Goal: Task Accomplishment & Management: Complete application form

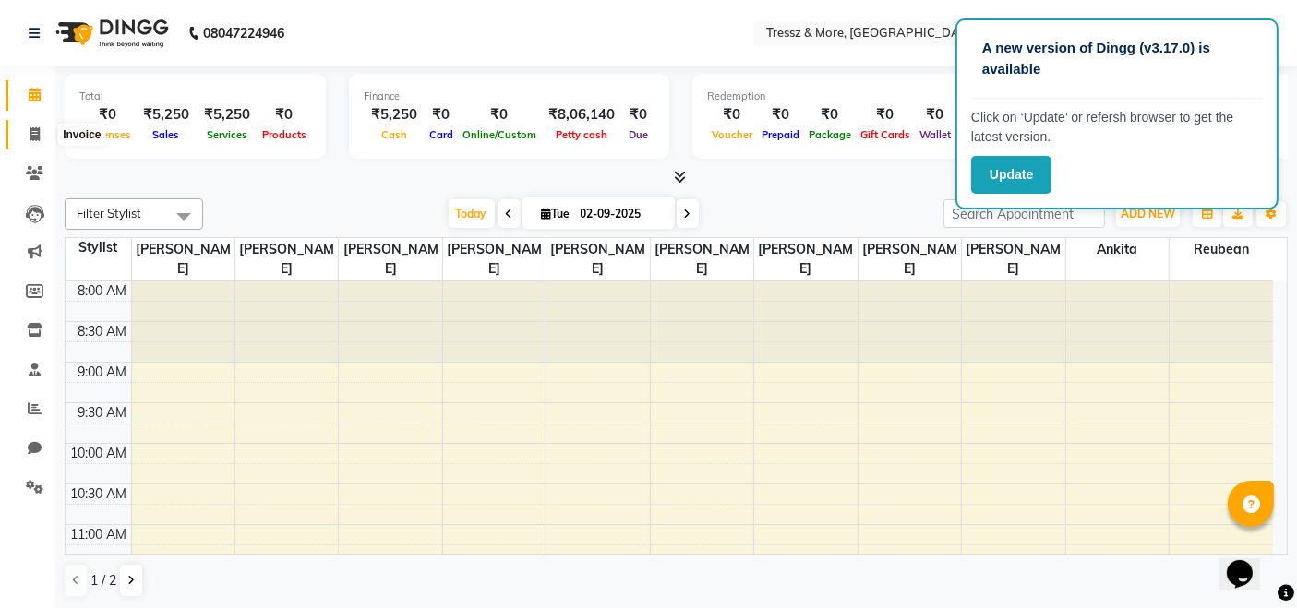
click at [31, 130] on icon at bounding box center [35, 134] width 10 height 14
select select "service"
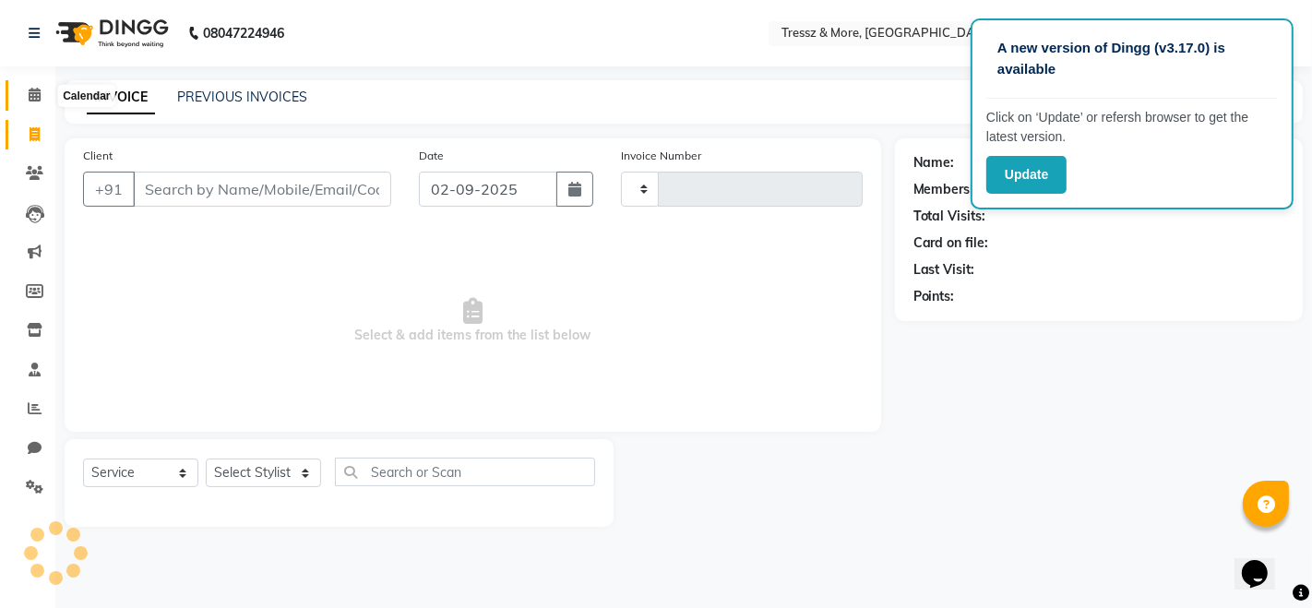
type input "2137"
select select "3037"
click at [37, 85] on span at bounding box center [34, 95] width 32 height 21
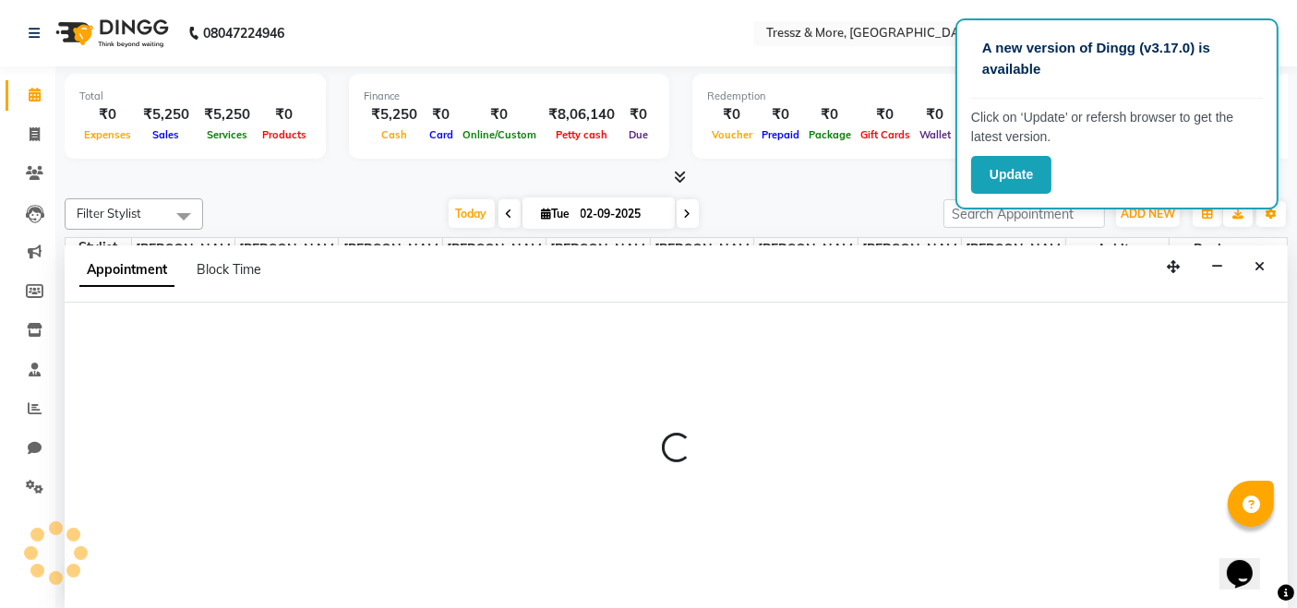
select select "72136"
select select "600"
select select "tentative"
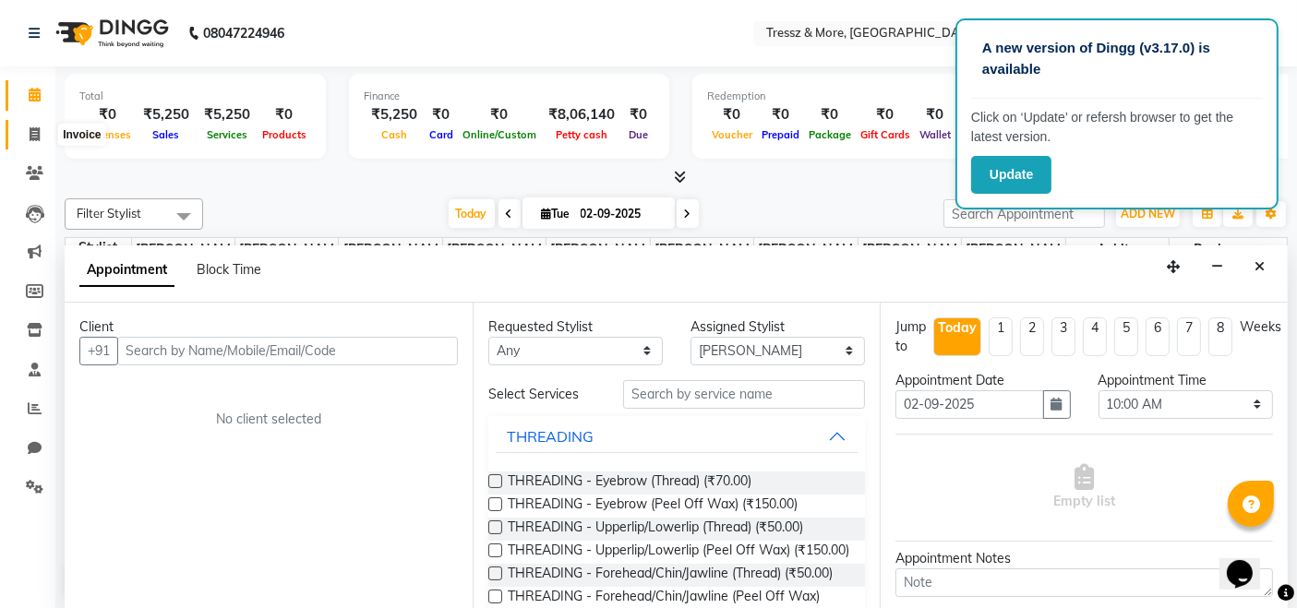
click at [37, 140] on icon at bounding box center [35, 134] width 10 height 14
select select "3037"
select select "service"
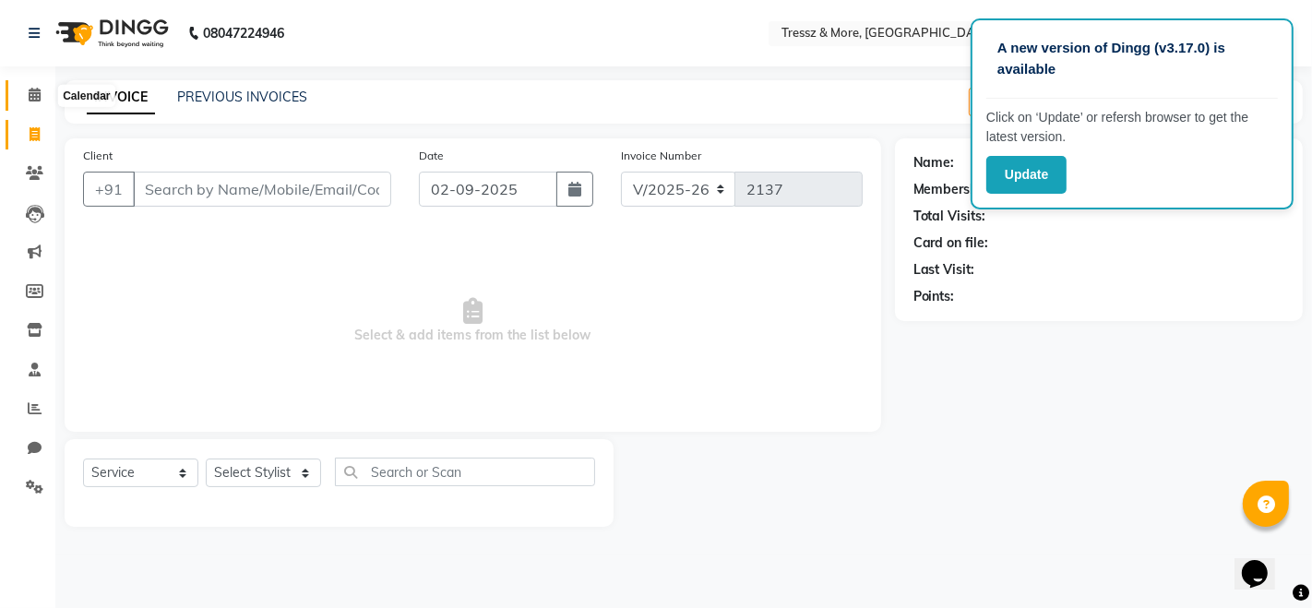
click at [38, 93] on icon at bounding box center [35, 95] width 12 height 14
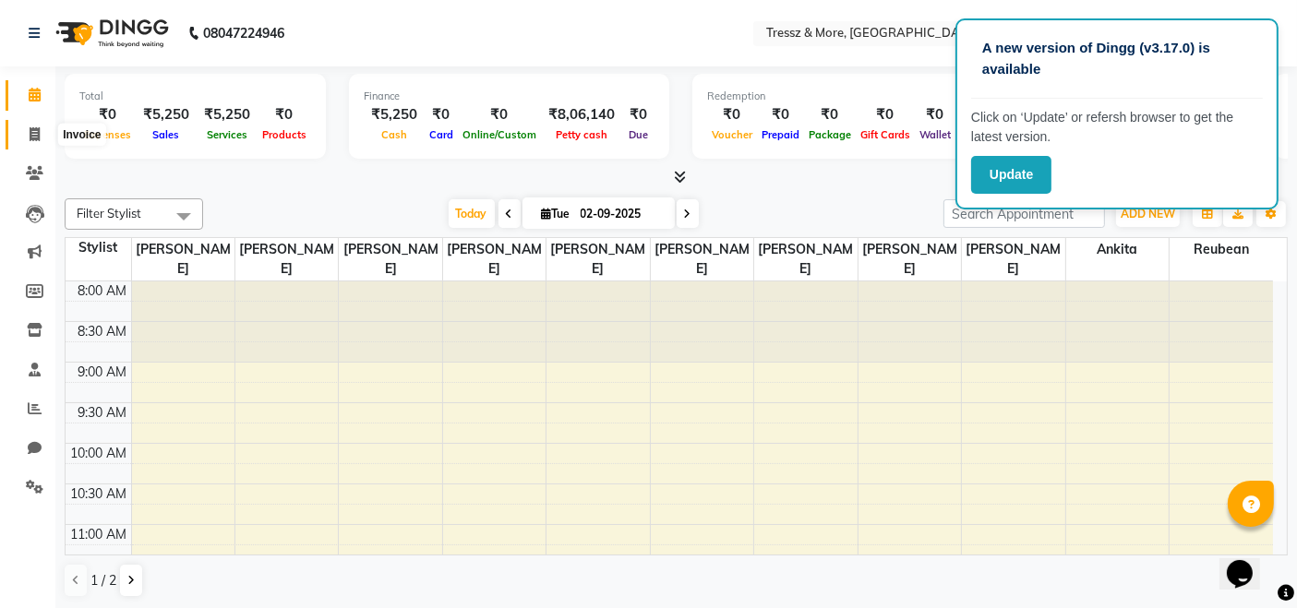
click at [42, 140] on span at bounding box center [34, 135] width 32 height 21
select select "service"
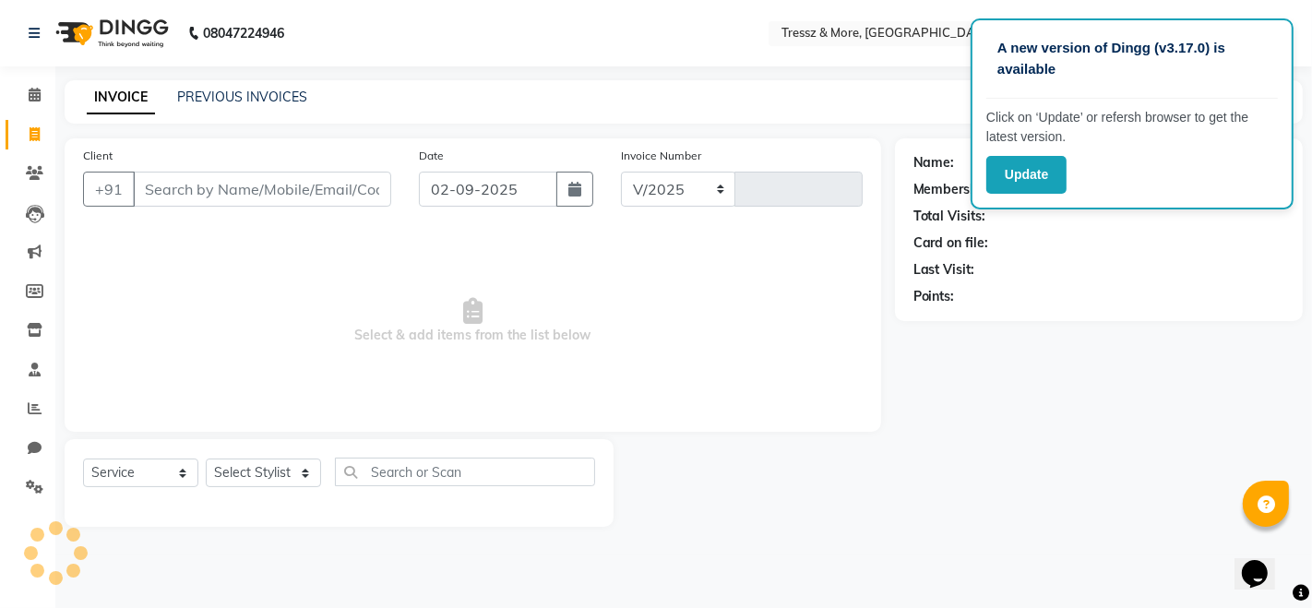
select select "3037"
type input "2137"
click at [34, 104] on span at bounding box center [34, 95] width 32 height 21
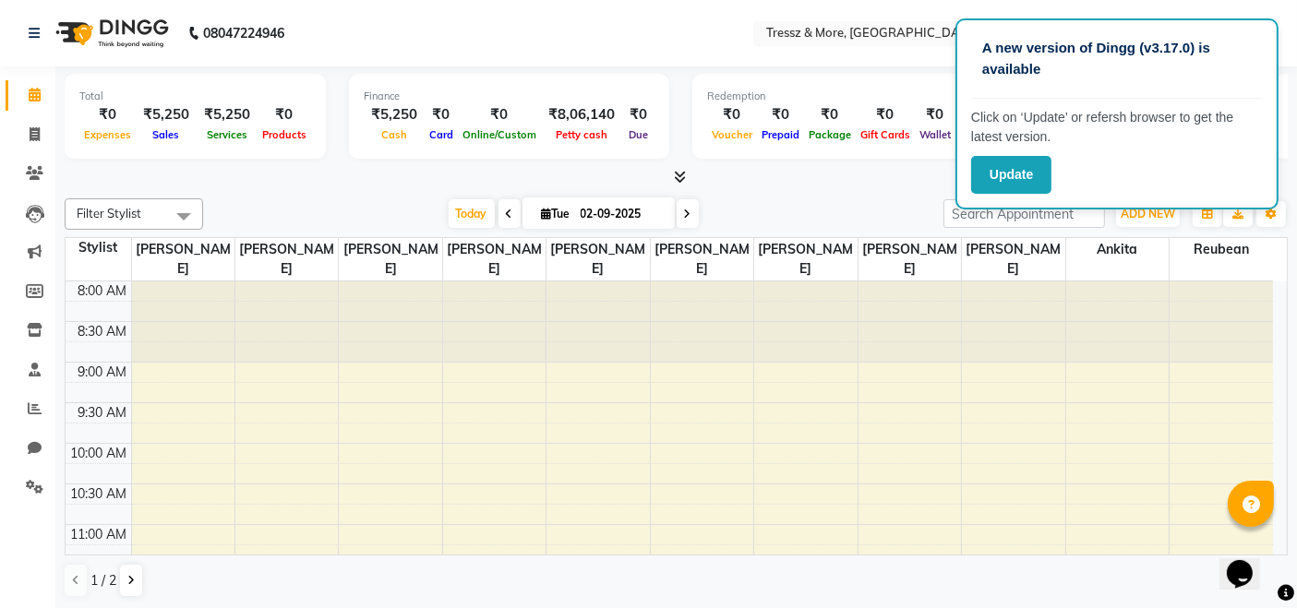
click at [1163, 8] on nav "08047224946 Select Location × Tressz & More, Bhakti Park English ENGLISH Españo…" at bounding box center [648, 33] width 1297 height 66
click at [42, 132] on span at bounding box center [34, 135] width 32 height 21
select select "service"
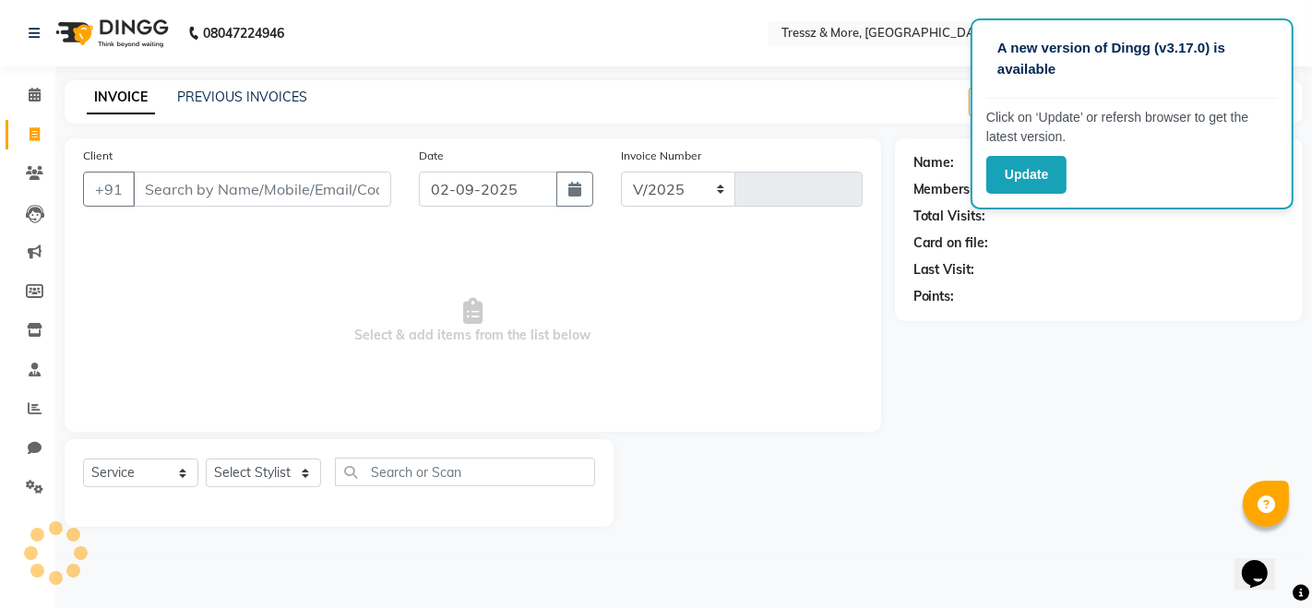
select select "3037"
type input "2137"
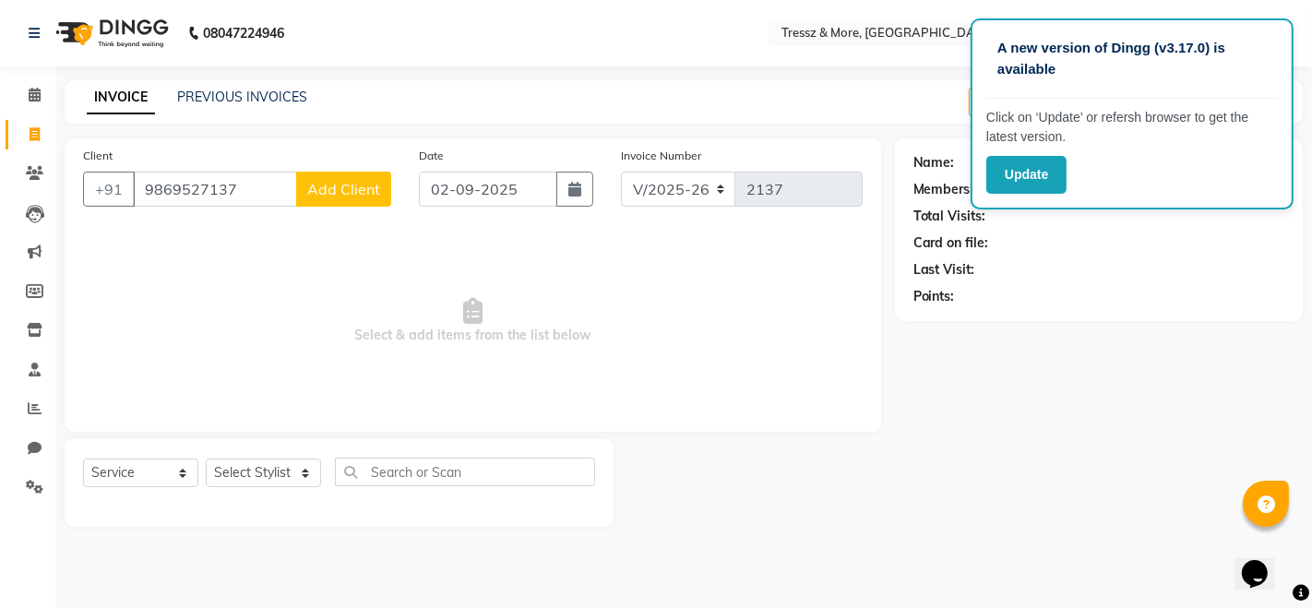
click at [277, 193] on input "9869527137" at bounding box center [215, 189] width 164 height 35
type input "9869527137"
click at [332, 188] on span "Add Client" at bounding box center [343, 189] width 73 height 18
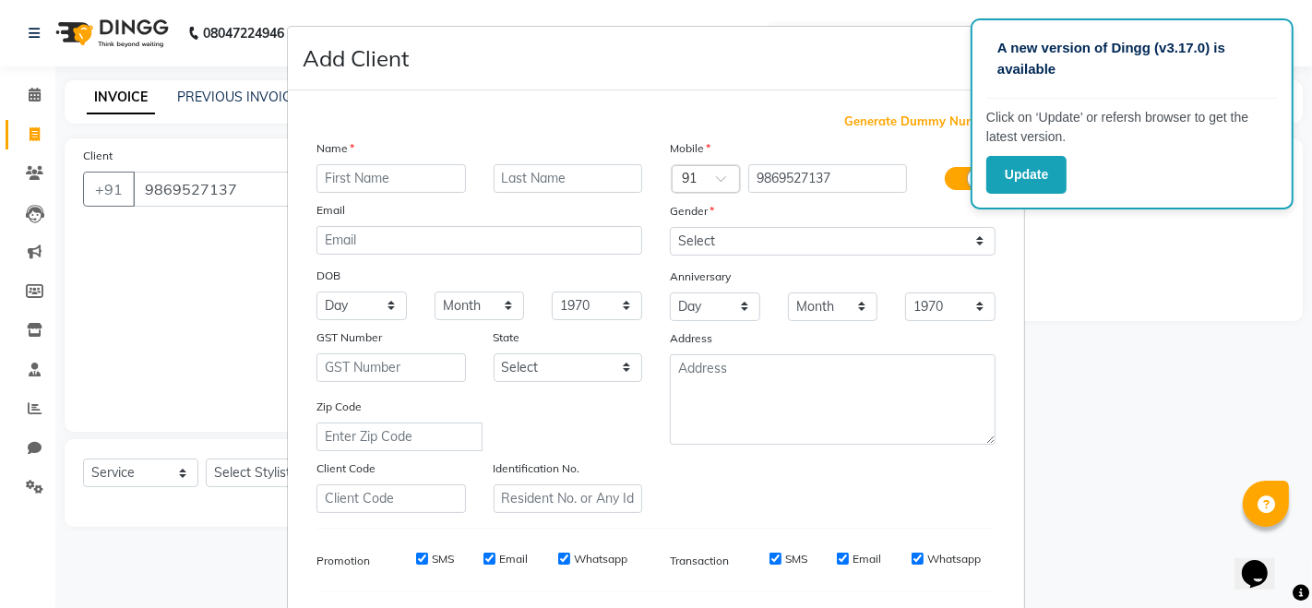
type input "k"
type input "K"
click at [506, 175] on input "text" at bounding box center [569, 178] width 150 height 29
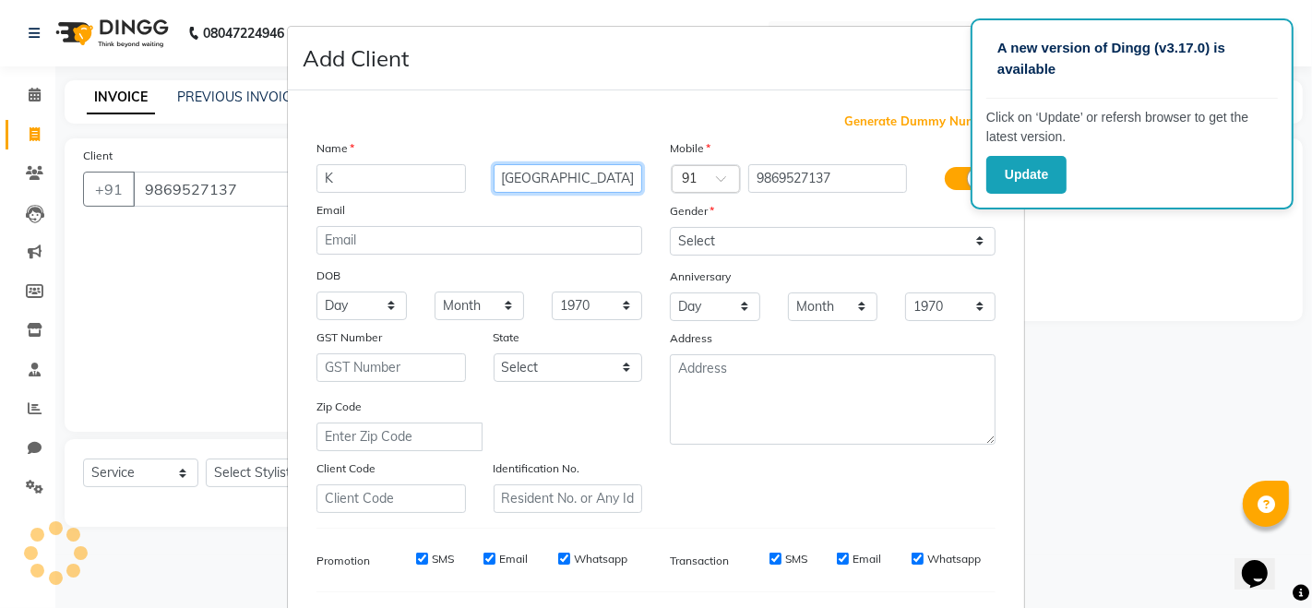
type input "[GEOGRAPHIC_DATA]"
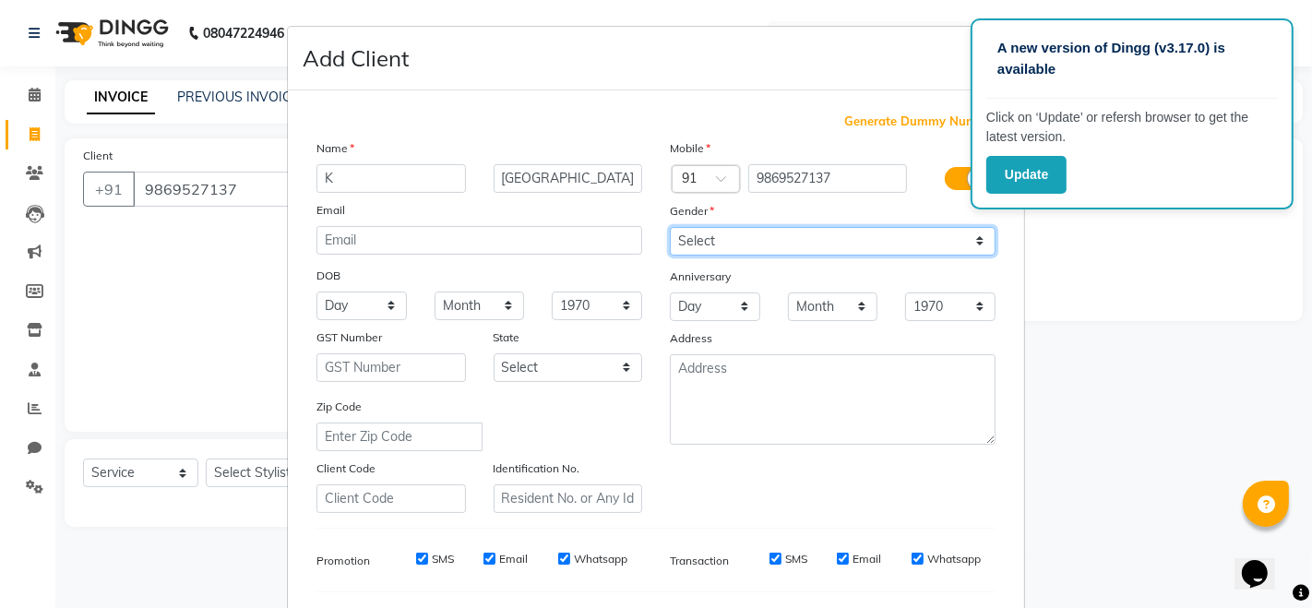
click at [748, 246] on select "Select [DEMOGRAPHIC_DATA] [DEMOGRAPHIC_DATA] Other Prefer Not To Say" at bounding box center [833, 241] width 326 height 29
select select "[DEMOGRAPHIC_DATA]"
click at [670, 227] on select "Select [DEMOGRAPHIC_DATA] [DEMOGRAPHIC_DATA] Other Prefer Not To Say" at bounding box center [833, 241] width 326 height 29
click at [416, 560] on input "SMS" at bounding box center [422, 559] width 12 height 12
checkbox input "false"
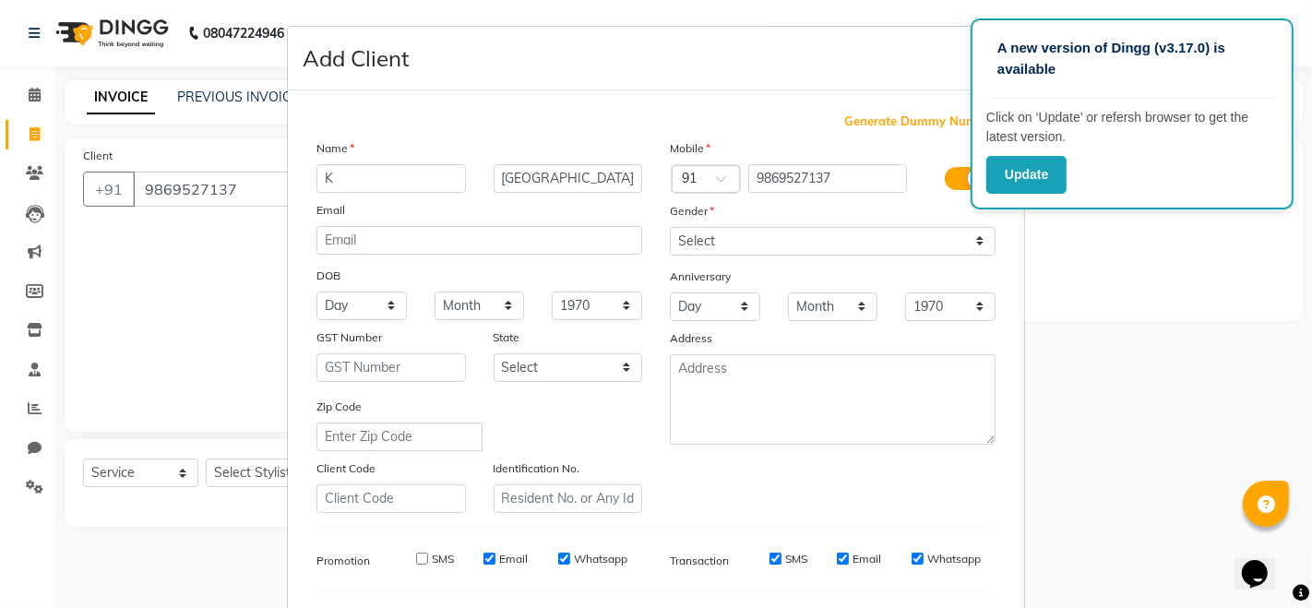
click at [484, 559] on input "Email" at bounding box center [490, 559] width 12 height 12
checkbox input "false"
click at [558, 554] on input "Whatsapp" at bounding box center [564, 559] width 12 height 12
checkbox input "false"
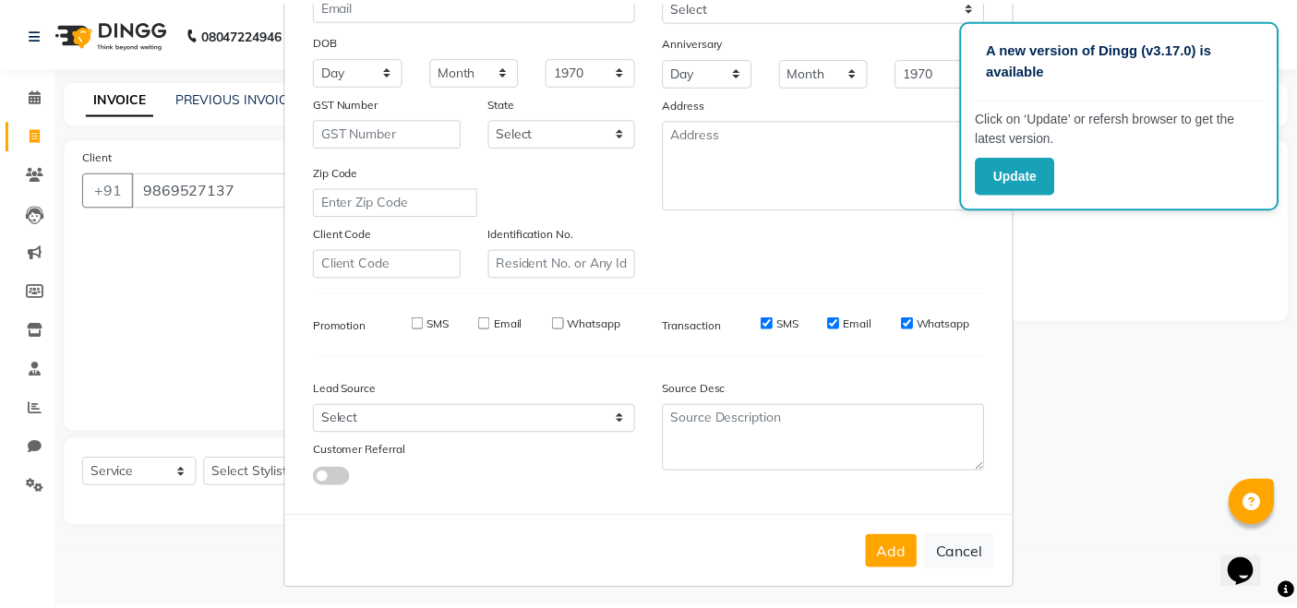
scroll to position [242, 0]
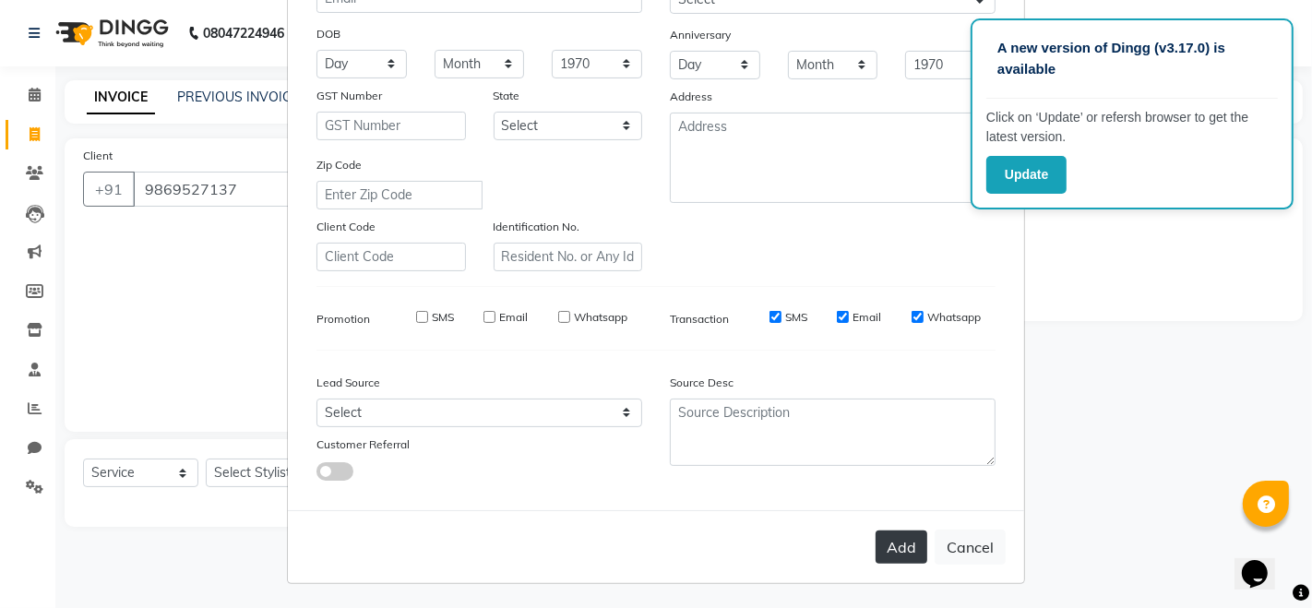
click at [885, 541] on button "Add" at bounding box center [902, 547] width 52 height 33
select select
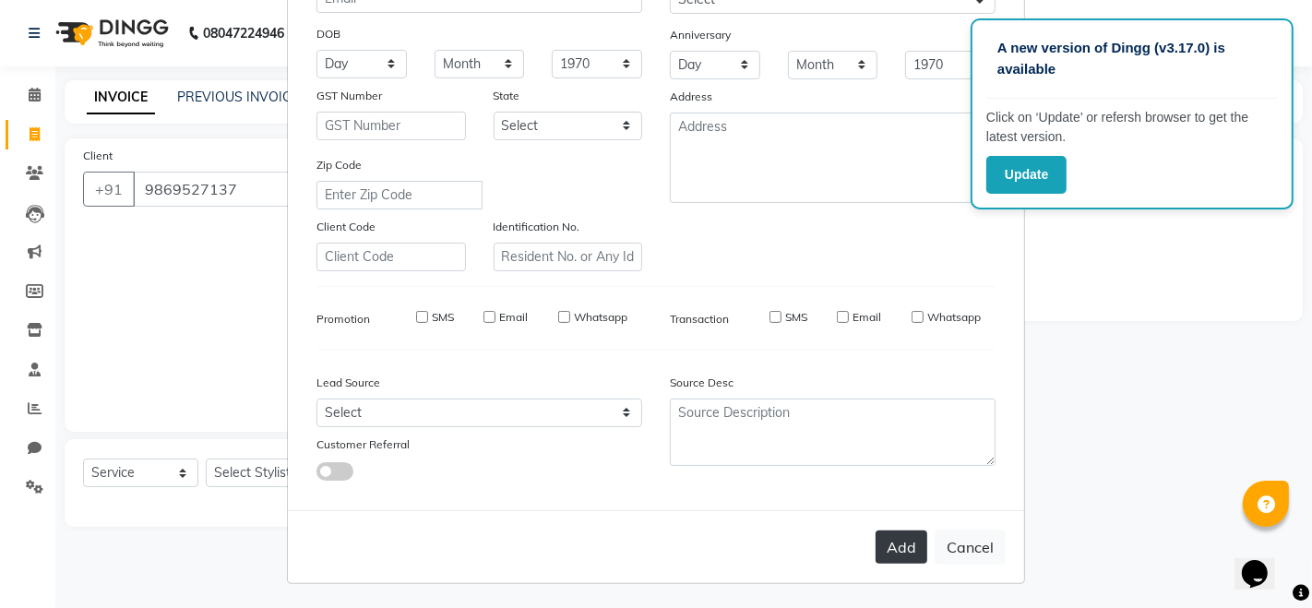
select select
checkbox input "false"
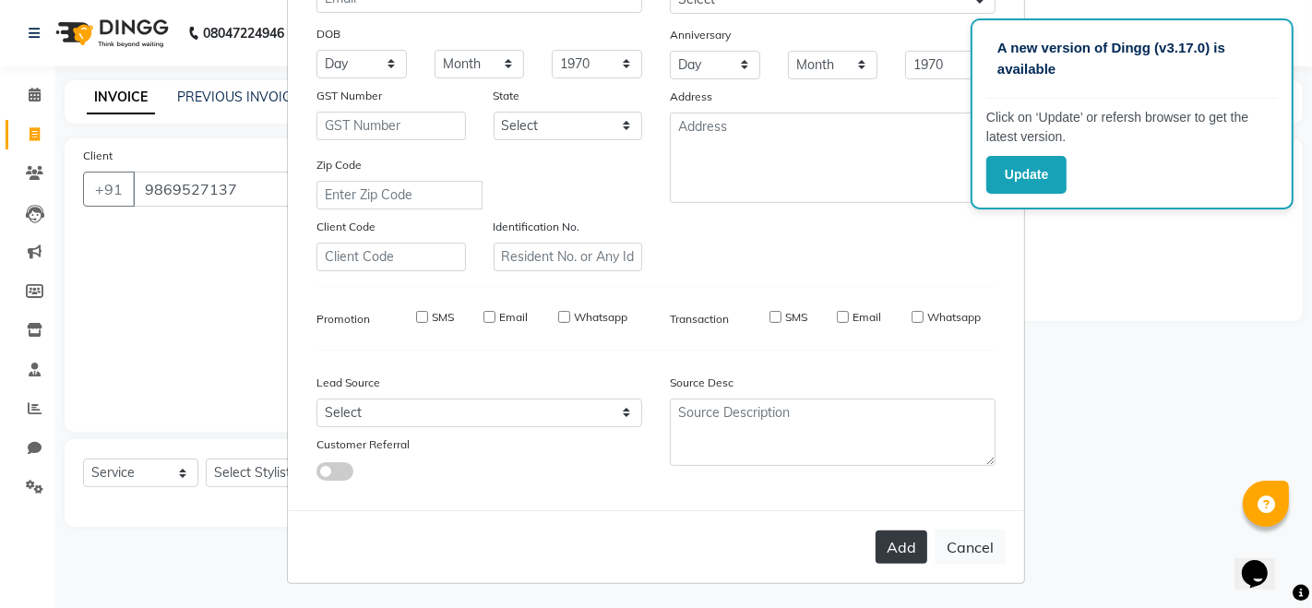
checkbox input "false"
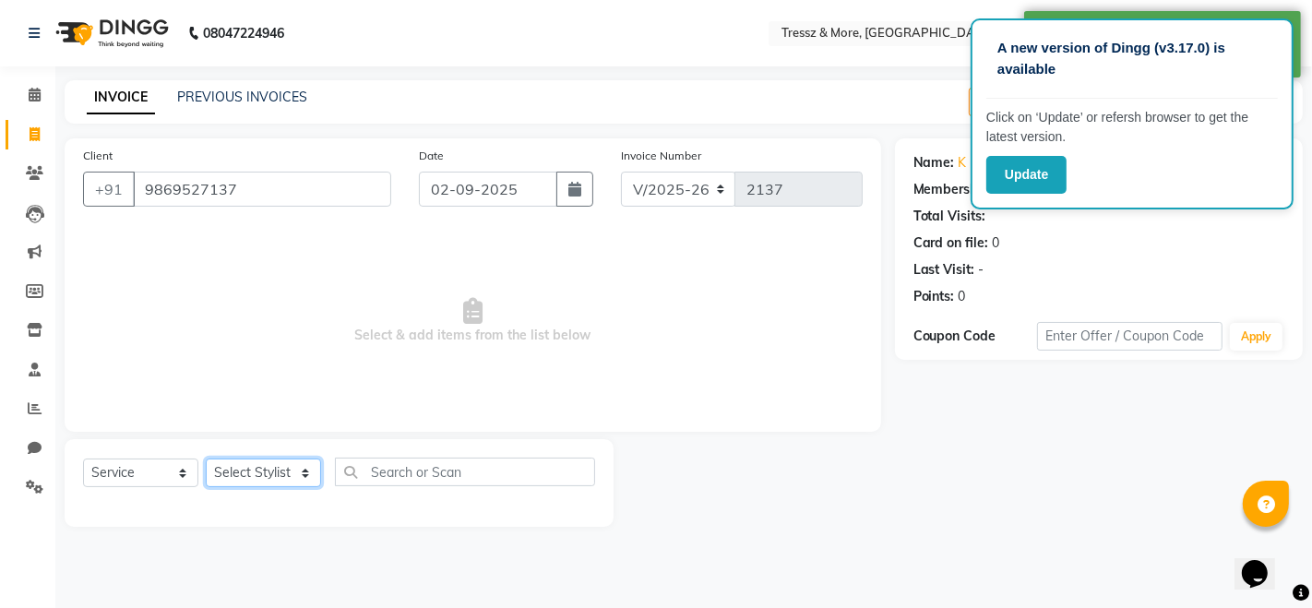
click at [276, 471] on select "Select Stylist [PERSON_NAME] Anas [PERSON_NAME] [PERSON_NAME] [PERSON_NAME] [PE…" at bounding box center [263, 473] width 115 height 29
select select "72136"
click at [206, 459] on select "Select Stylist [PERSON_NAME] Anas [PERSON_NAME] [PERSON_NAME] [PERSON_NAME] [PE…" at bounding box center [263, 473] width 115 height 29
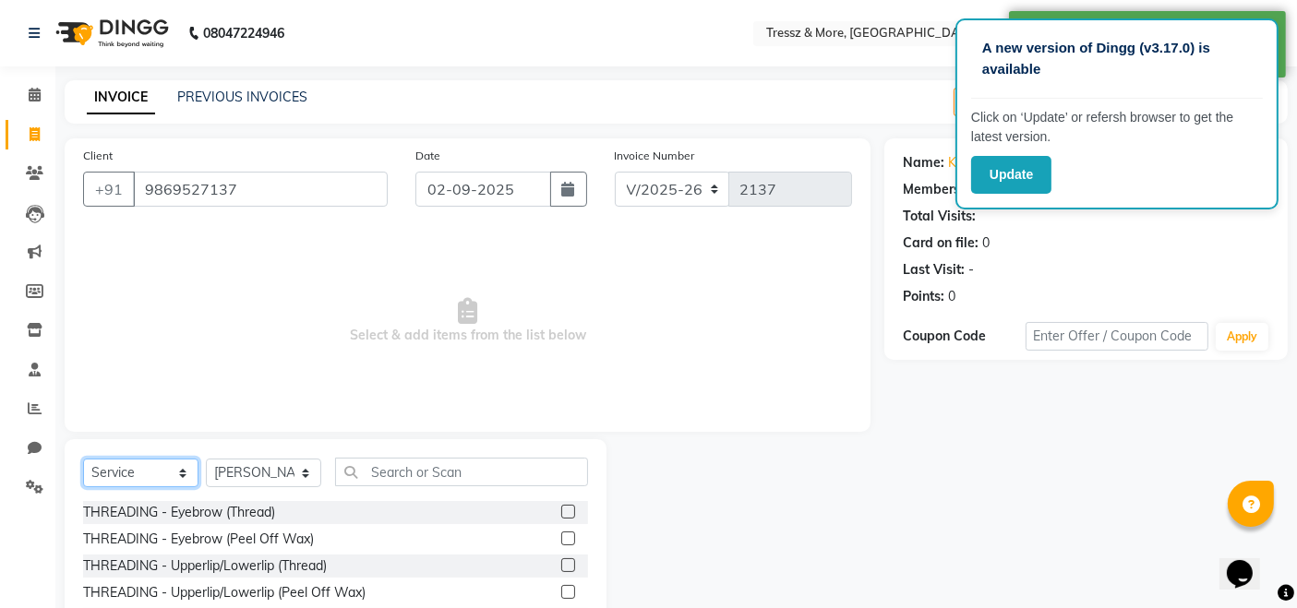
click at [168, 475] on select "Select Service Product Membership Package Voucher Prepaid Gift Card" at bounding box center [140, 473] width 115 height 29
select select "P"
click at [83, 459] on select "Select Service Product Membership Package Voucher Prepaid Gift Card" at bounding box center [140, 473] width 115 height 29
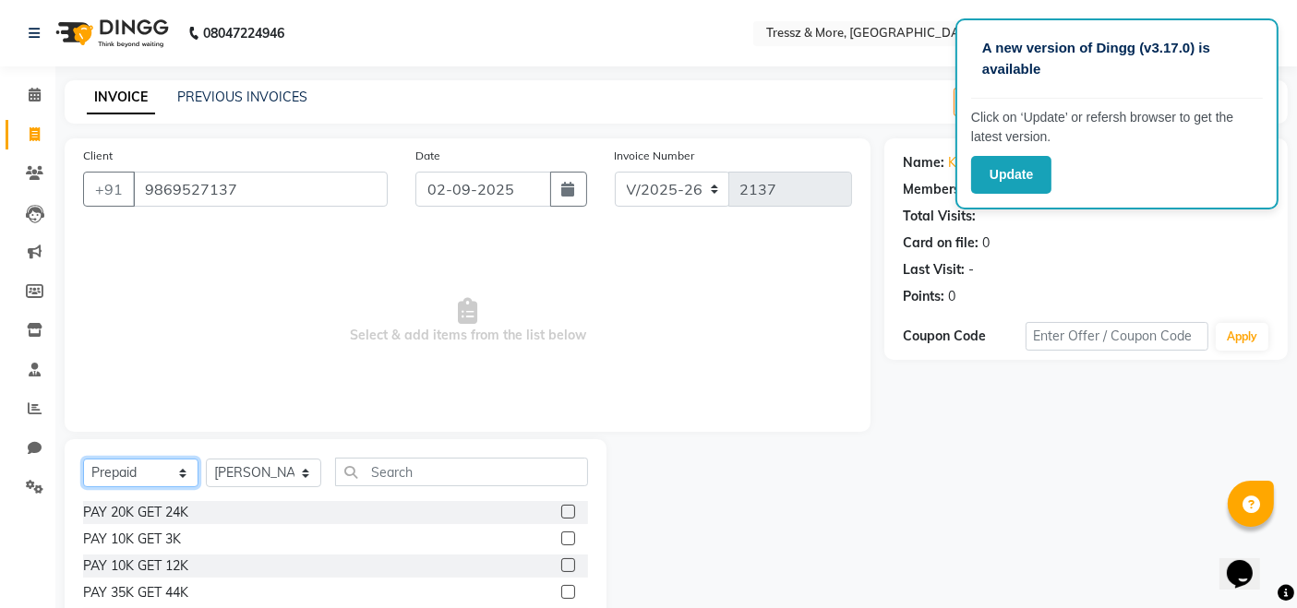
scroll to position [130, 0]
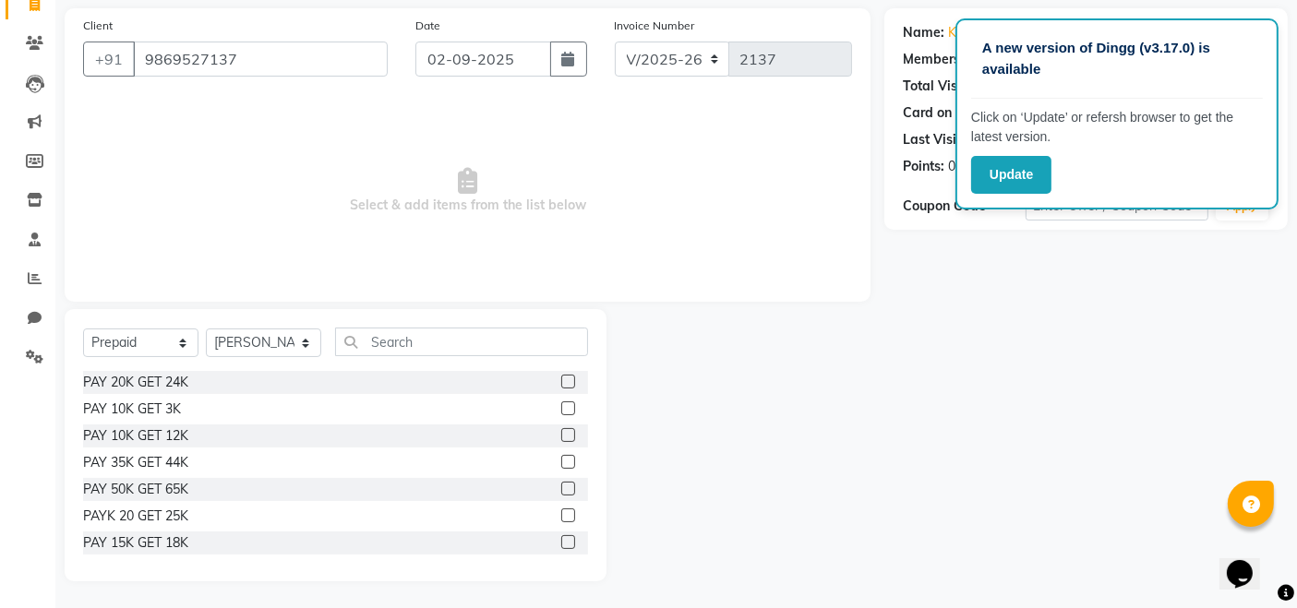
click at [561, 542] on label at bounding box center [568, 542] width 14 height 14
click at [561, 542] on input "checkbox" at bounding box center [567, 543] width 12 height 12
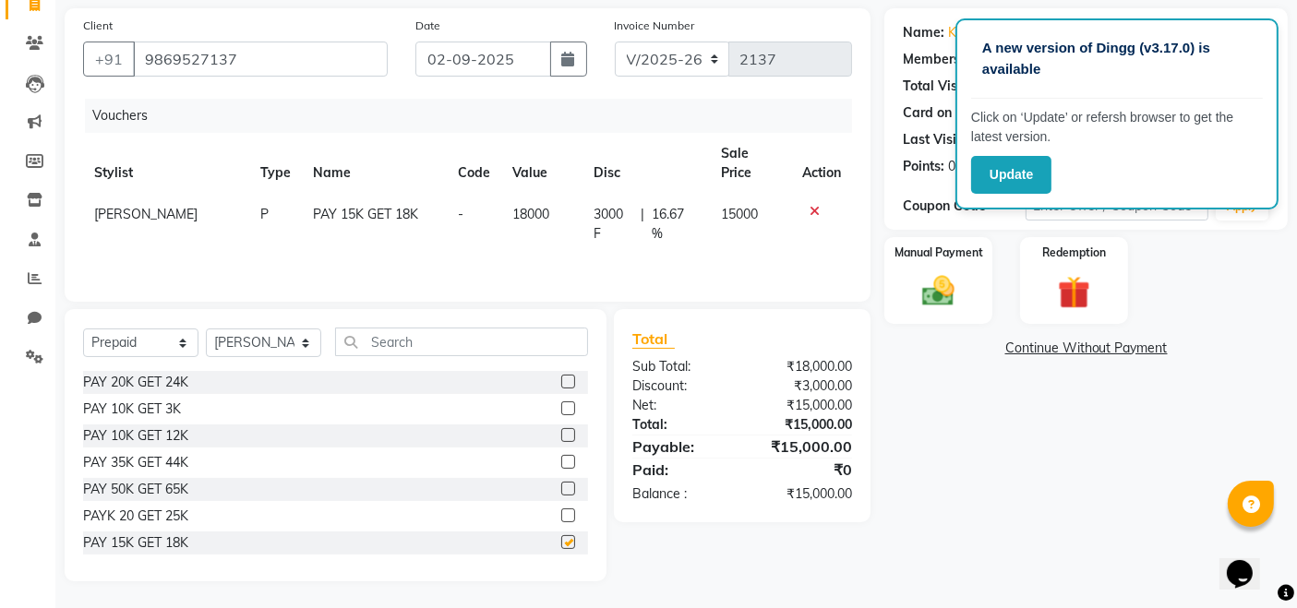
checkbox input "false"
click at [959, 262] on div "Manual Payment" at bounding box center [938, 280] width 112 height 90
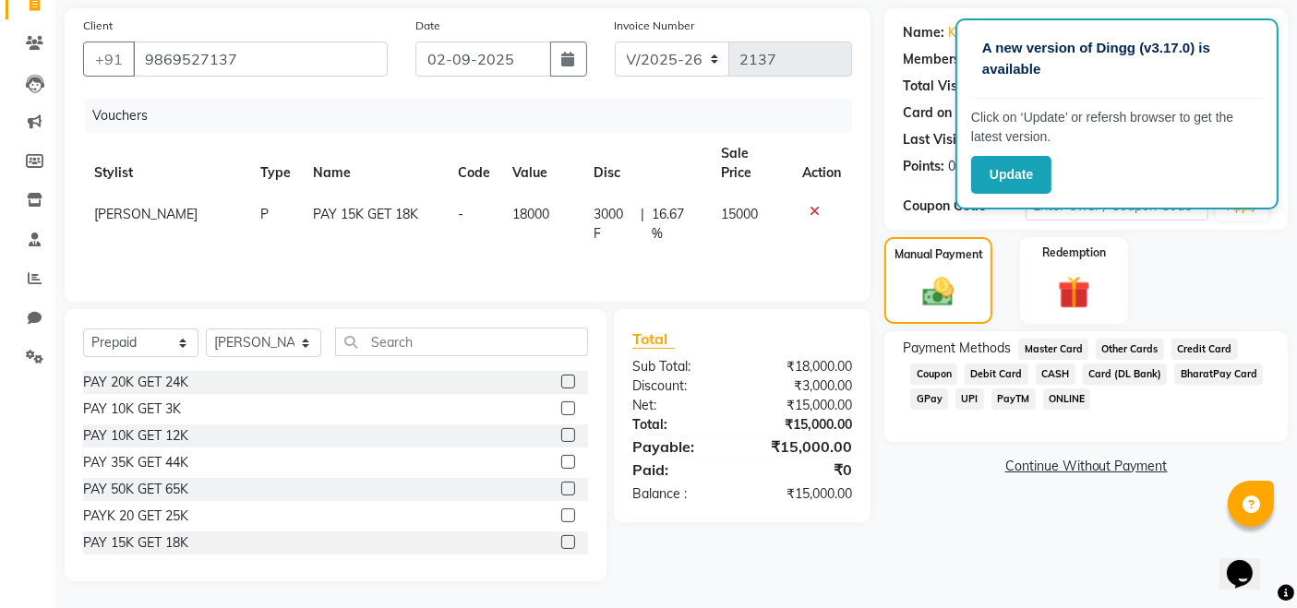
click at [1052, 370] on span "CASH" at bounding box center [1055, 374] width 40 height 21
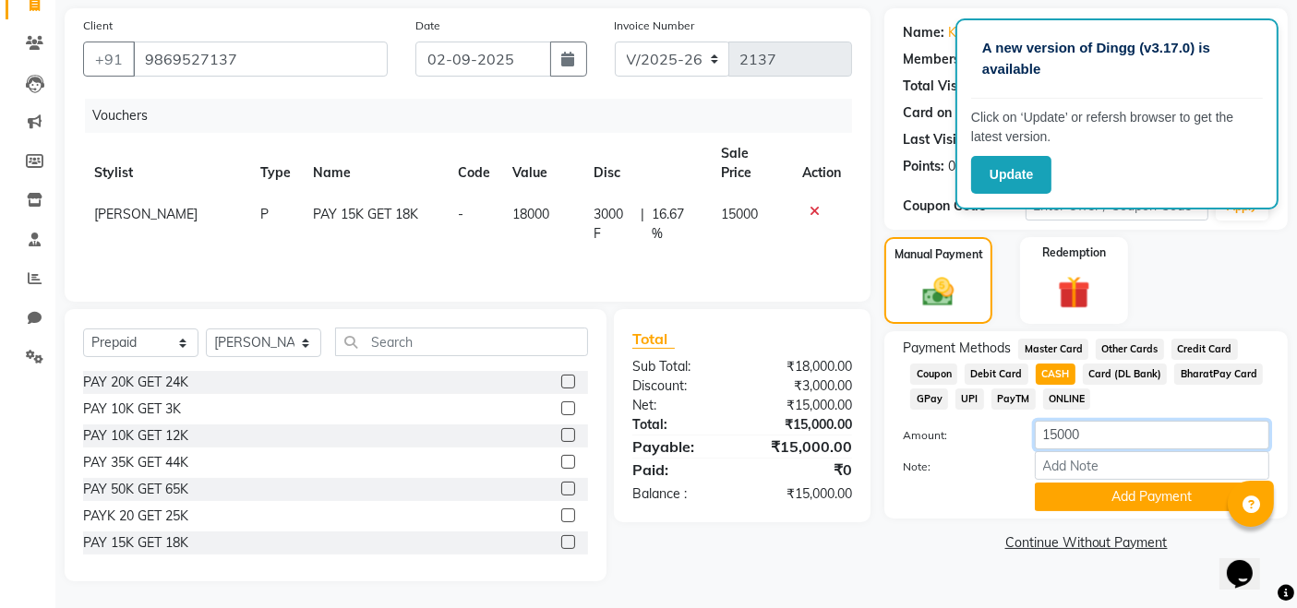
click at [1057, 438] on input "15000" at bounding box center [1152, 435] width 234 height 29
click at [1063, 438] on input "15000" at bounding box center [1152, 435] width 234 height 29
type input "7000"
click at [1068, 498] on button "Add Payment" at bounding box center [1152, 497] width 234 height 29
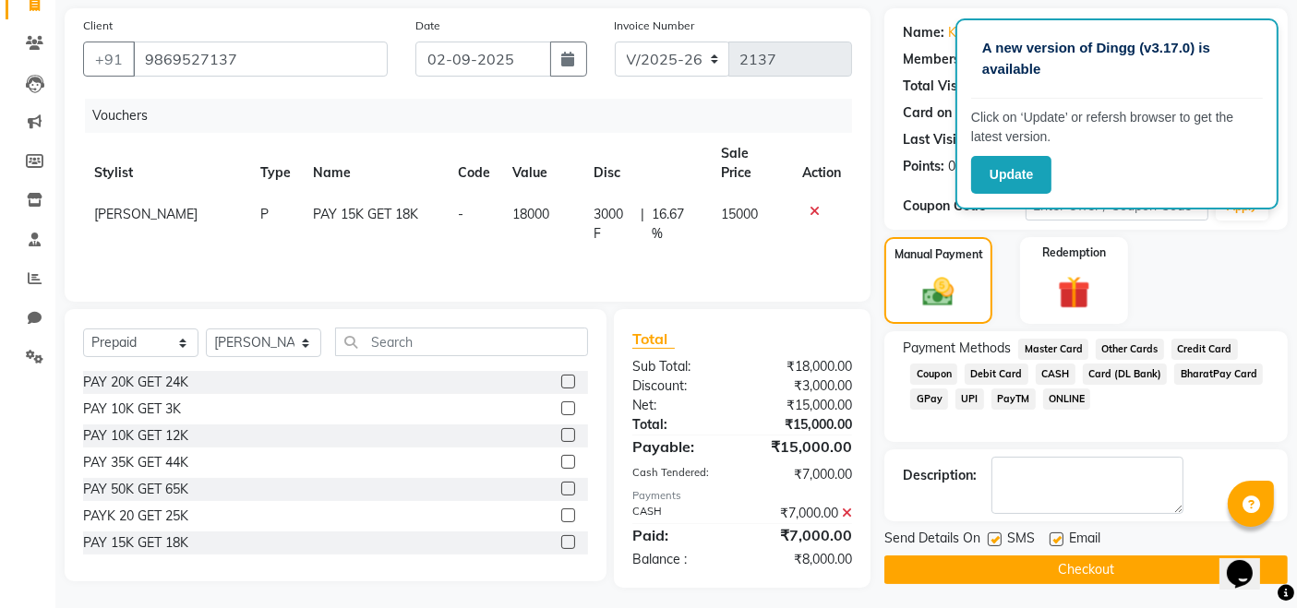
click at [926, 399] on span "GPay" at bounding box center [929, 399] width 38 height 21
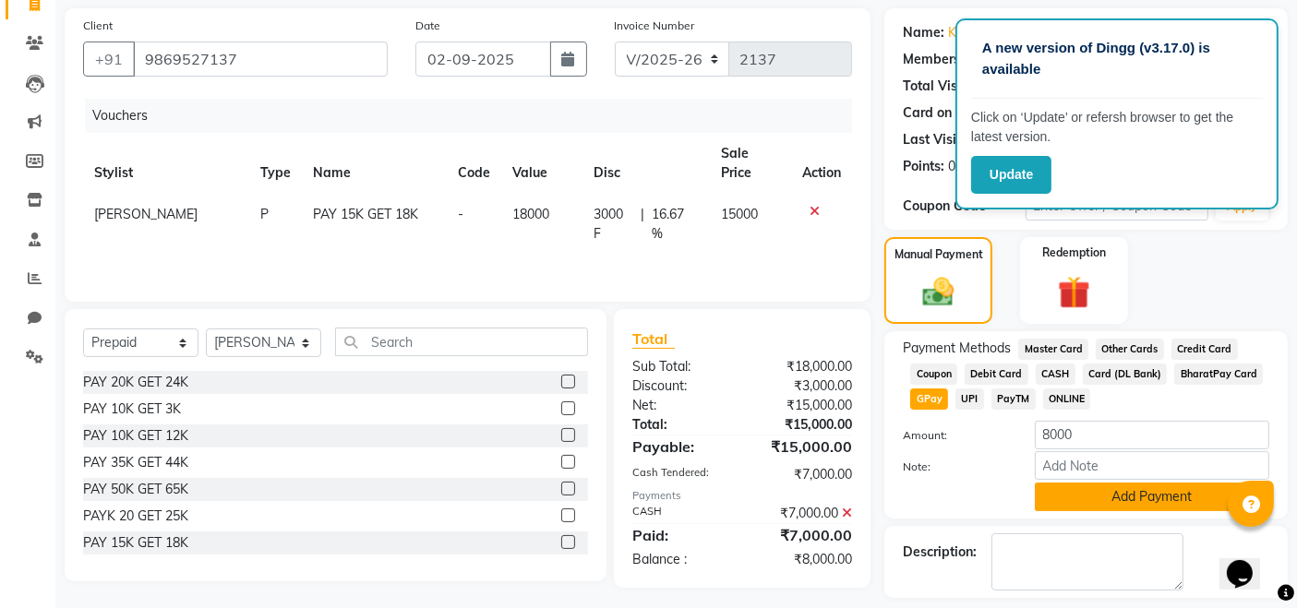
click at [1071, 496] on button "Add Payment" at bounding box center [1152, 497] width 234 height 29
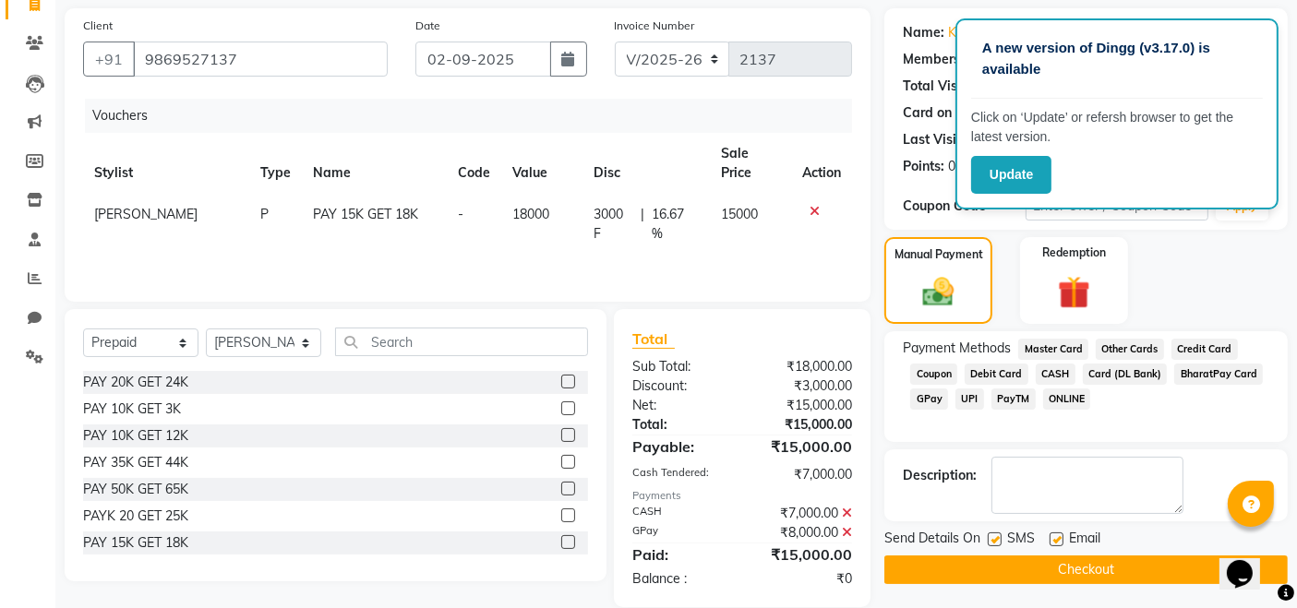
click at [1083, 560] on button "Checkout" at bounding box center [1085, 570] width 403 height 29
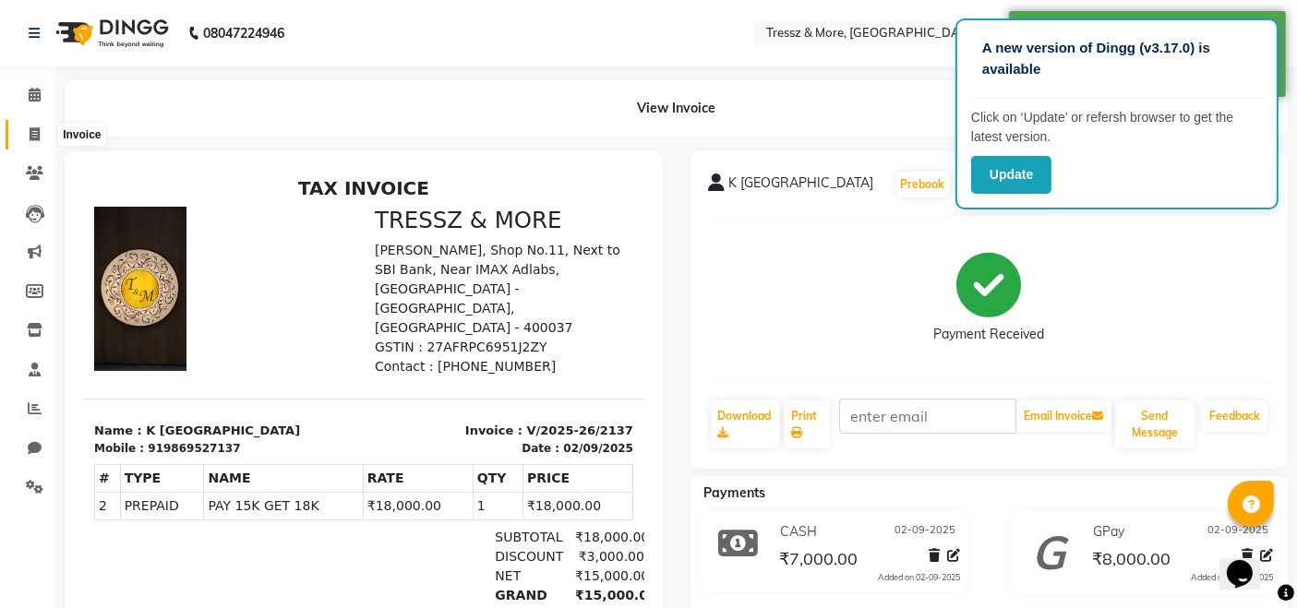
click at [39, 127] on icon at bounding box center [35, 134] width 10 height 14
select select "service"
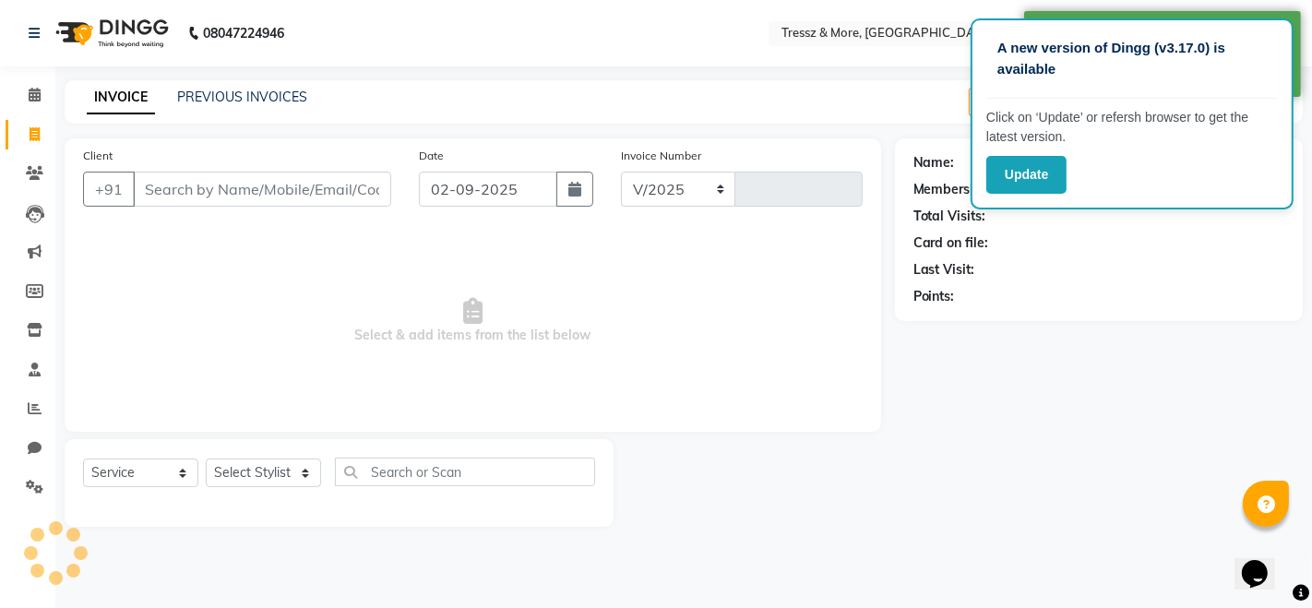
select select "3037"
type input "2138"
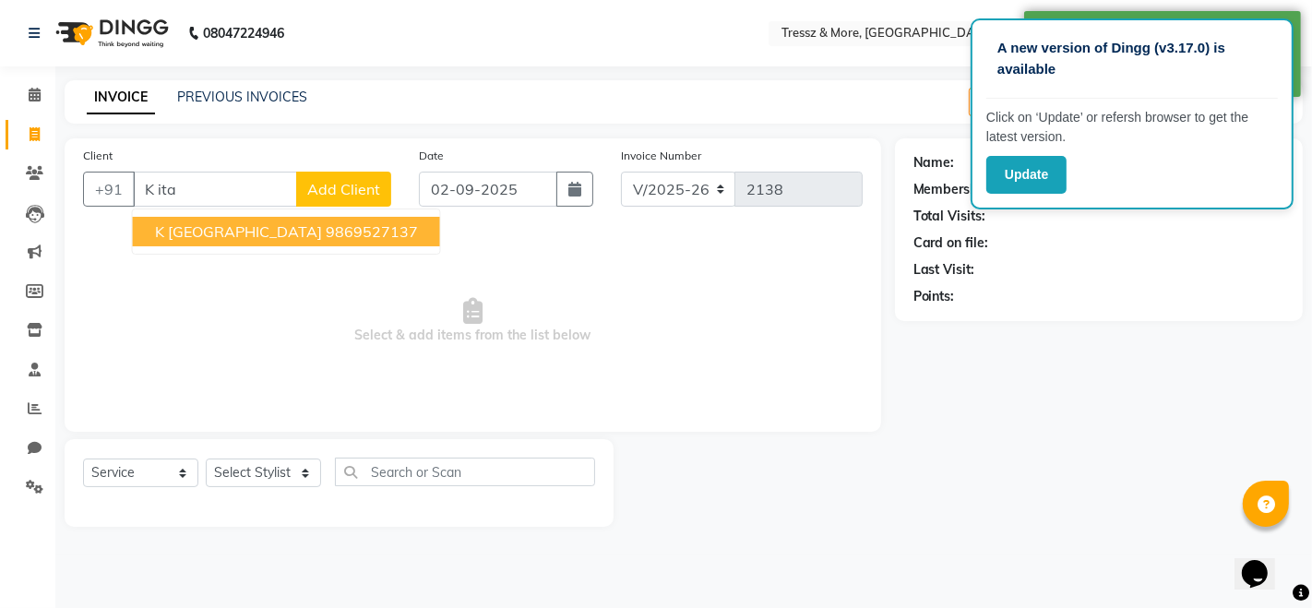
click at [326, 222] on ngb-highlight "9869527137" at bounding box center [372, 231] width 92 height 18
type input "9869527137"
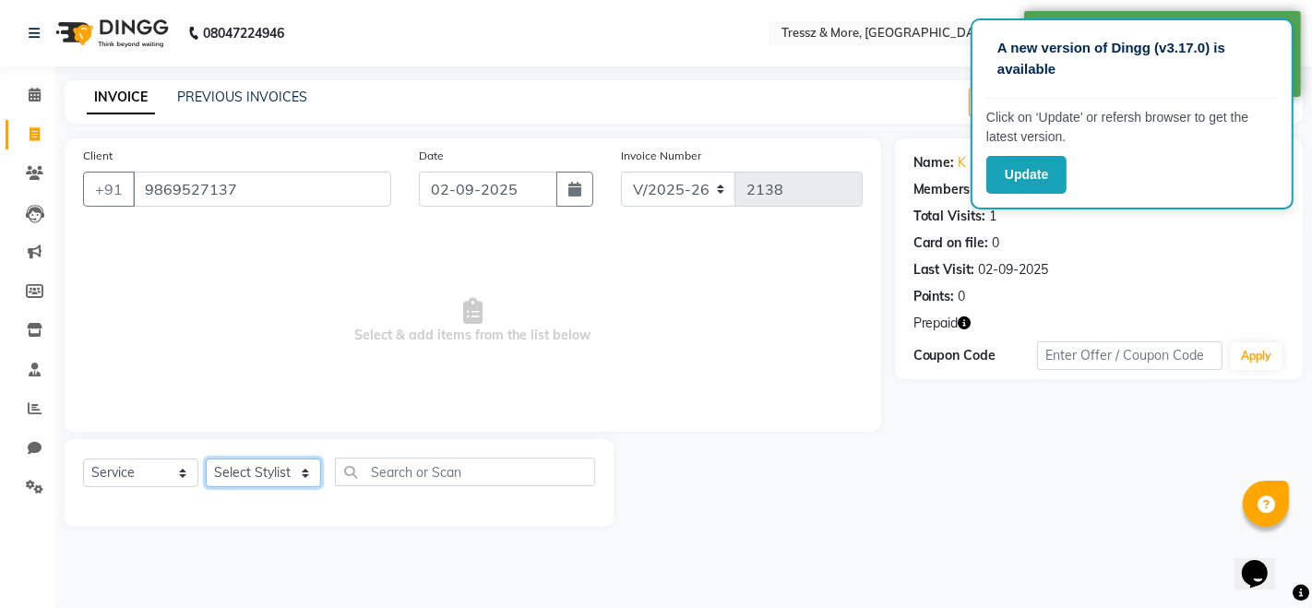
click at [247, 473] on select "Select Stylist [PERSON_NAME] Anas [PERSON_NAME] [PERSON_NAME] [PERSON_NAME] [PE…" at bounding box center [263, 473] width 115 height 29
select select "72136"
click at [206, 459] on select "Select Stylist [PERSON_NAME] Anas [PERSON_NAME] [PERSON_NAME] [PERSON_NAME] [PE…" at bounding box center [263, 473] width 115 height 29
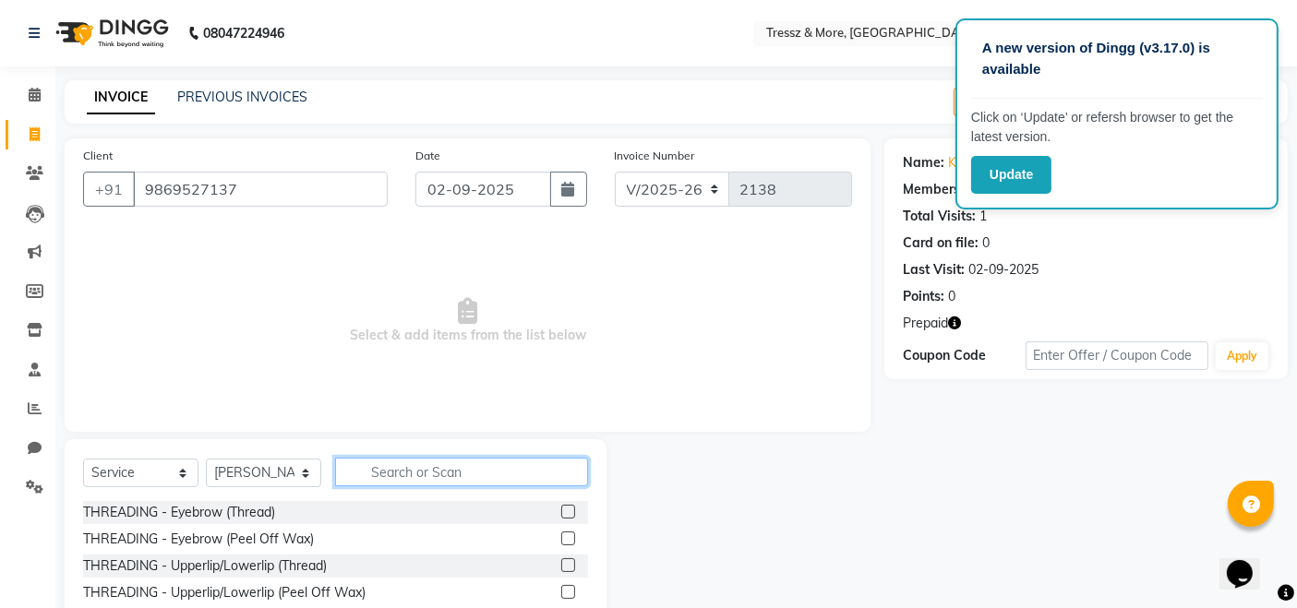
click at [451, 480] on input "text" at bounding box center [461, 472] width 253 height 29
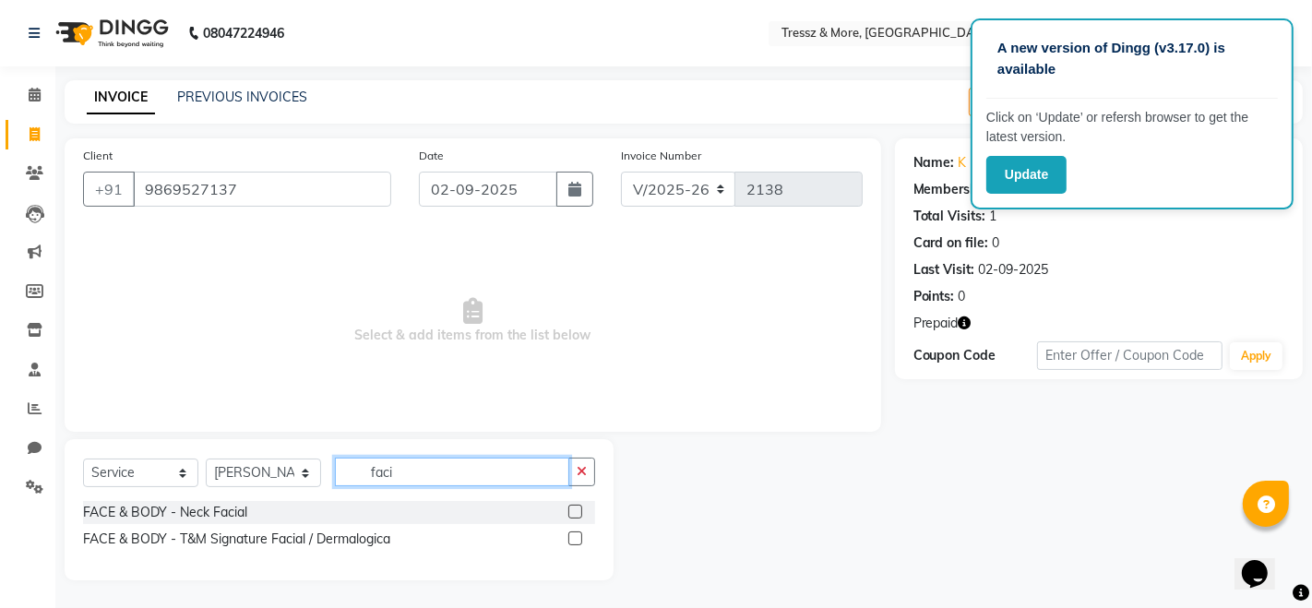
type input "faci"
click at [579, 508] on label at bounding box center [576, 512] width 14 height 14
click at [579, 508] on input "checkbox" at bounding box center [575, 513] width 12 height 12
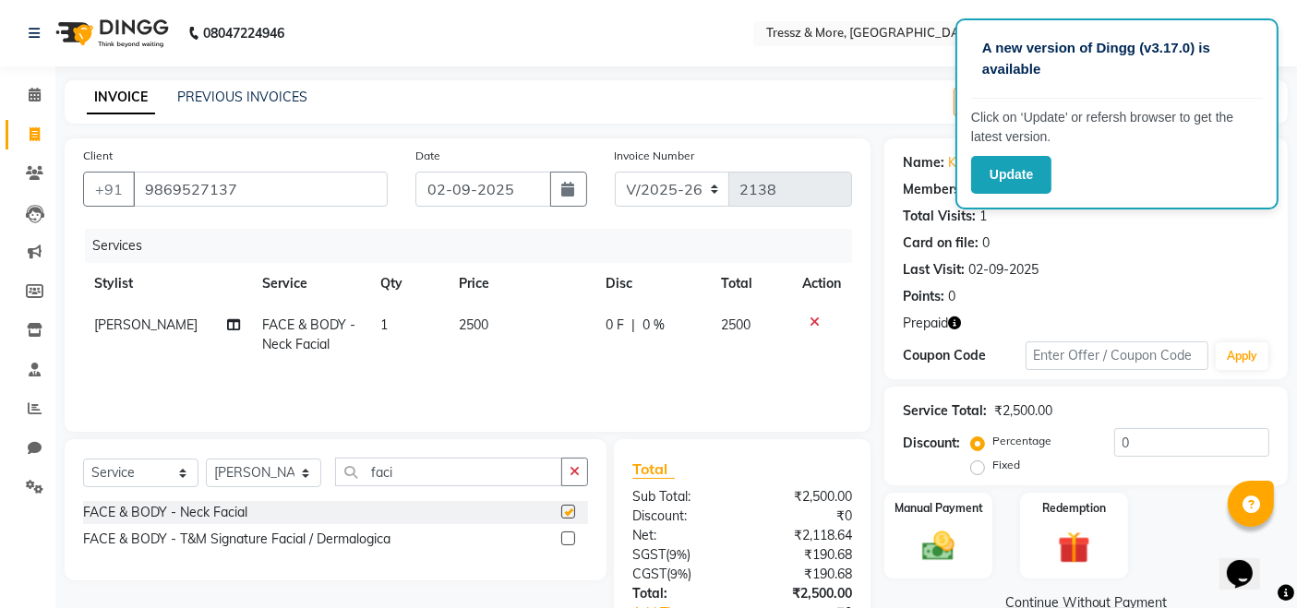
checkbox input "false"
click at [478, 343] on td "2500" at bounding box center [521, 335] width 147 height 61
select select "72136"
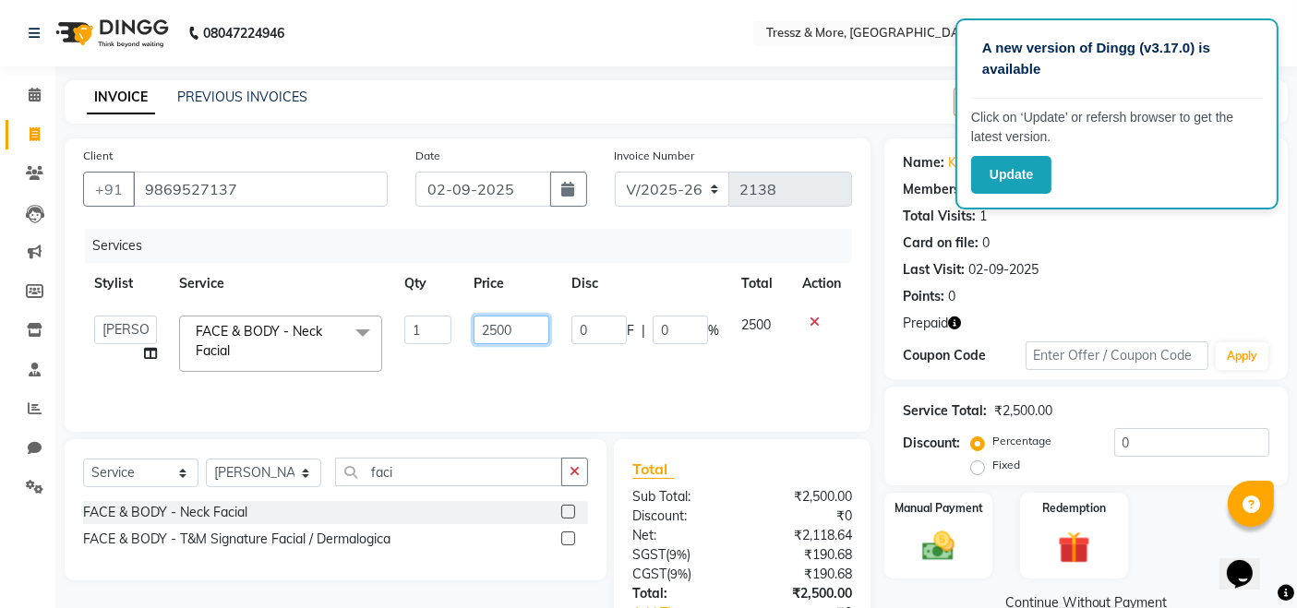
click at [498, 334] on input "2500" at bounding box center [511, 330] width 76 height 29
type input "6900"
click at [499, 371] on div "Services Stylist Service Qty Price Disc Total Action [PERSON_NAME] Anas [PERSON…" at bounding box center [467, 321] width 769 height 185
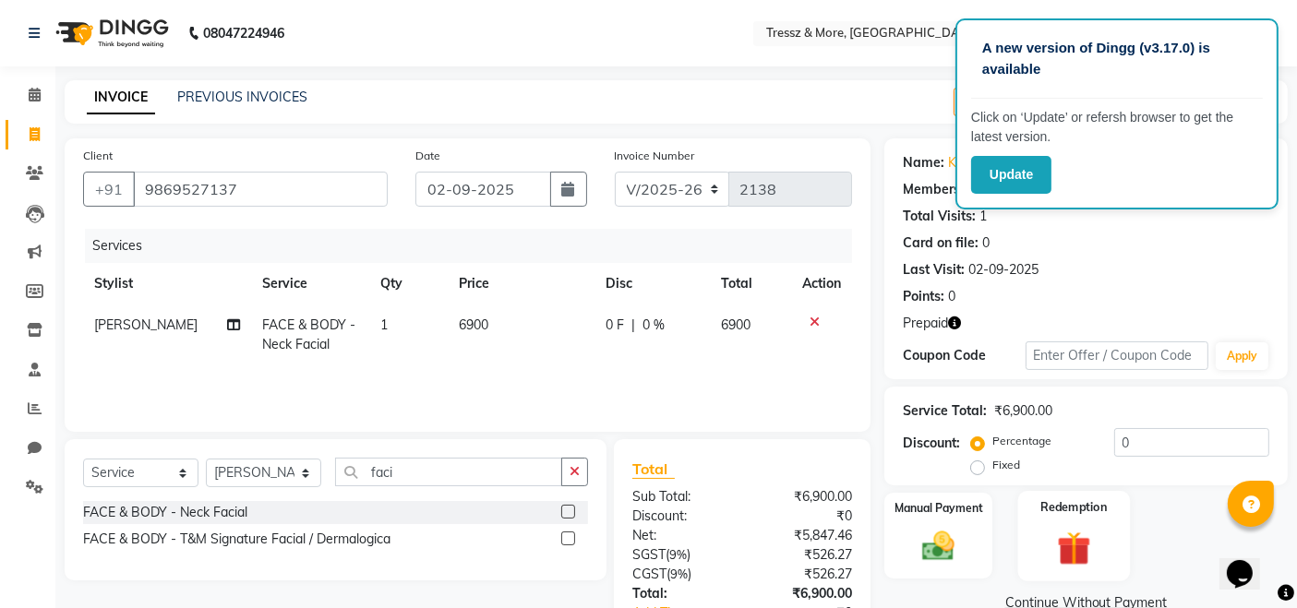
click at [1099, 548] on img at bounding box center [1073, 548] width 55 height 42
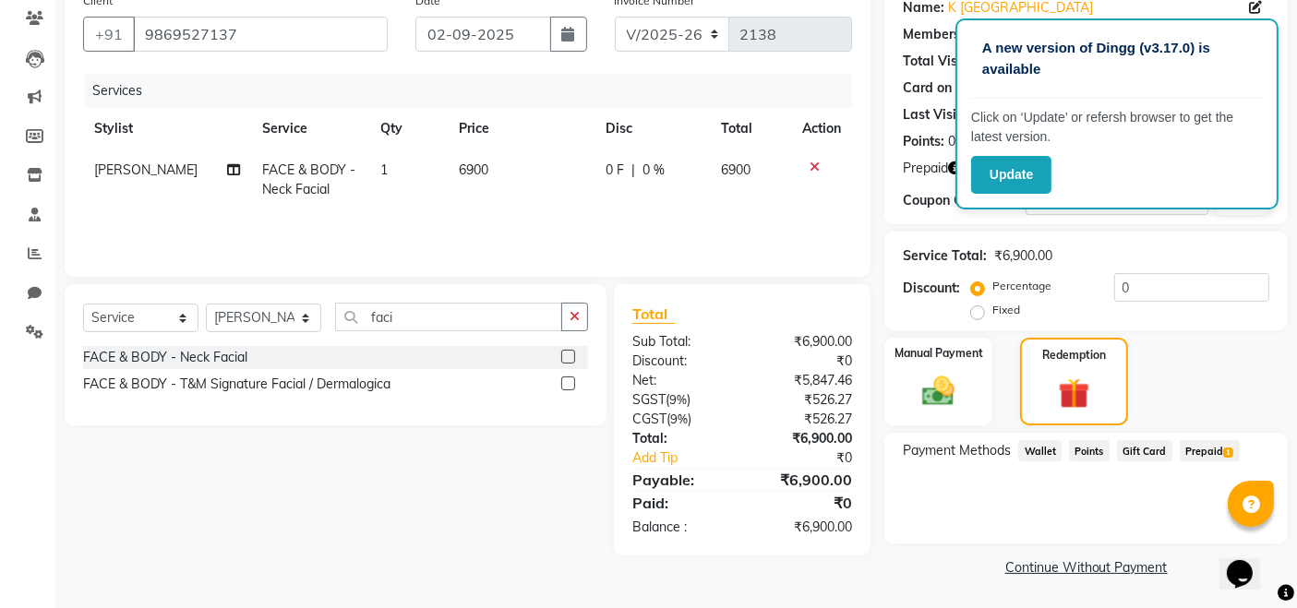
click at [1225, 456] on span "1" at bounding box center [1228, 453] width 10 height 11
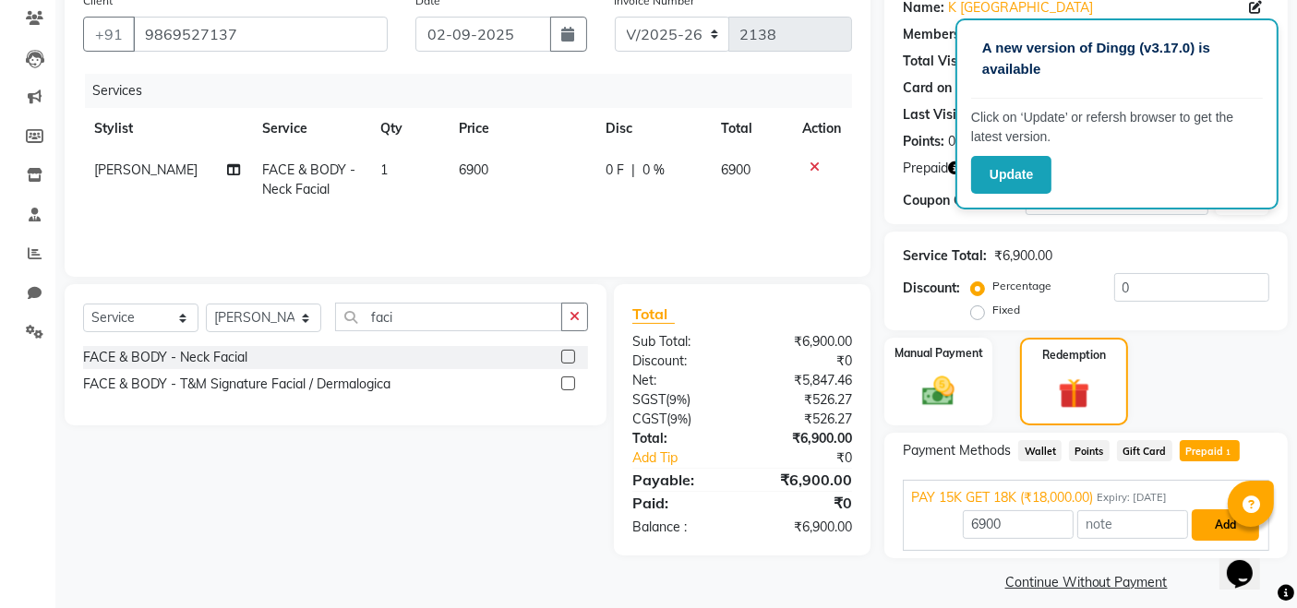
click at [1204, 528] on button "Add" at bounding box center [1224, 524] width 67 height 31
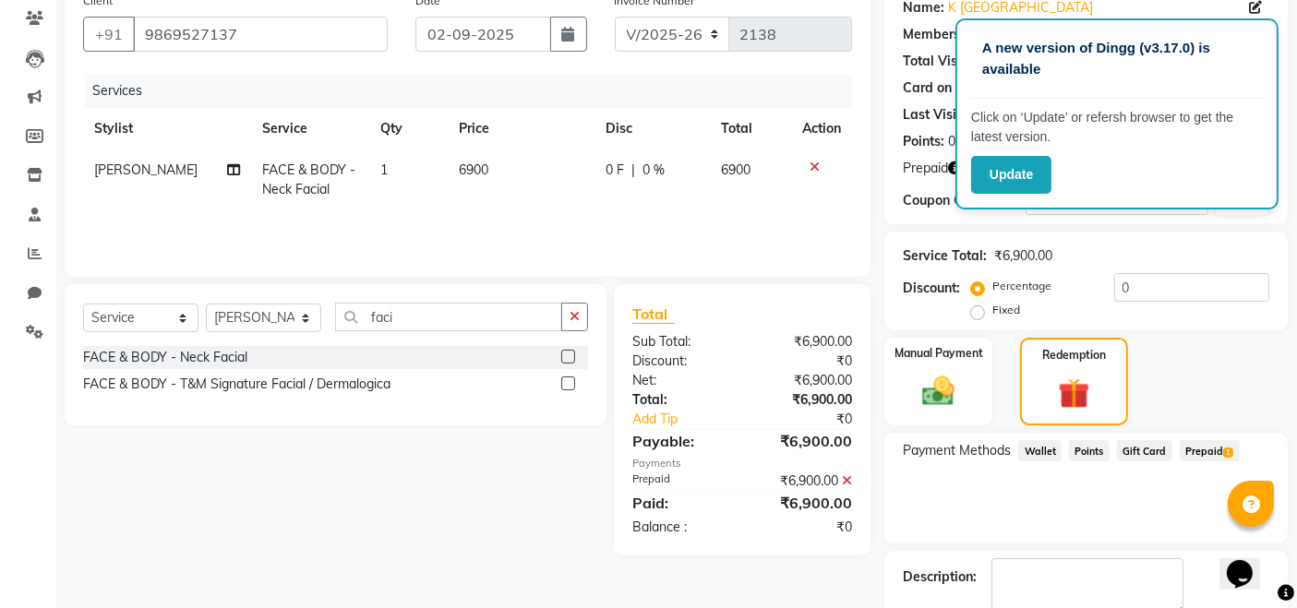
scroll to position [258, 0]
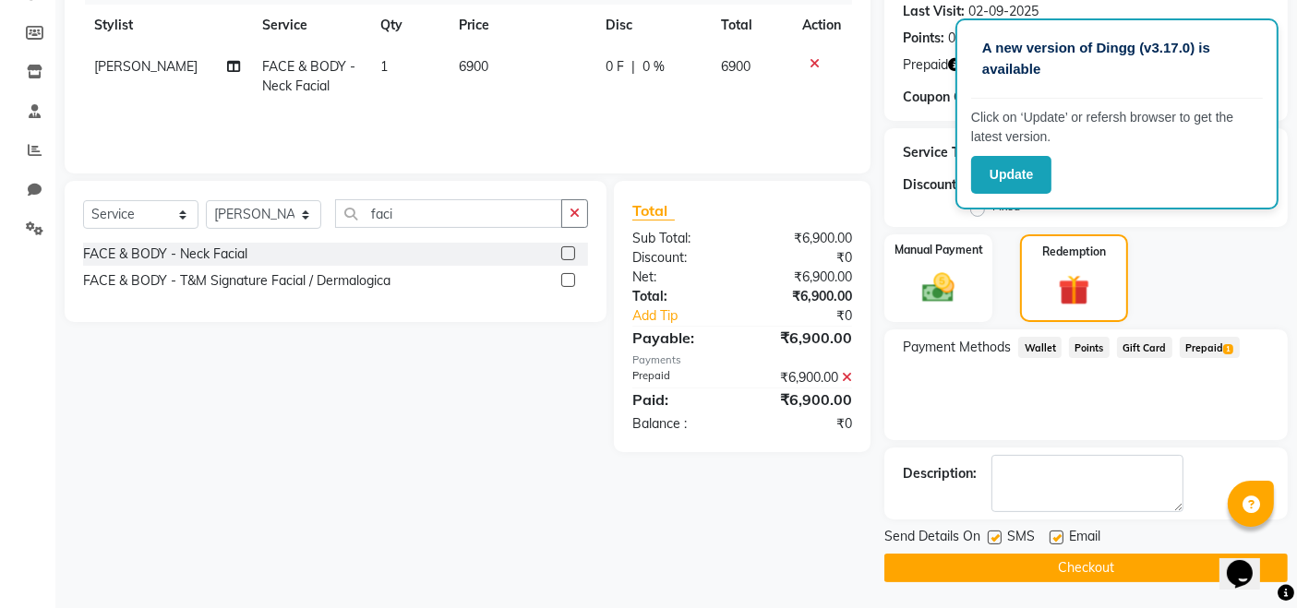
click at [981, 554] on button "Checkout" at bounding box center [1085, 568] width 403 height 29
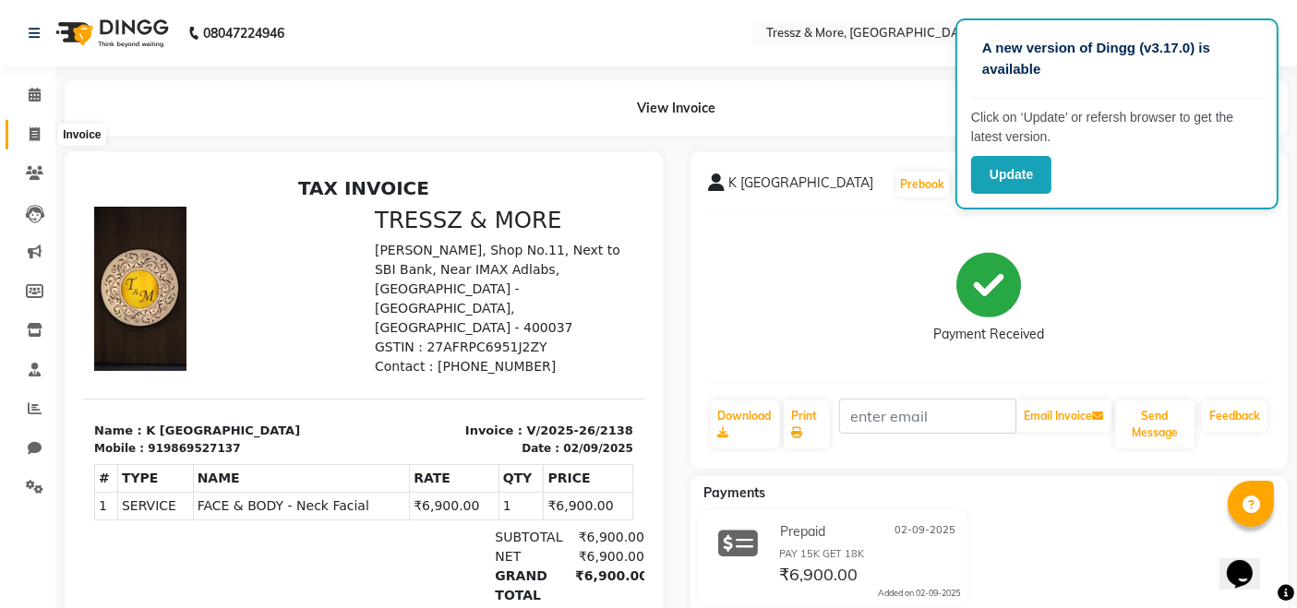
click at [34, 133] on icon at bounding box center [35, 134] width 10 height 14
select select "service"
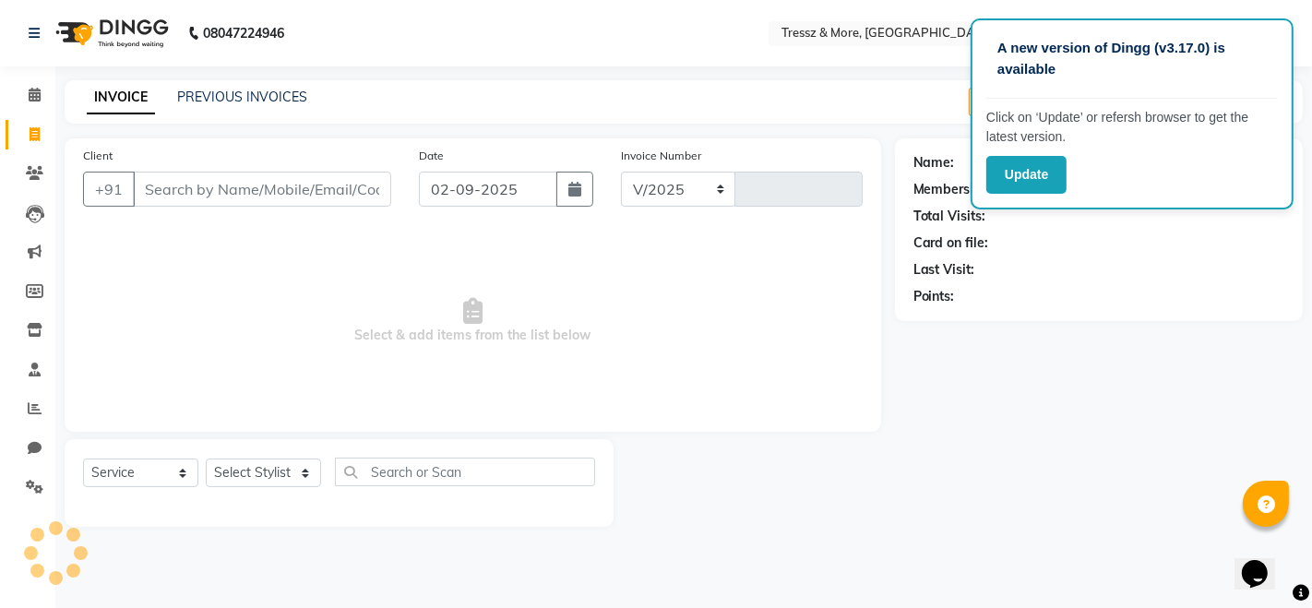
select select "3037"
type input "2139"
click at [186, 193] on input "Client" at bounding box center [262, 189] width 258 height 35
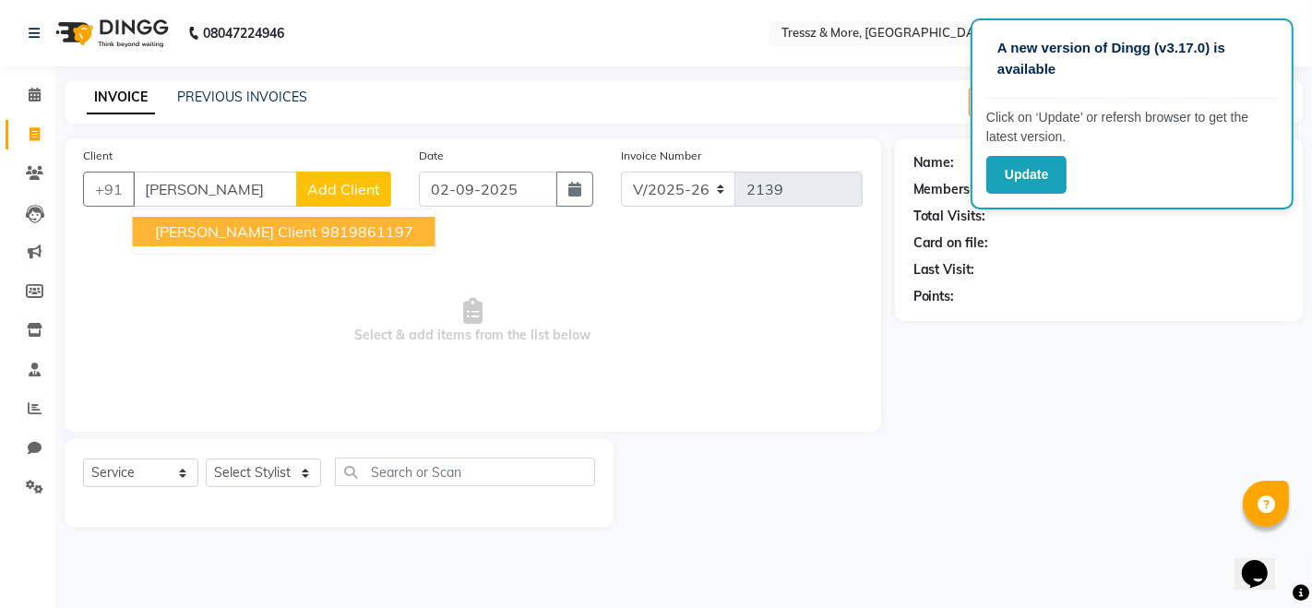
click at [321, 237] on ngb-highlight "9819861197" at bounding box center [367, 231] width 92 height 18
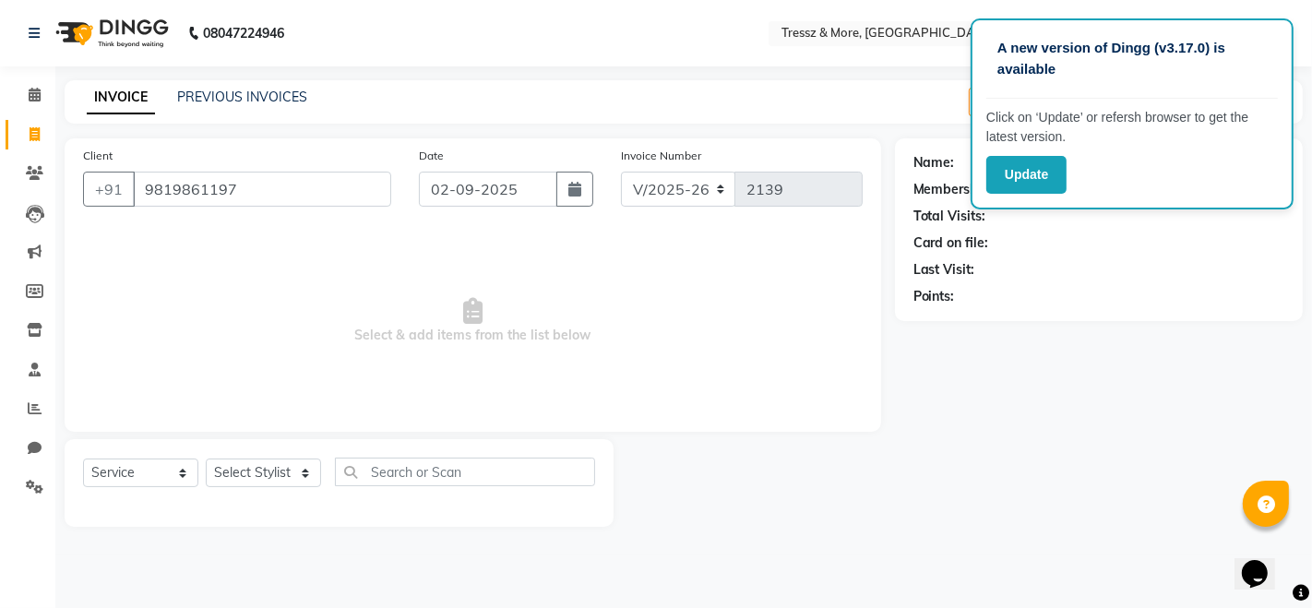
type input "9819861197"
click at [967, 320] on icon "button" at bounding box center [965, 323] width 13 height 13
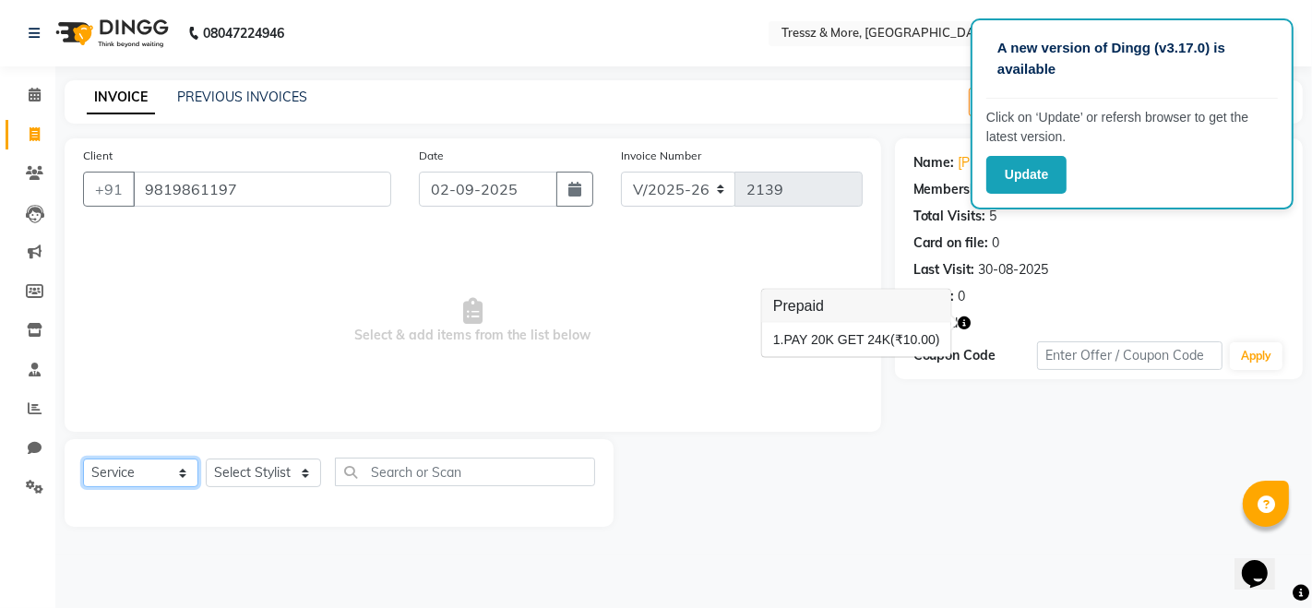
click at [136, 471] on select "Select Service Product Membership Package Voucher Prepaid Gift Card" at bounding box center [140, 473] width 115 height 29
select select "P"
click at [83, 459] on select "Select Service Product Membership Package Voucher Prepaid Gift Card" at bounding box center [140, 473] width 115 height 29
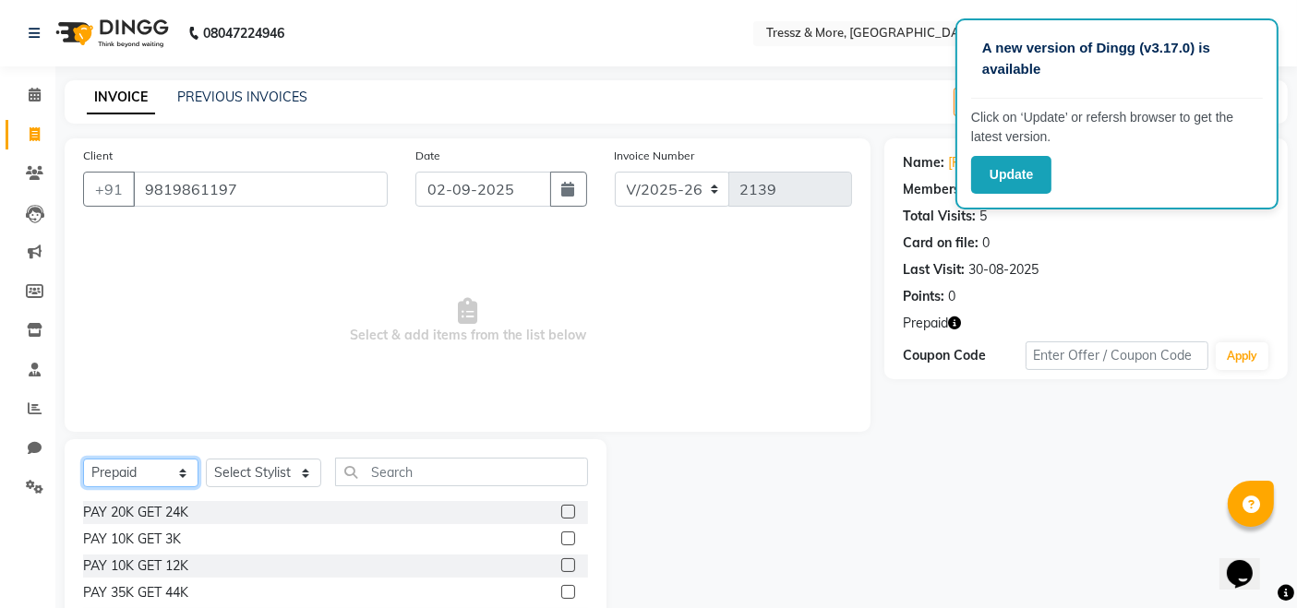
scroll to position [130, 0]
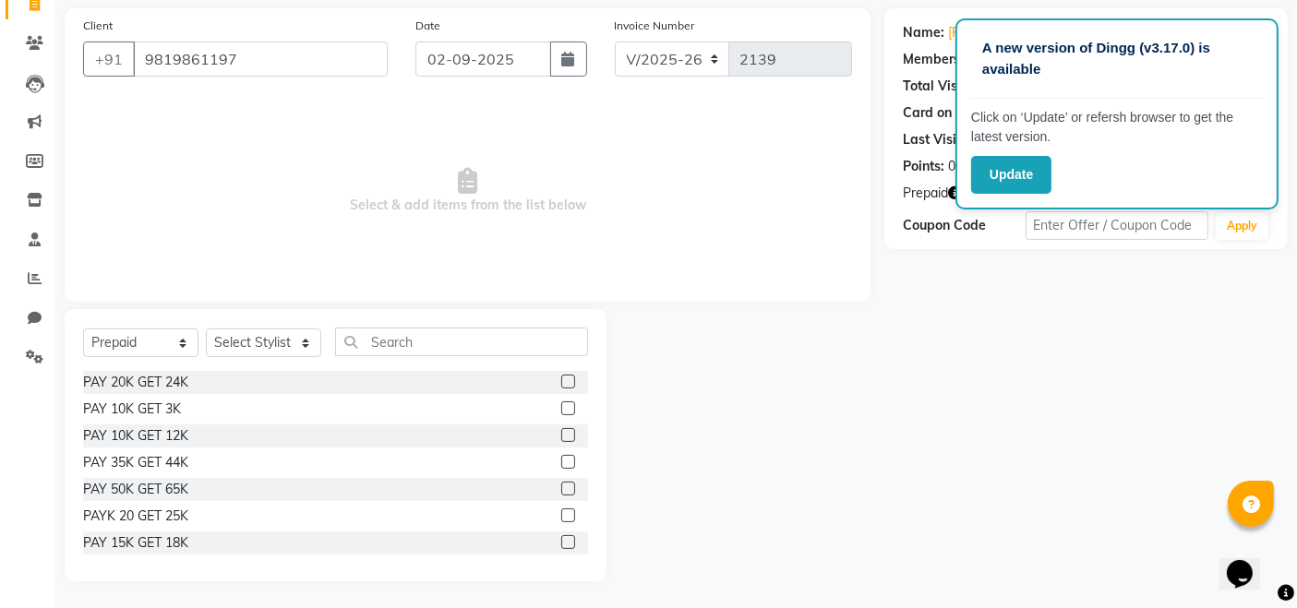
click at [561, 510] on label at bounding box center [568, 516] width 14 height 14
click at [561, 510] on input "checkbox" at bounding box center [567, 516] width 12 height 12
checkbox input "false"
click at [280, 339] on select "Select Stylist [PERSON_NAME] Anas [PERSON_NAME] [PERSON_NAME] [PERSON_NAME] [PE…" at bounding box center [263, 343] width 115 height 29
select select "13463"
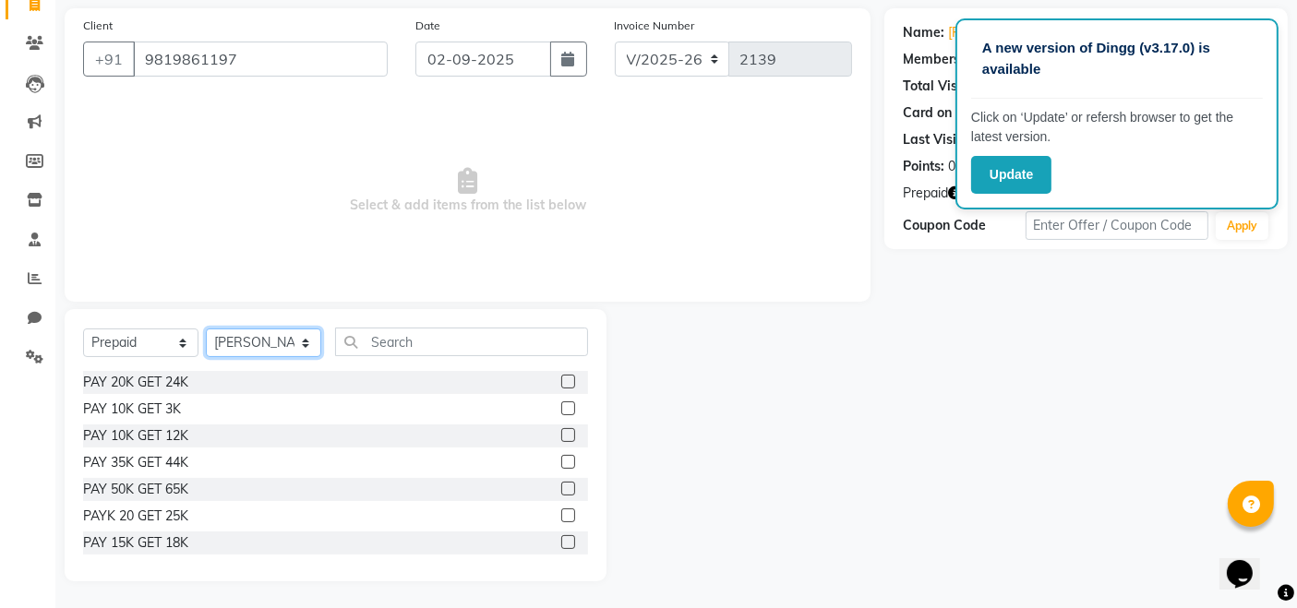
click at [206, 329] on select "Select Stylist [PERSON_NAME] Anas [PERSON_NAME] [PERSON_NAME] [PERSON_NAME] [PE…" at bounding box center [263, 343] width 115 height 29
click at [561, 513] on label at bounding box center [568, 516] width 14 height 14
click at [561, 513] on input "checkbox" at bounding box center [567, 516] width 12 height 12
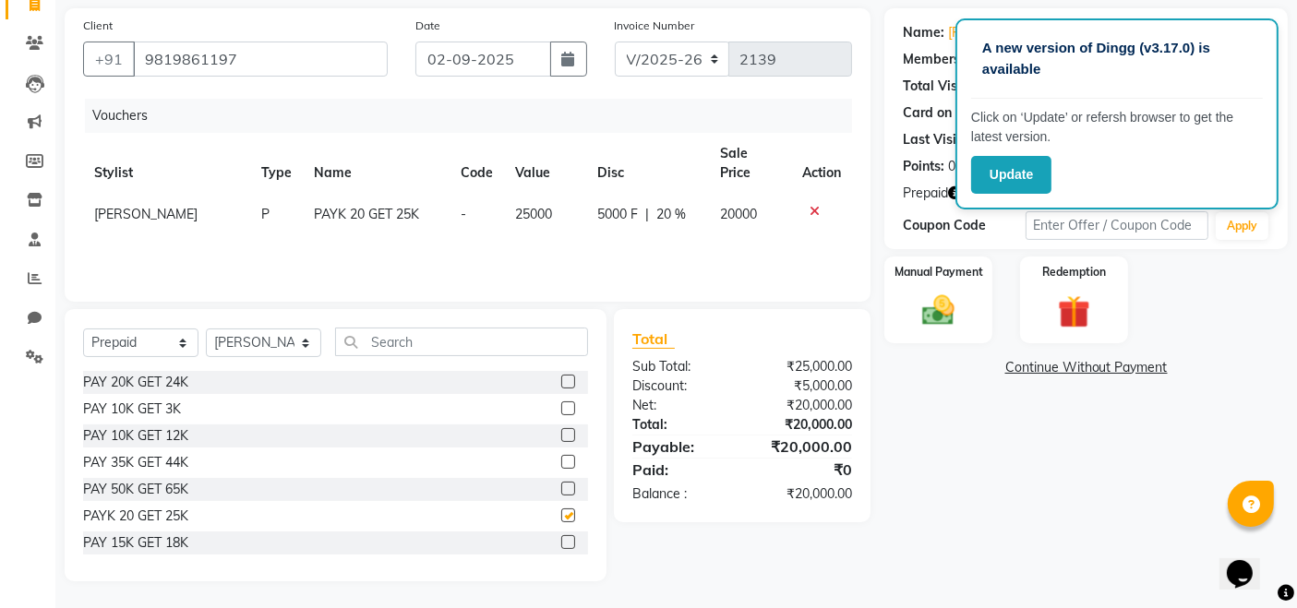
checkbox input "false"
click at [943, 306] on img at bounding box center [938, 311] width 55 height 39
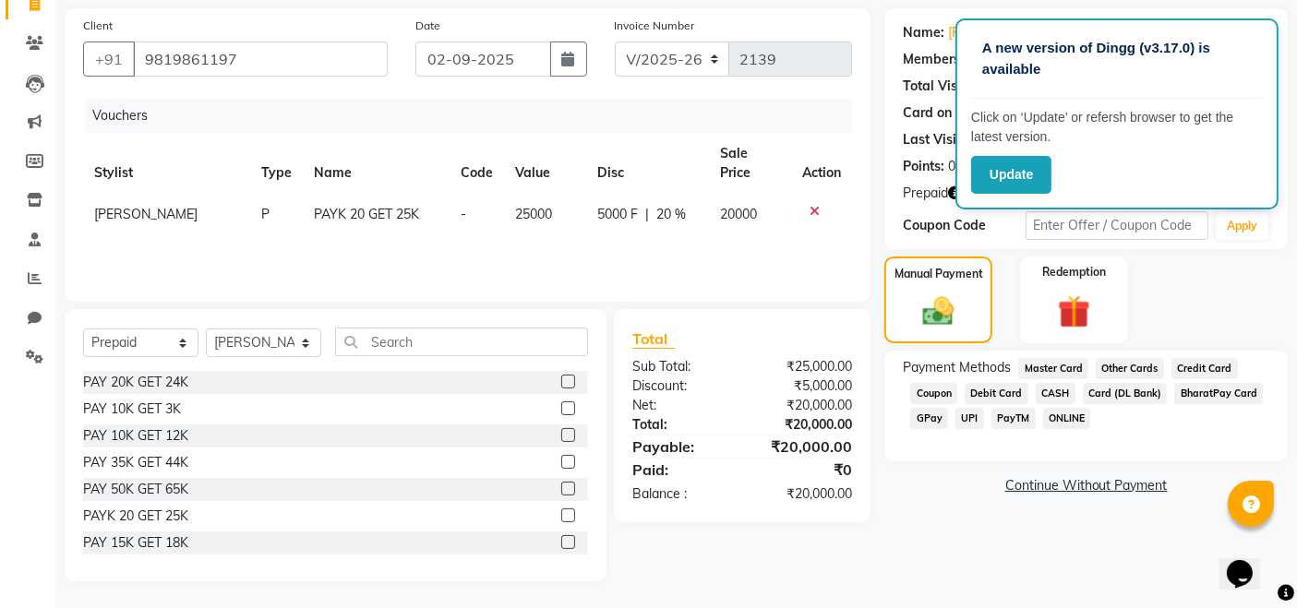
click at [1057, 389] on span "CASH" at bounding box center [1055, 393] width 40 height 21
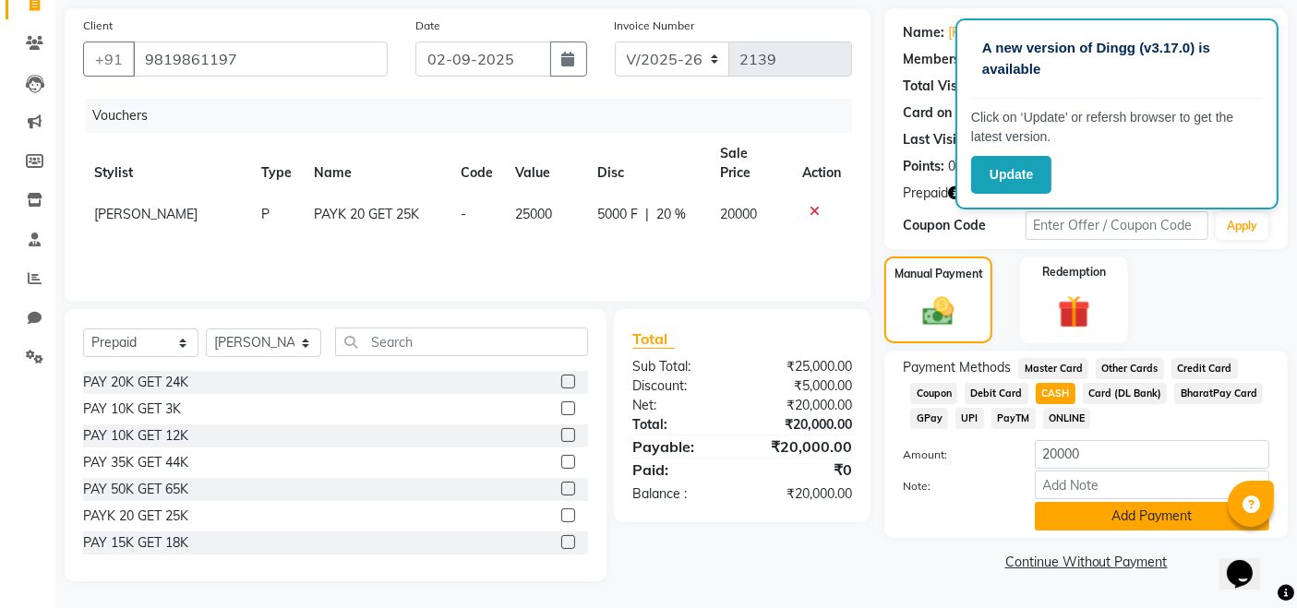
click at [1182, 520] on button "Add Payment" at bounding box center [1152, 516] width 234 height 29
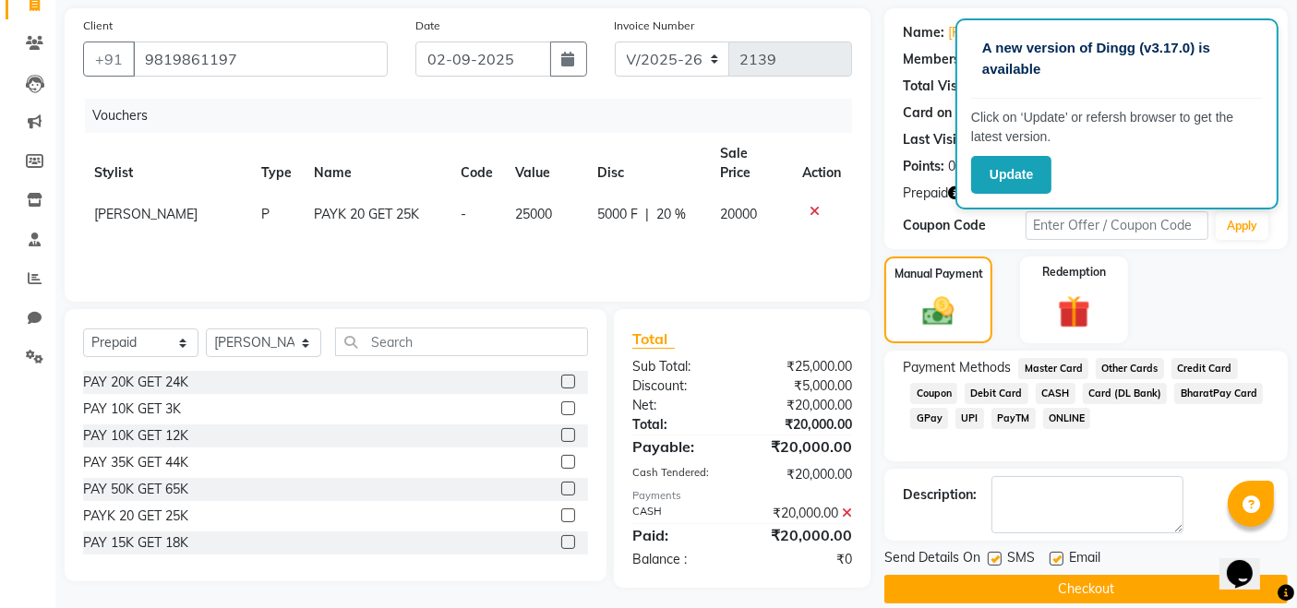
click at [1107, 592] on button "Checkout" at bounding box center [1085, 589] width 403 height 29
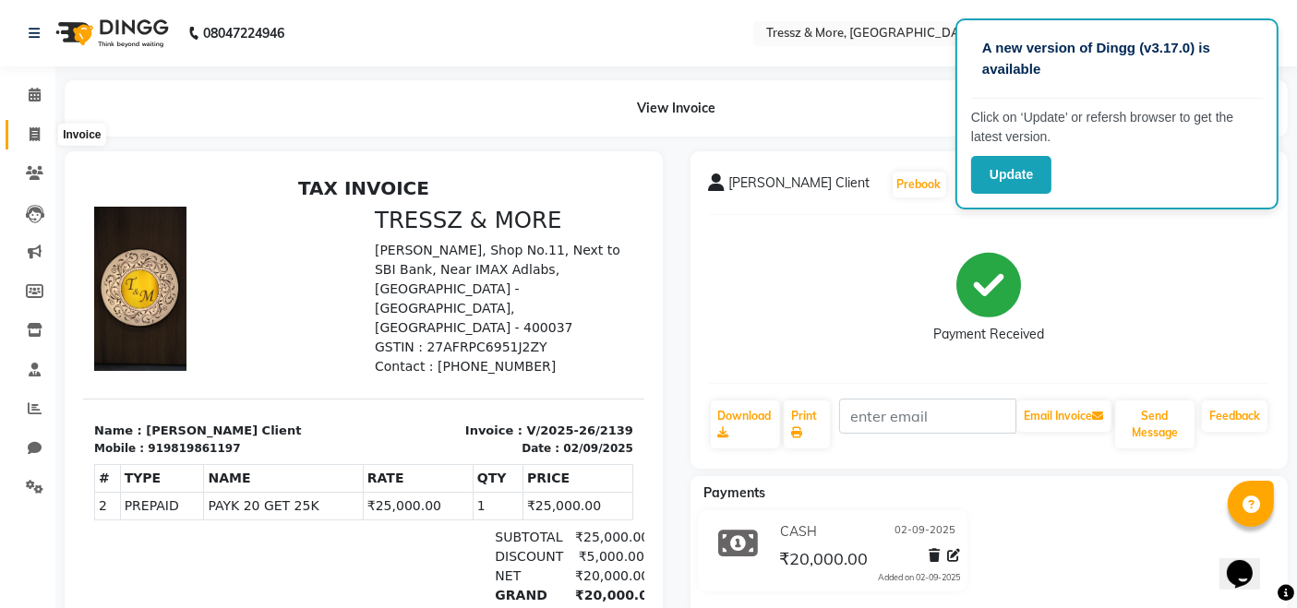
click at [31, 133] on icon at bounding box center [35, 134] width 10 height 14
select select "3037"
select select "service"
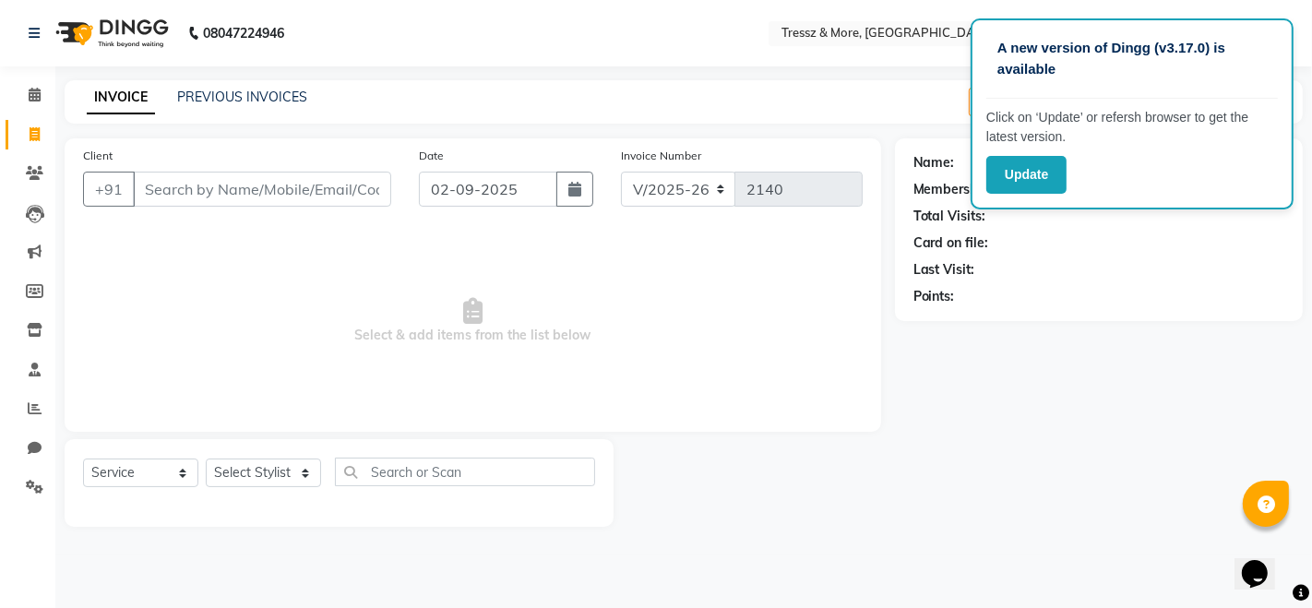
click at [186, 155] on div "Client +91" at bounding box center [237, 184] width 336 height 76
click at [216, 198] on input "Client" at bounding box center [262, 189] width 258 height 35
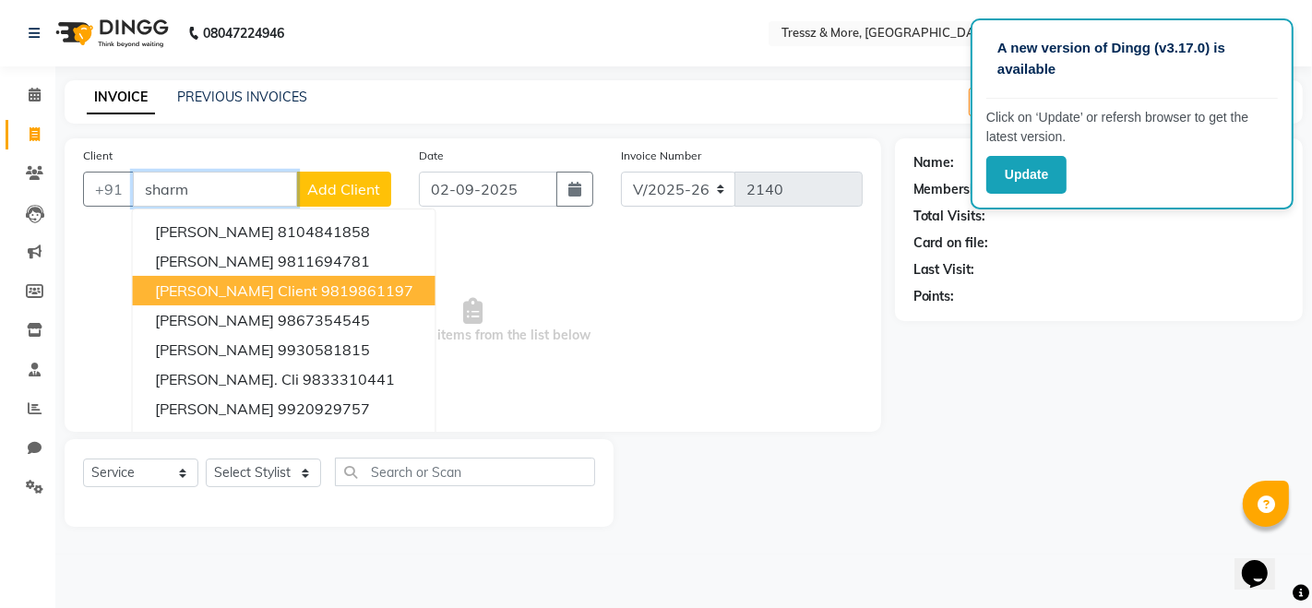
click at [321, 289] on ngb-highlight "9819861197" at bounding box center [367, 290] width 92 height 18
type input "9819861197"
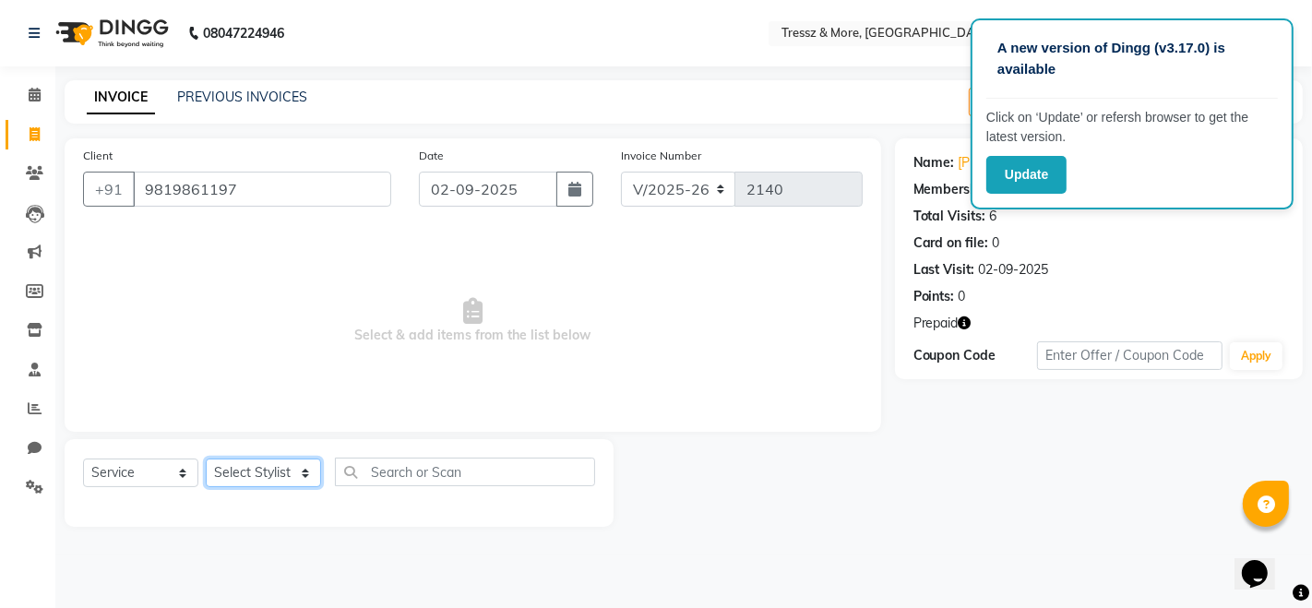
click at [287, 478] on select "Select Stylist [PERSON_NAME] Anas [PERSON_NAME] [PERSON_NAME] [PERSON_NAME] [PE…" at bounding box center [263, 473] width 115 height 29
select select "13463"
click at [206, 459] on select "Select Stylist [PERSON_NAME] Anas [PERSON_NAME] [PERSON_NAME] [PERSON_NAME] [PE…" at bounding box center [263, 473] width 115 height 29
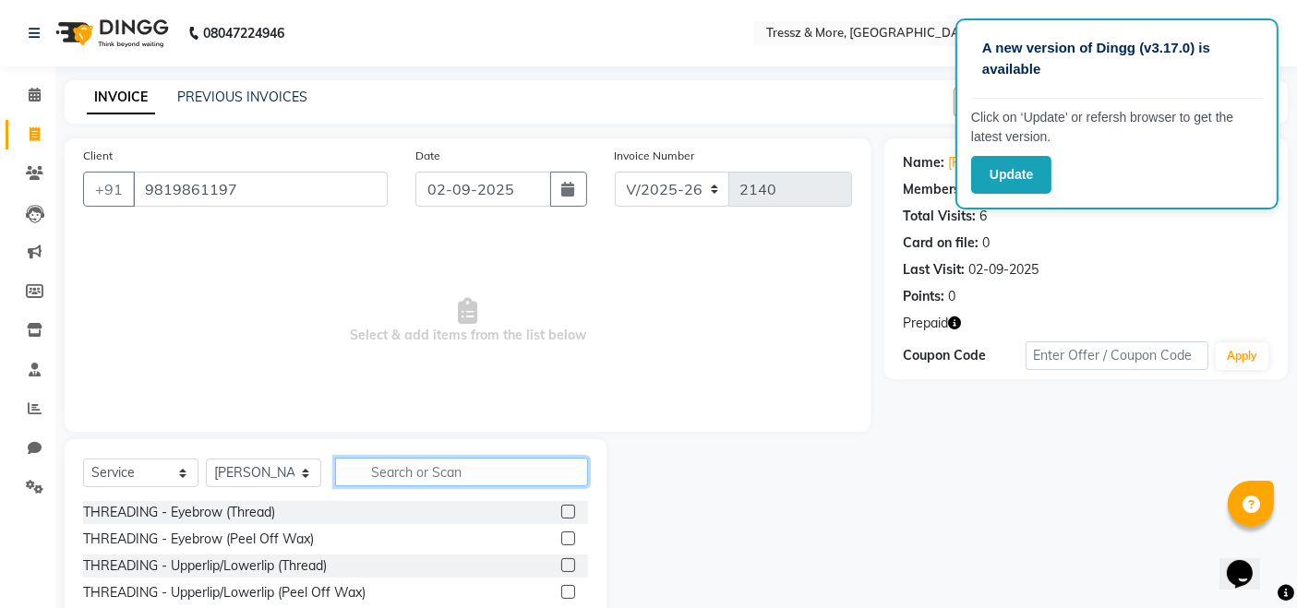
click at [437, 467] on input "text" at bounding box center [461, 472] width 253 height 29
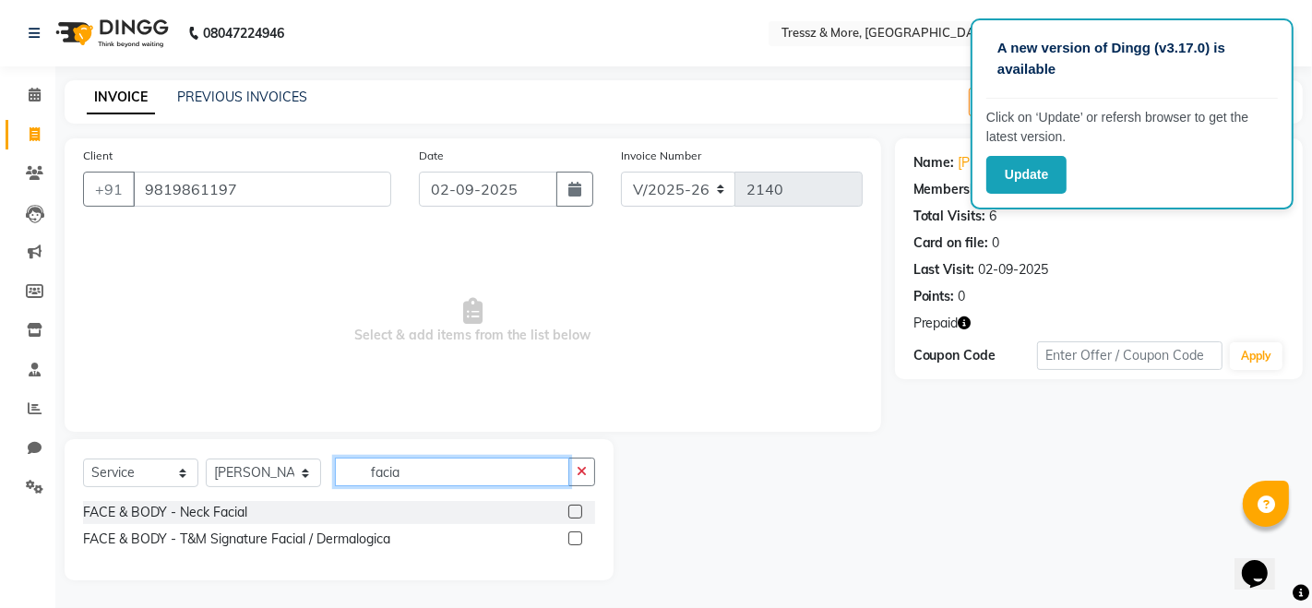
type input "facia"
click at [576, 506] on label at bounding box center [576, 512] width 14 height 14
click at [576, 507] on input "checkbox" at bounding box center [575, 513] width 12 height 12
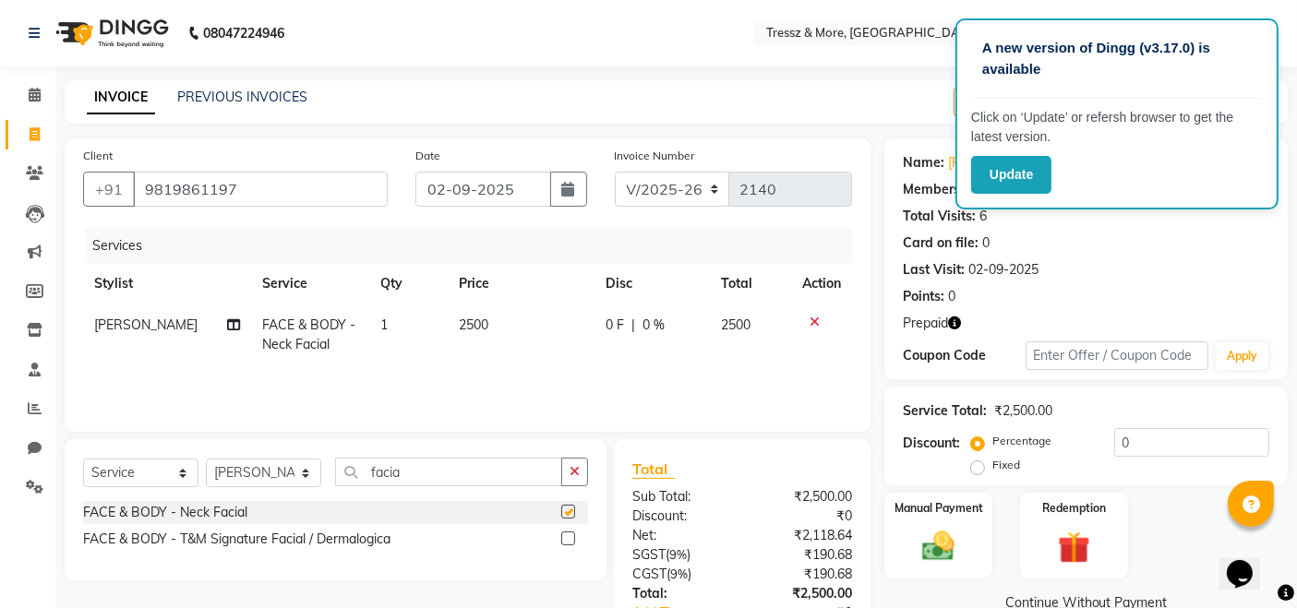
checkbox input "false"
click at [459, 317] on span "2500" at bounding box center [474, 325] width 30 height 17
select select "13463"
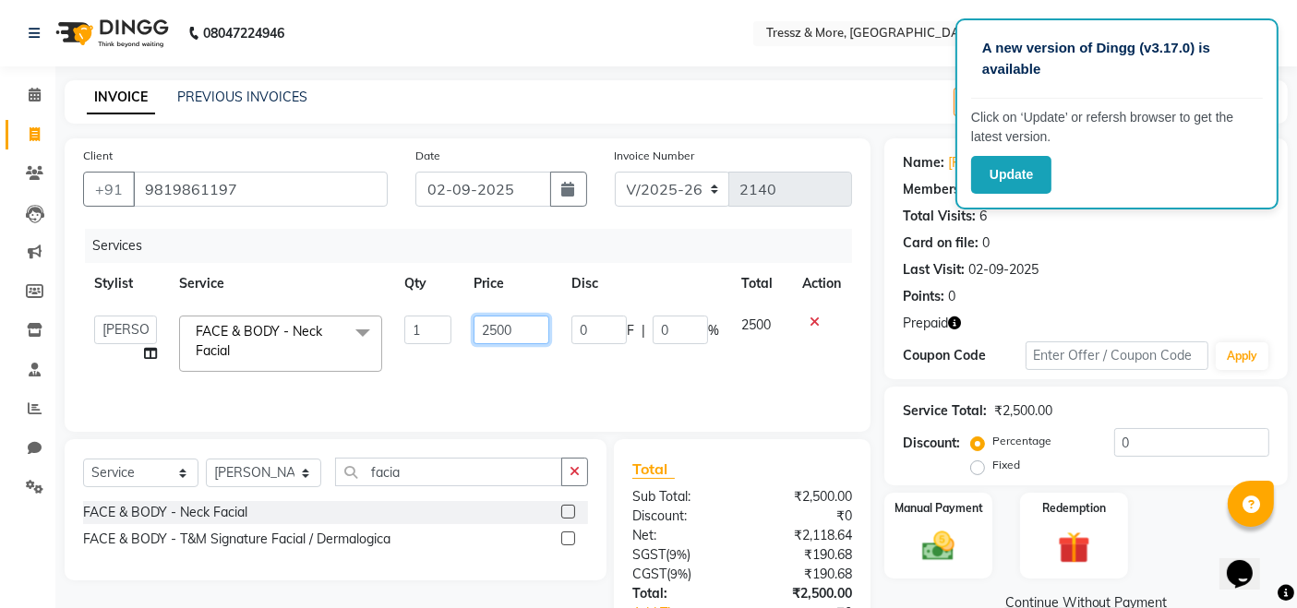
click at [482, 325] on input "2500" at bounding box center [511, 330] width 76 height 29
type input "5440"
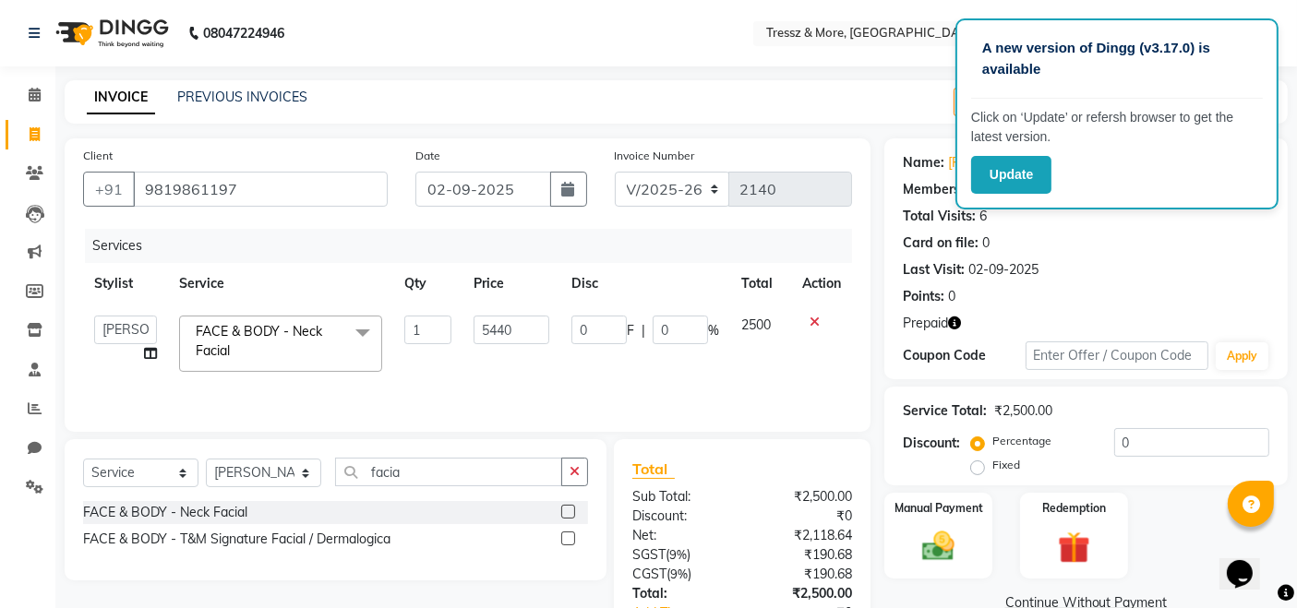
click at [519, 365] on div "Services Stylist Service Qty Price Disc Total Action [PERSON_NAME] Anas [PERSON…" at bounding box center [467, 321] width 769 height 185
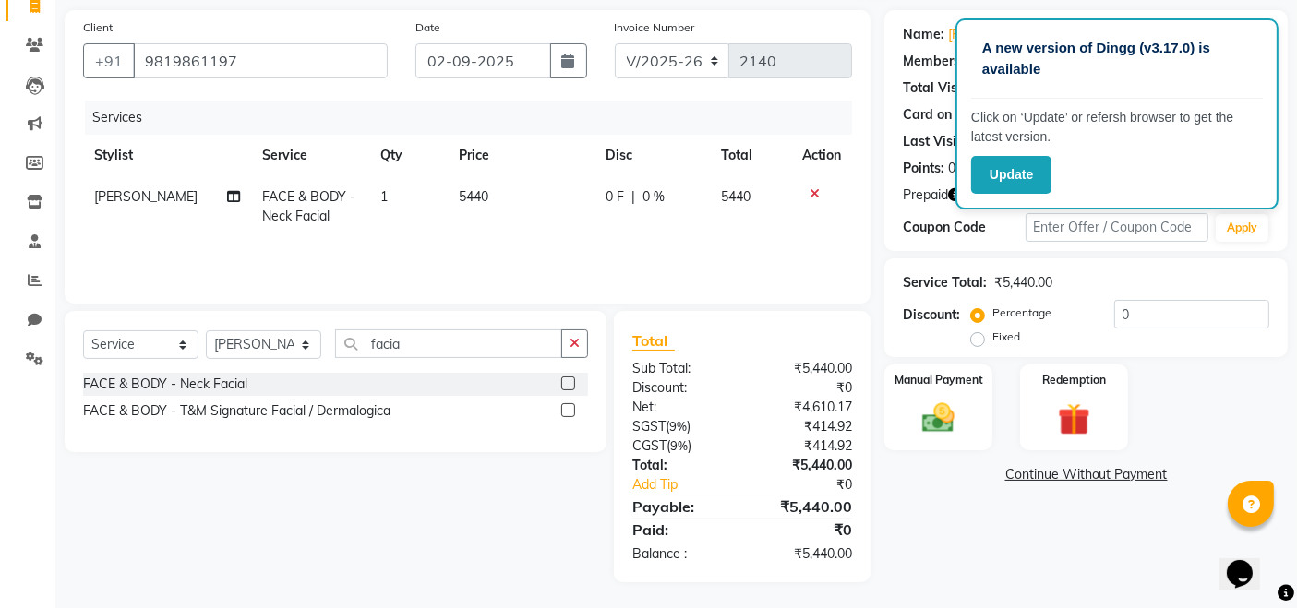
scroll to position [129, 0]
click at [1050, 417] on img at bounding box center [1073, 419] width 55 height 42
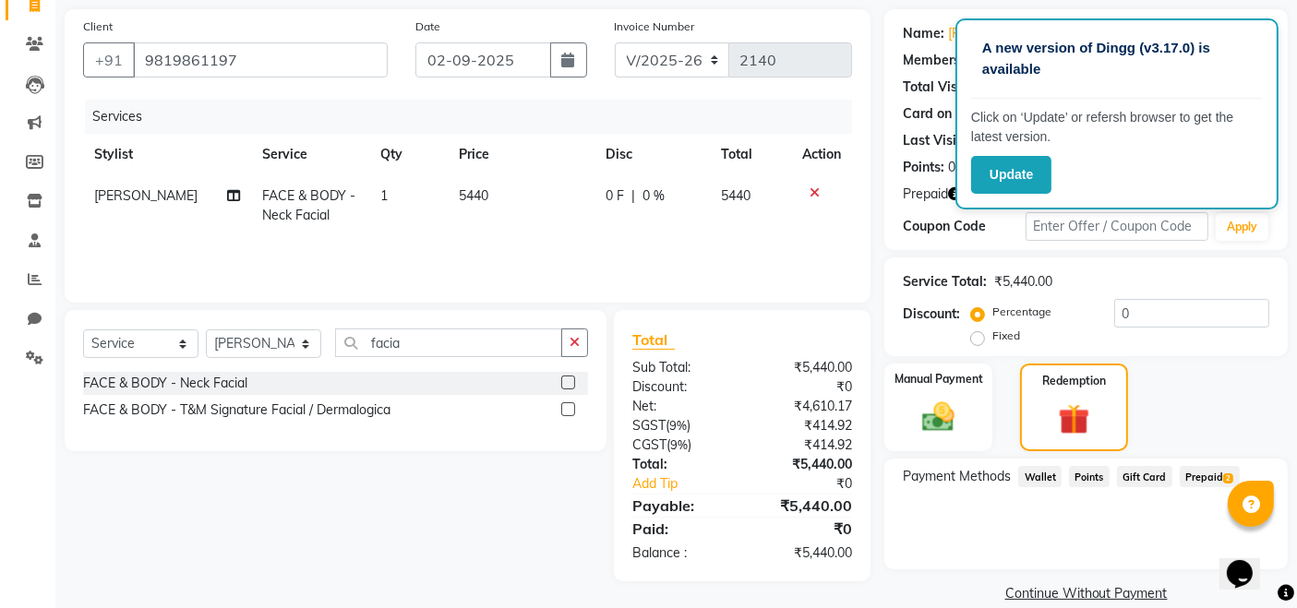
click at [1193, 474] on span "Prepaid 2" at bounding box center [1209, 476] width 60 height 21
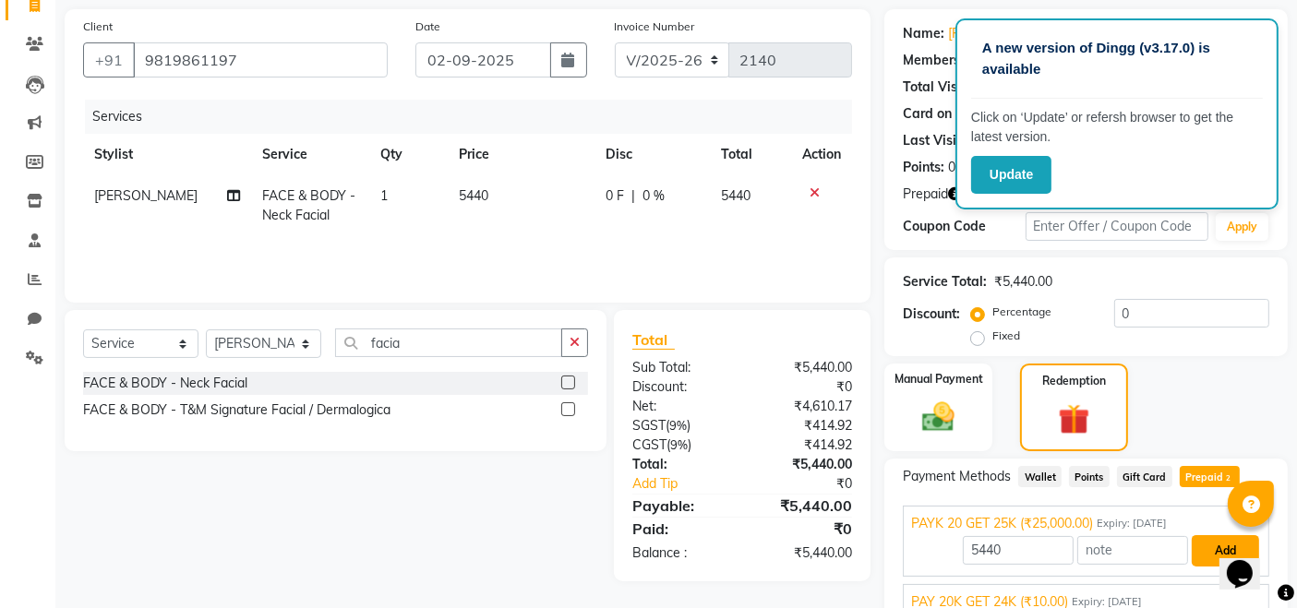
click at [1203, 542] on button "Add" at bounding box center [1224, 550] width 67 height 31
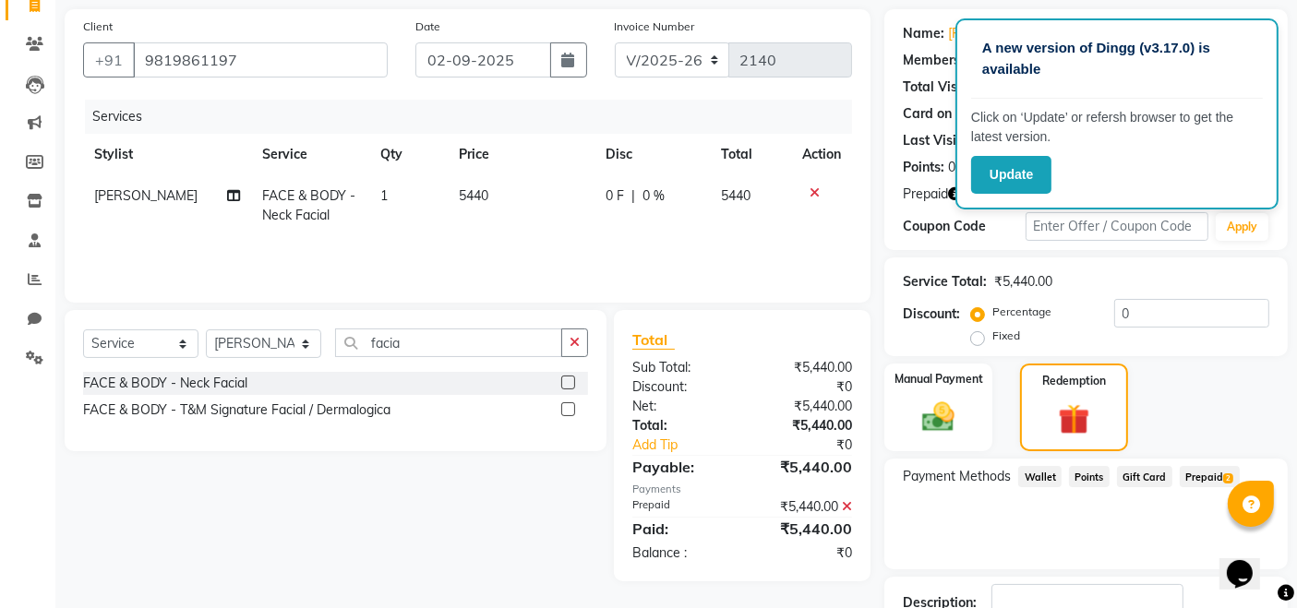
scroll to position [258, 0]
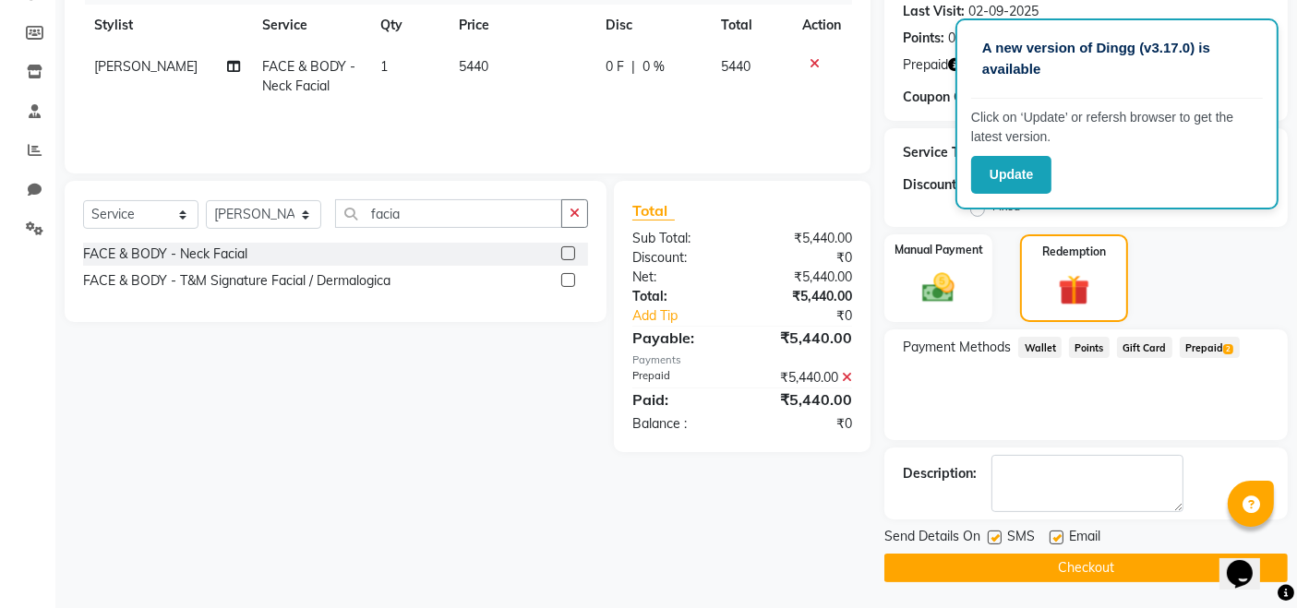
click at [1066, 565] on button "Checkout" at bounding box center [1085, 568] width 403 height 29
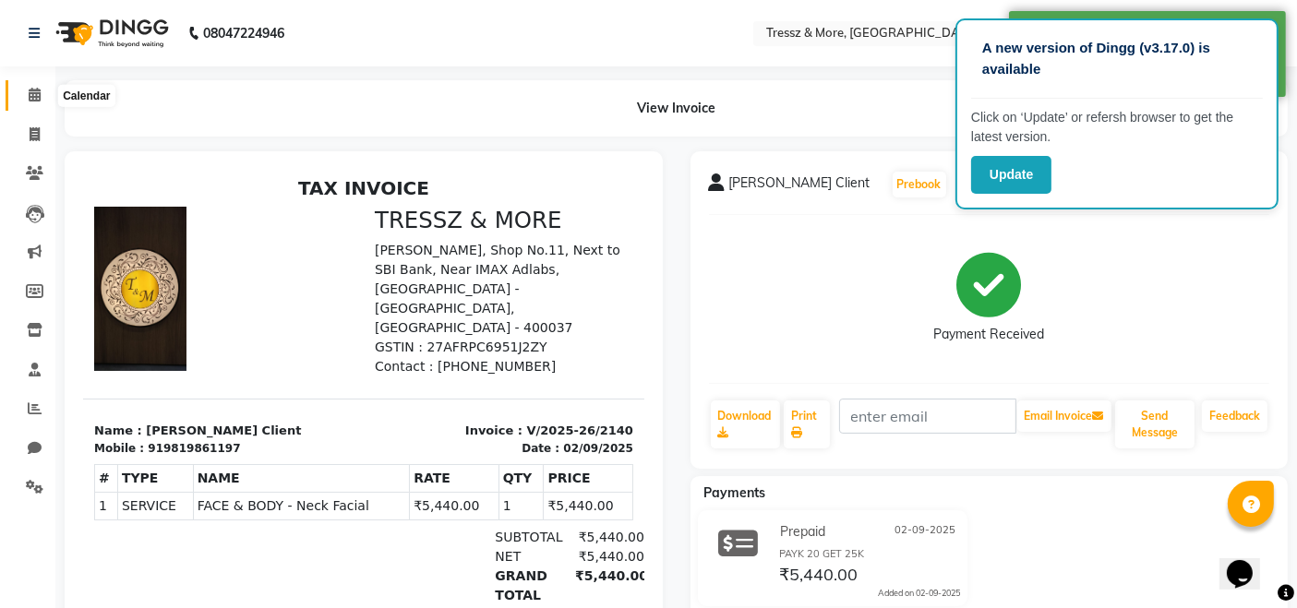
click at [29, 93] on icon at bounding box center [35, 95] width 12 height 14
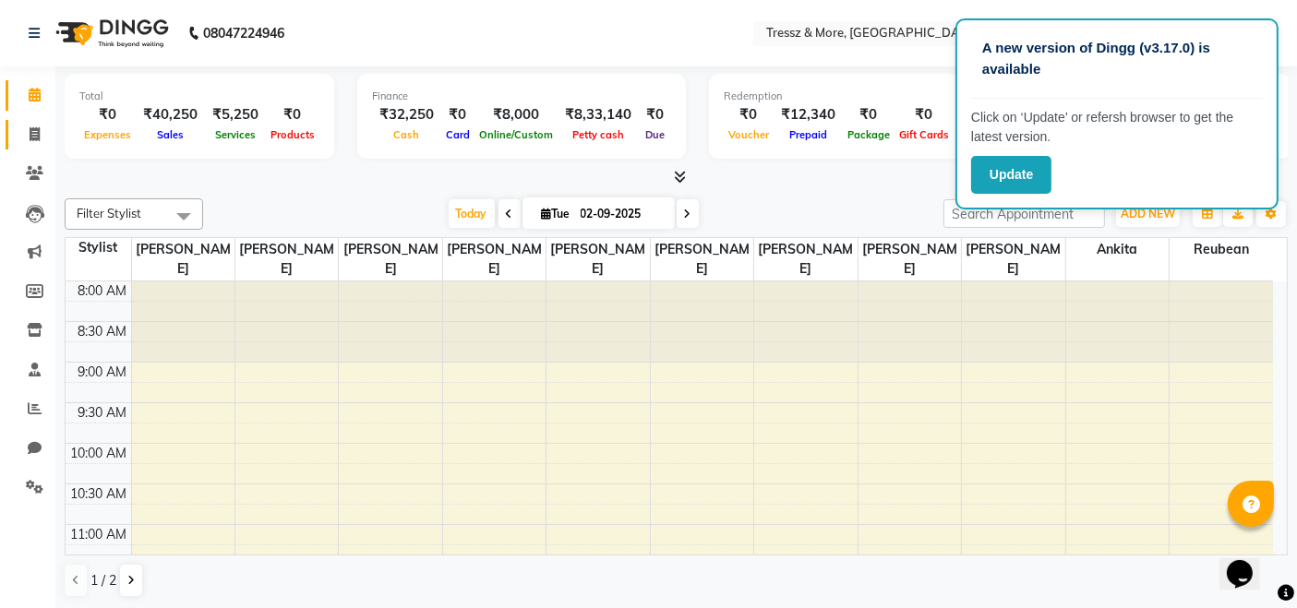
click at [32, 134] on icon at bounding box center [35, 134] width 10 height 14
select select "service"
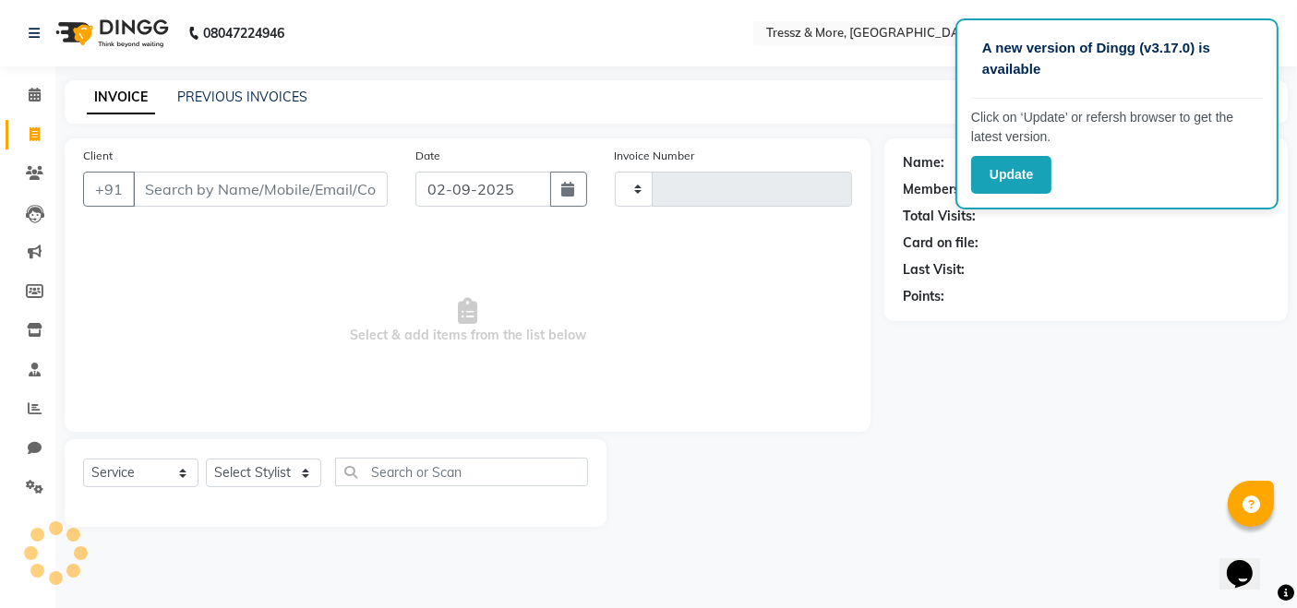
type input "2141"
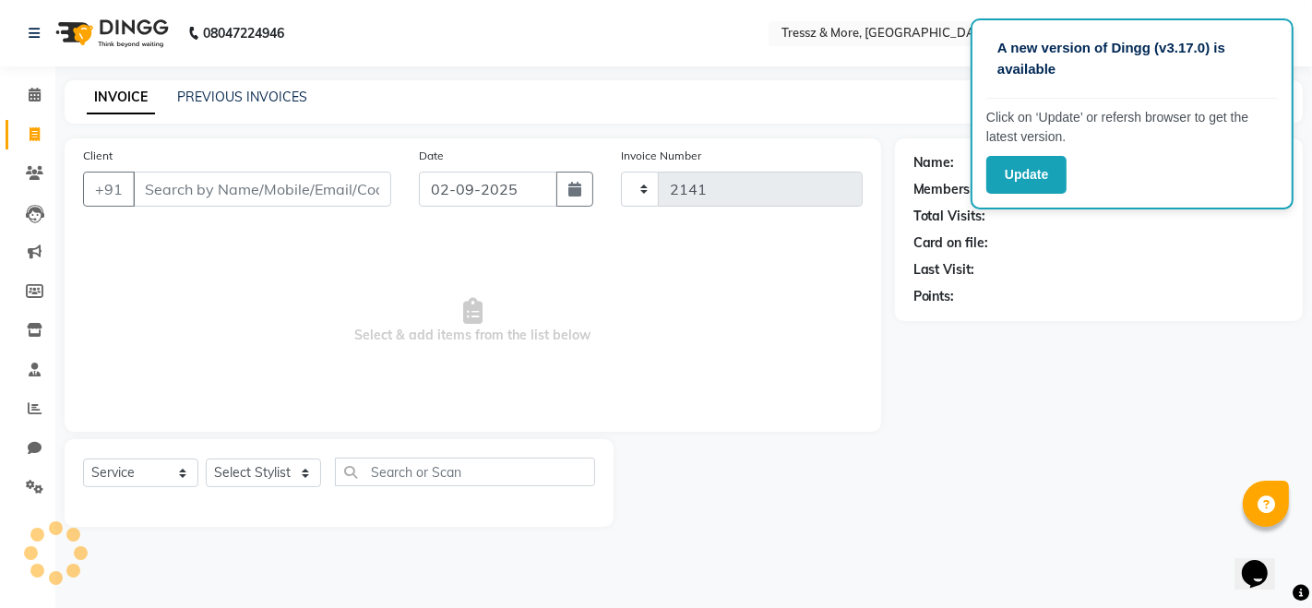
select select "3037"
click at [244, 99] on link "PREVIOUS INVOICES" at bounding box center [242, 97] width 130 height 17
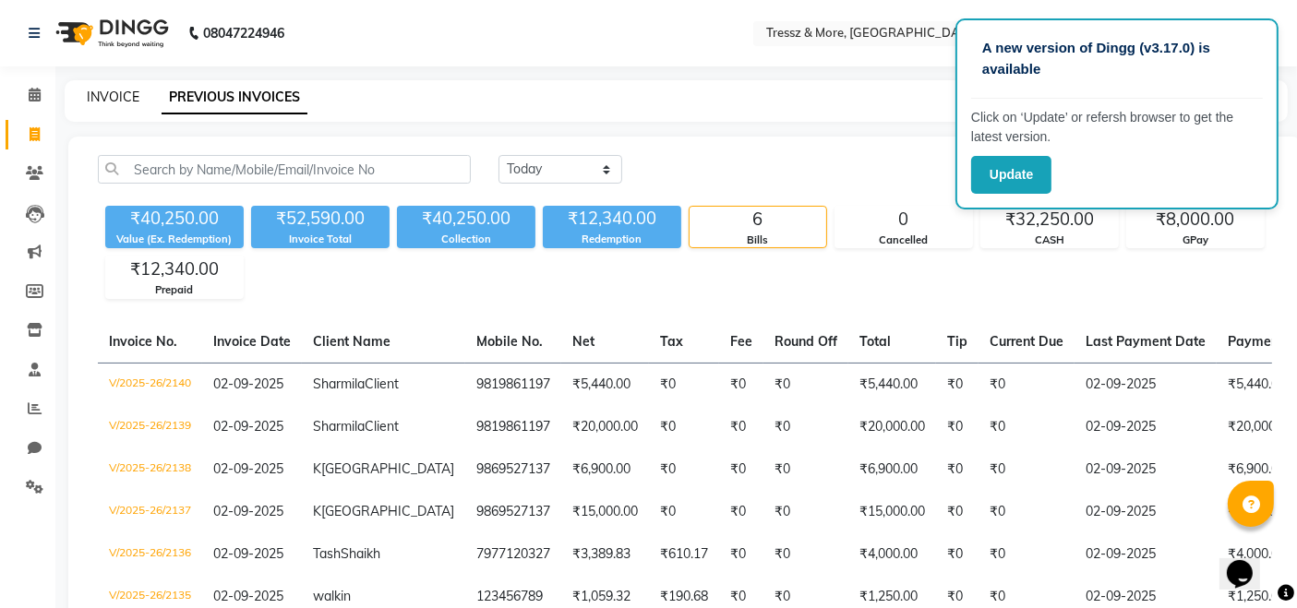
click at [124, 89] on link "INVOICE" at bounding box center [113, 97] width 53 height 17
select select "3037"
select select "service"
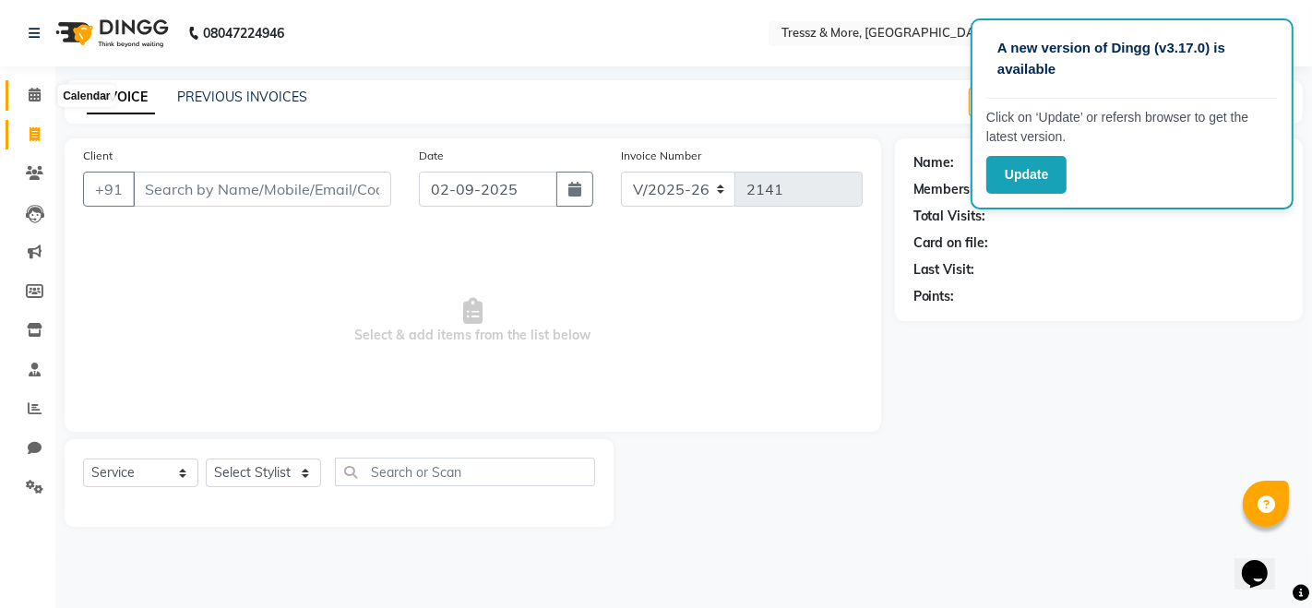
click at [36, 98] on icon at bounding box center [35, 95] width 12 height 14
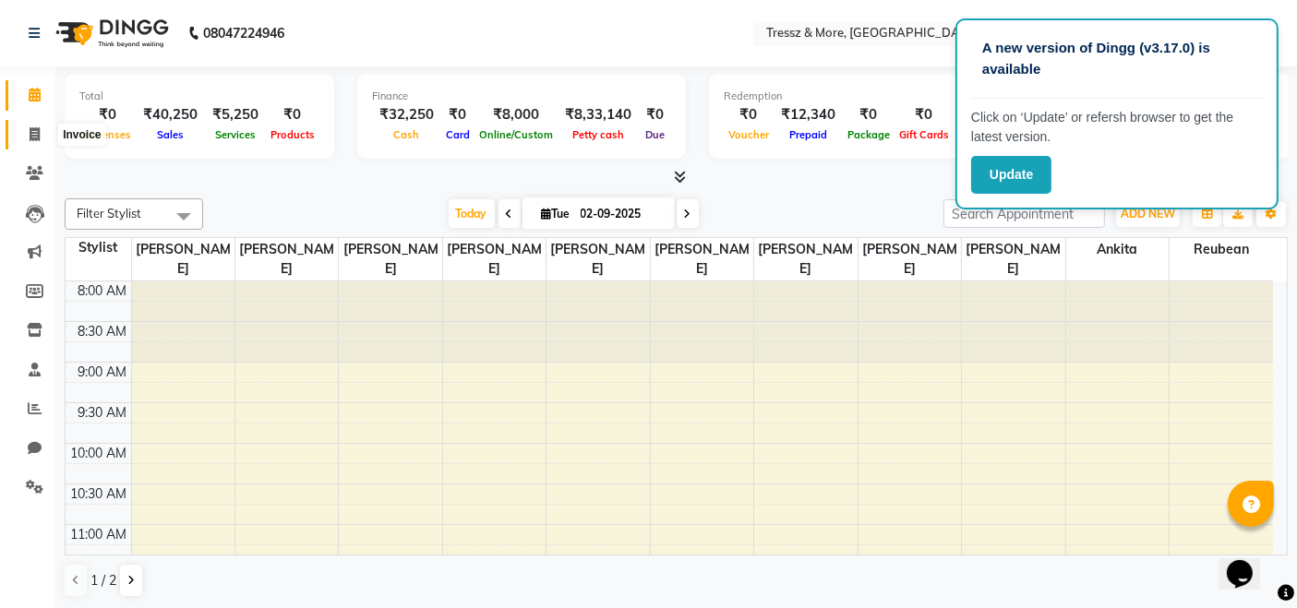
click at [26, 138] on span at bounding box center [34, 135] width 32 height 21
select select "service"
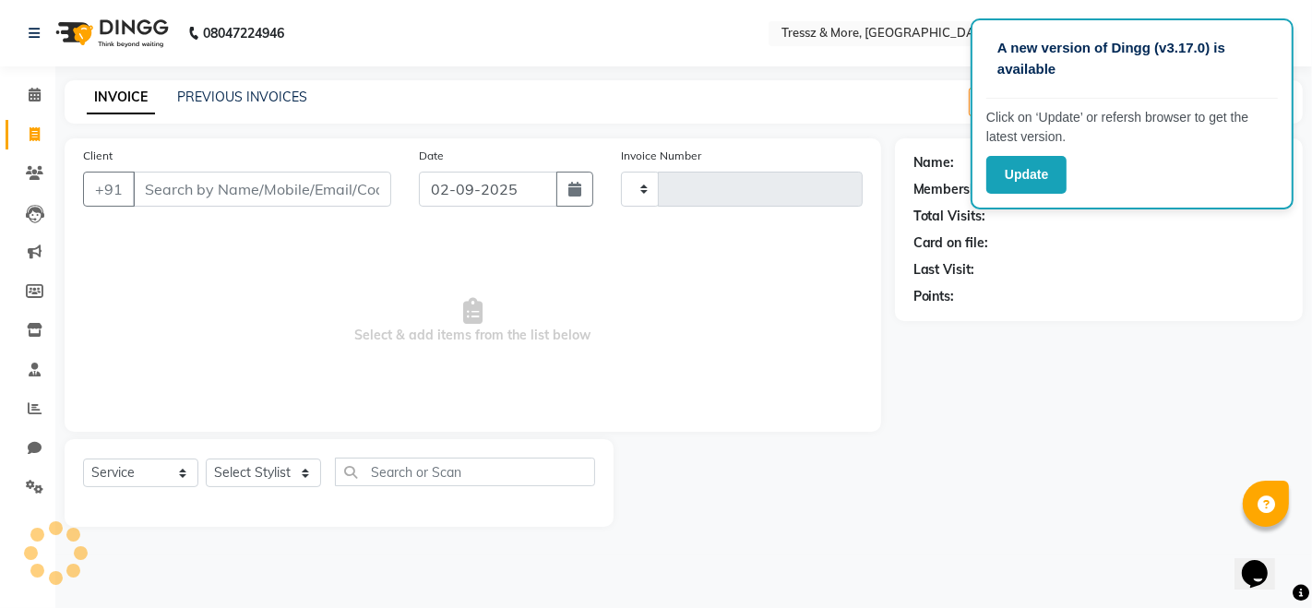
type input "2141"
select select "3037"
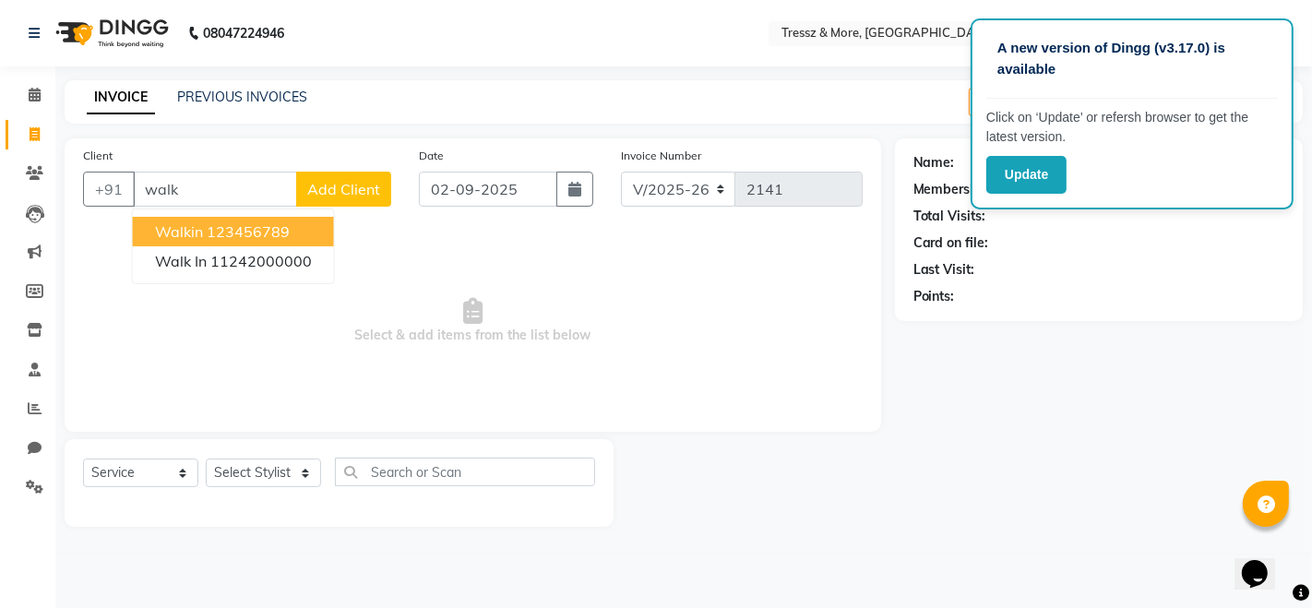
click at [252, 235] on ngb-highlight "123456789" at bounding box center [248, 231] width 83 height 18
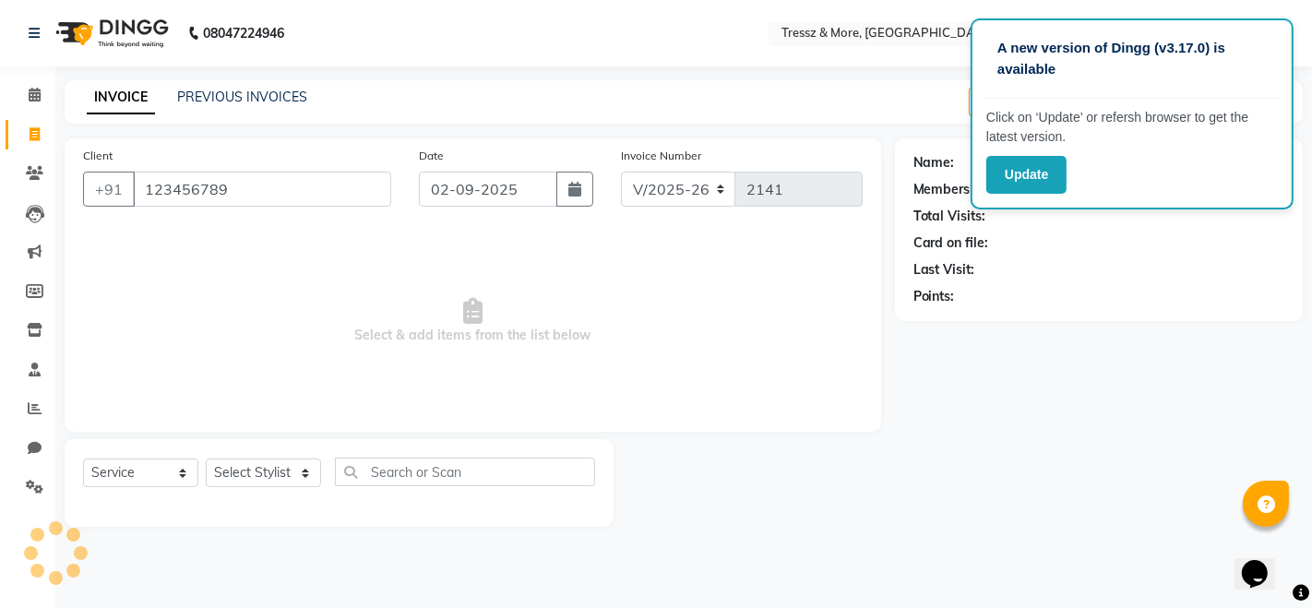
type input "123456789"
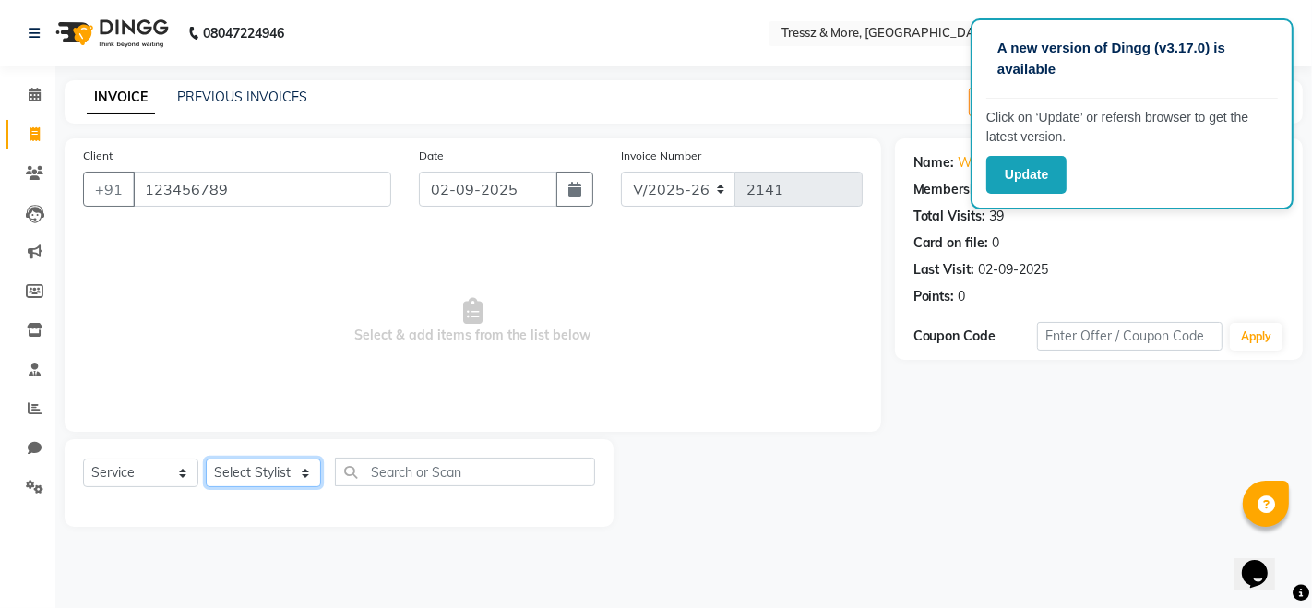
click at [280, 468] on select "Select Stylist [PERSON_NAME] Anas [PERSON_NAME] [PERSON_NAME] [PERSON_NAME] [PE…" at bounding box center [263, 473] width 115 height 29
select select "72132"
click at [206, 459] on select "Select Stylist [PERSON_NAME] Anas [PERSON_NAME] [PERSON_NAME] [PERSON_NAME] [PE…" at bounding box center [263, 473] width 115 height 29
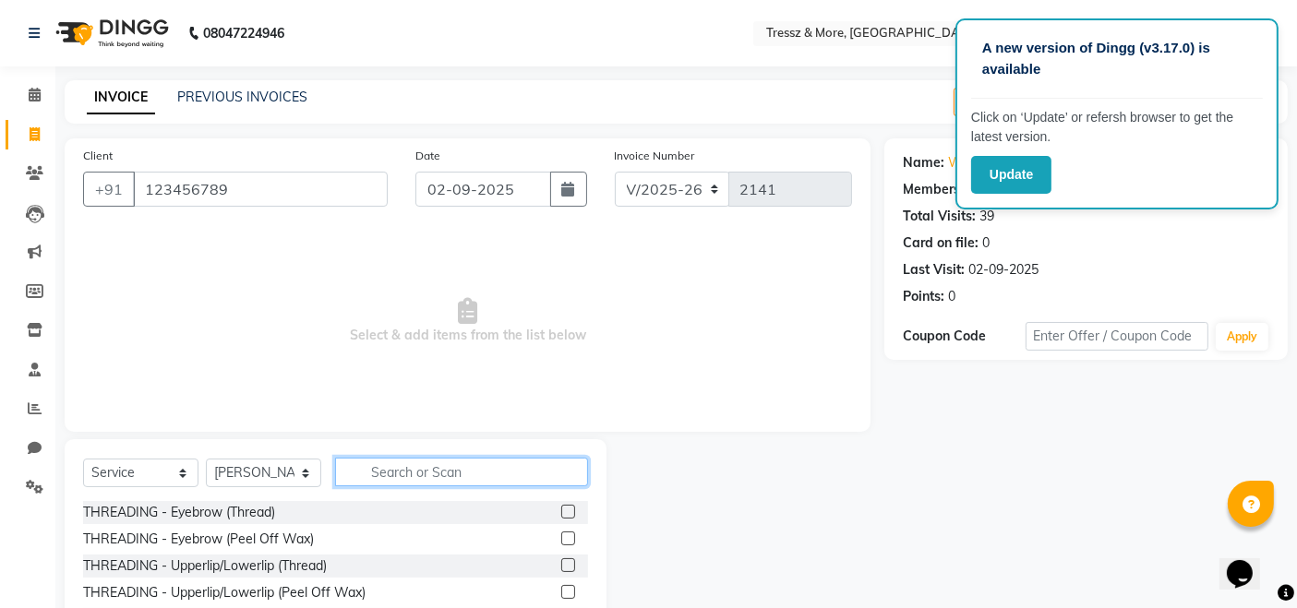
click at [435, 464] on input "text" at bounding box center [461, 472] width 253 height 29
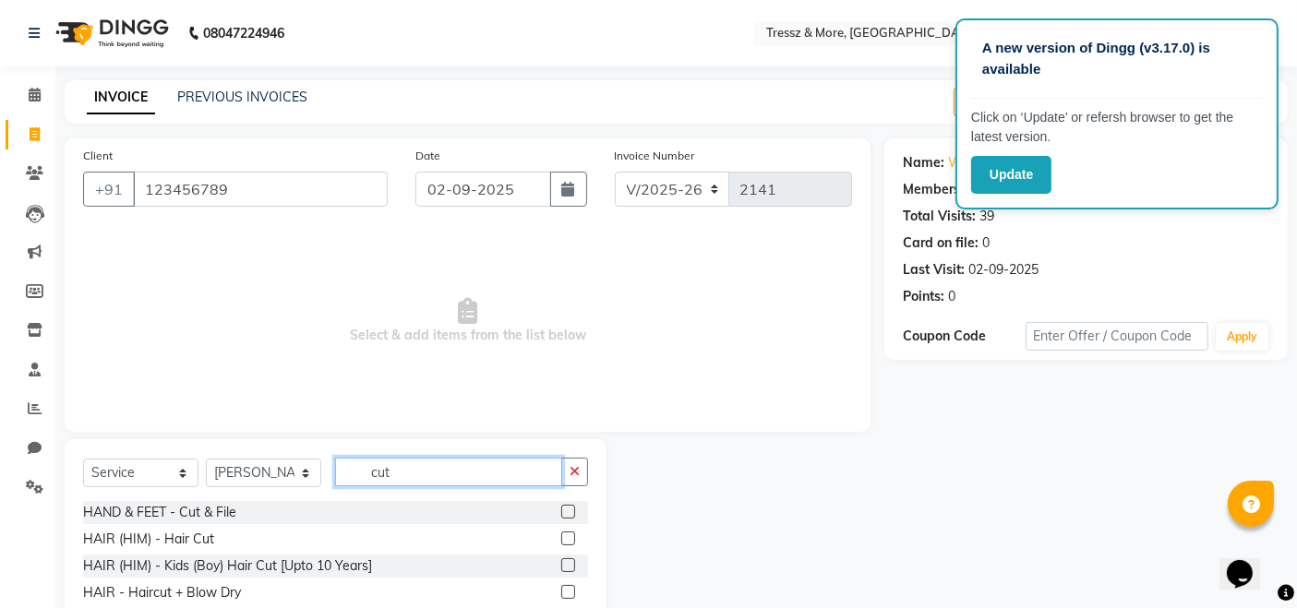
type input "cut"
click at [561, 532] on label at bounding box center [568, 539] width 14 height 14
click at [561, 533] on input "checkbox" at bounding box center [567, 539] width 12 height 12
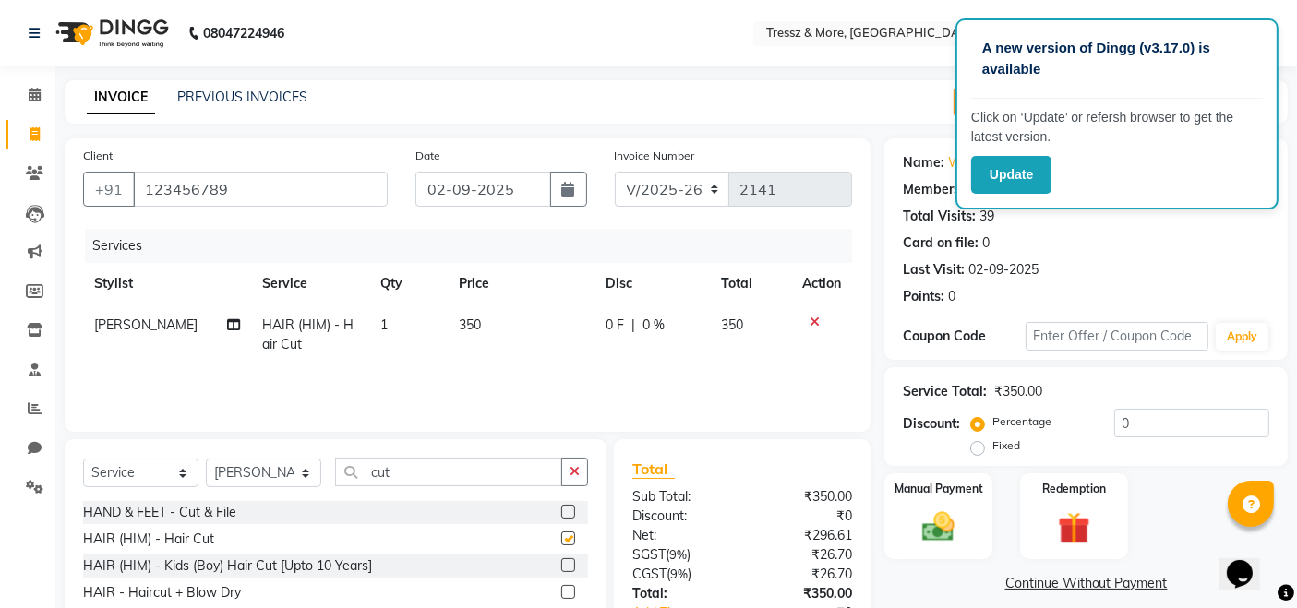
checkbox input "false"
click at [928, 504] on div "Manual Payment" at bounding box center [938, 517] width 112 height 90
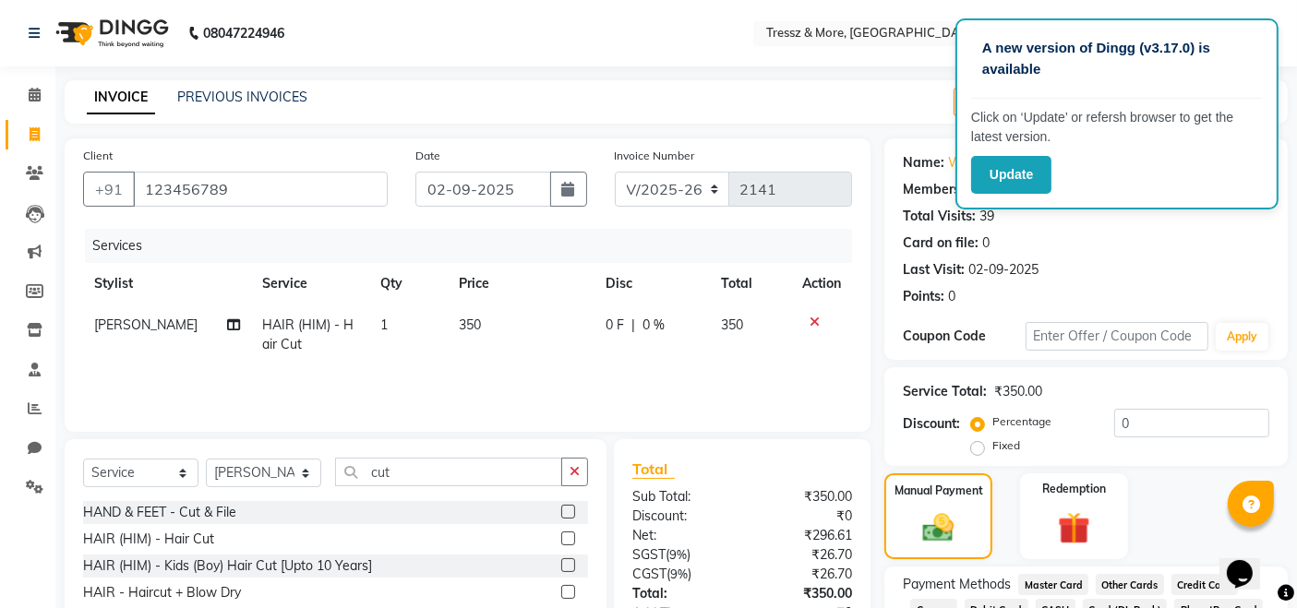
scroll to position [134, 0]
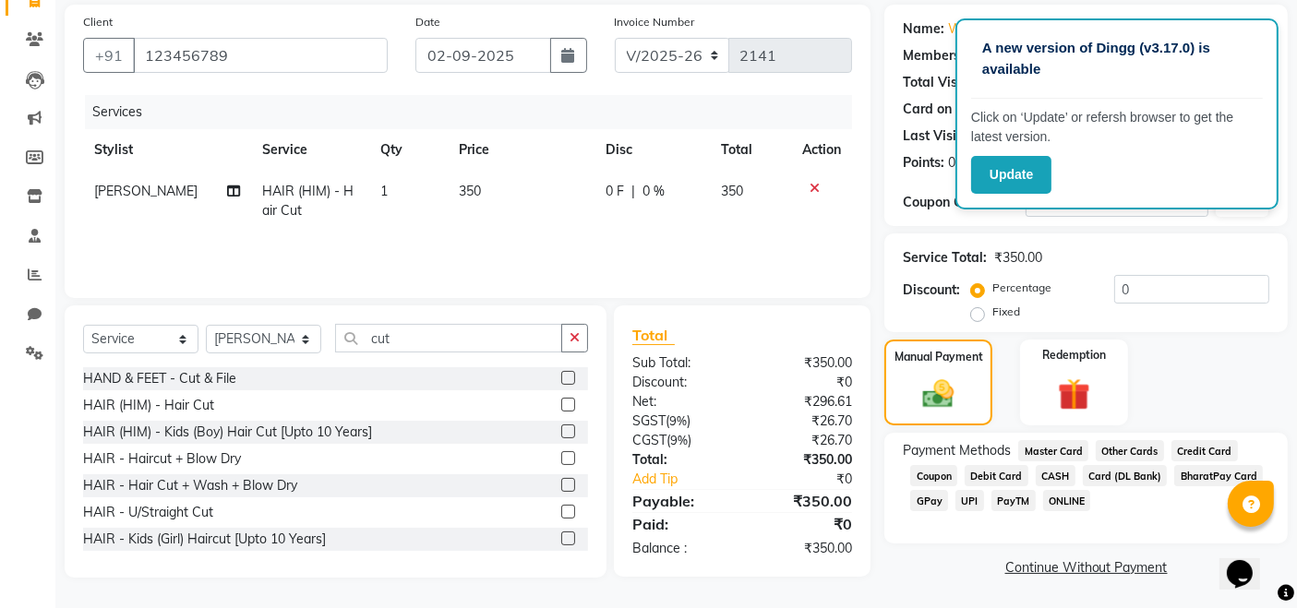
click at [1047, 474] on span "CASH" at bounding box center [1055, 475] width 40 height 21
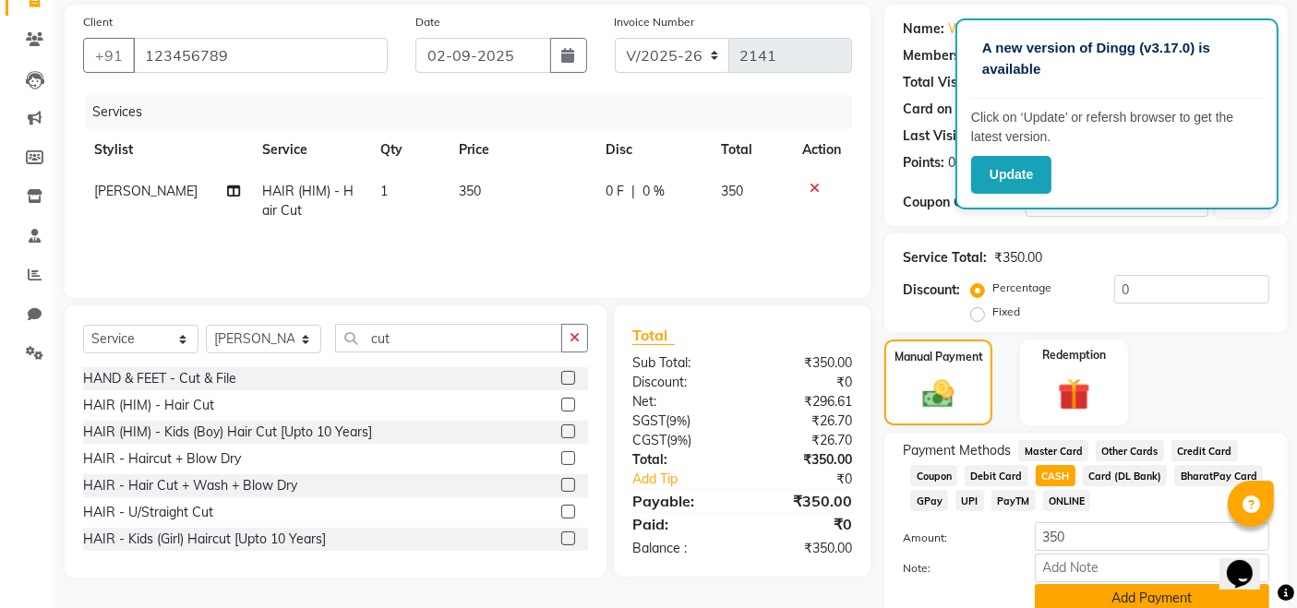
click at [1114, 597] on button "Add Payment" at bounding box center [1152, 598] width 234 height 29
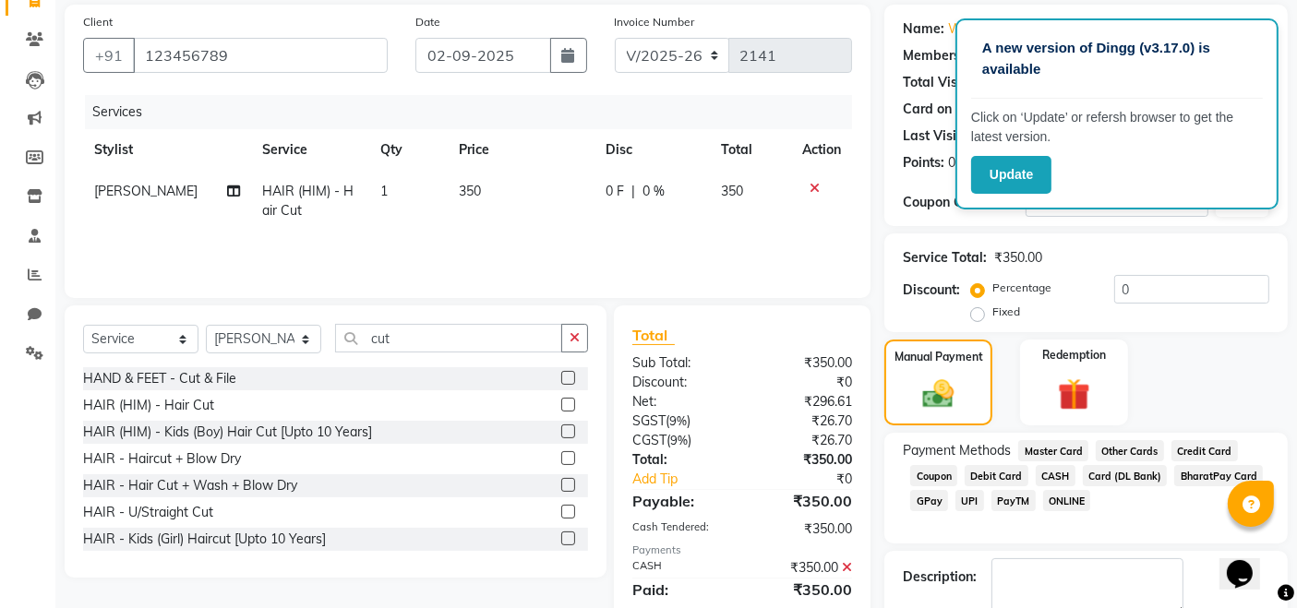
click at [1292, 556] on div "Name: Walkin Membership: No Active Membership Total Visits: 39 Card on file: 0 …" at bounding box center [1092, 345] width 417 height 681
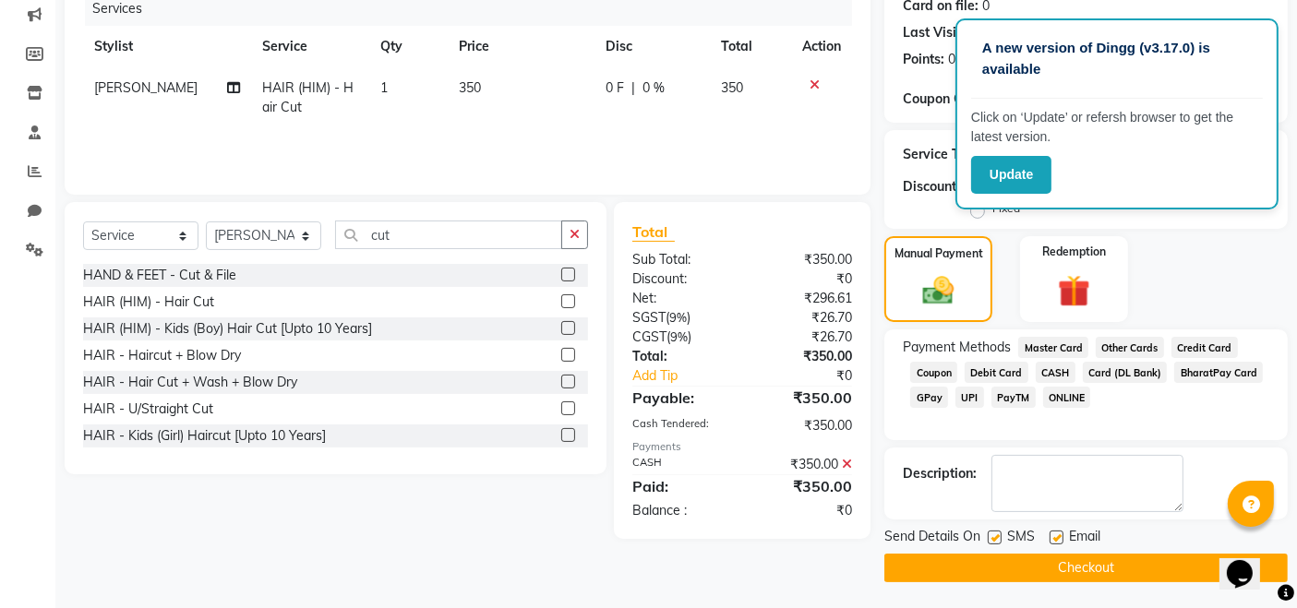
click at [1099, 571] on button "Checkout" at bounding box center [1085, 568] width 403 height 29
